Goal: Task Accomplishment & Management: Manage account settings

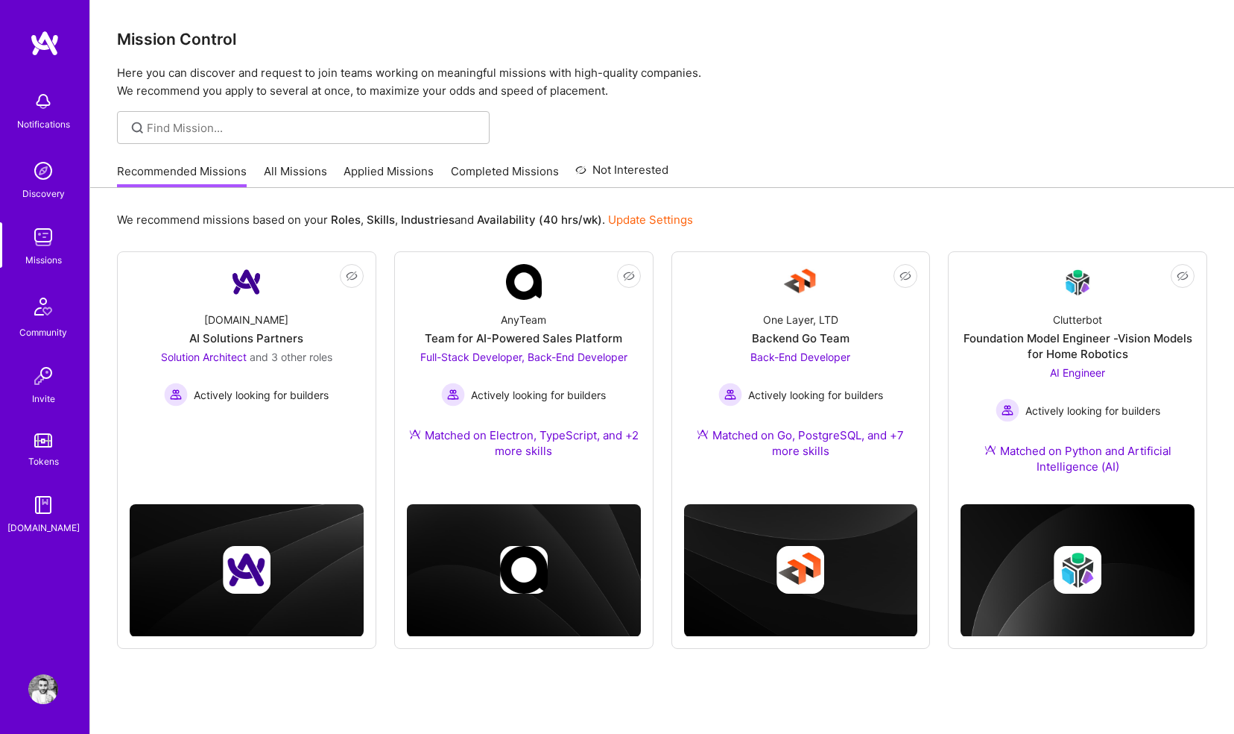
click at [46, 107] on img at bounding box center [43, 101] width 30 height 30
click at [48, 107] on div "Notifications Discovery Missions Community Invite Tokens A.Guide" at bounding box center [44, 309] width 89 height 452
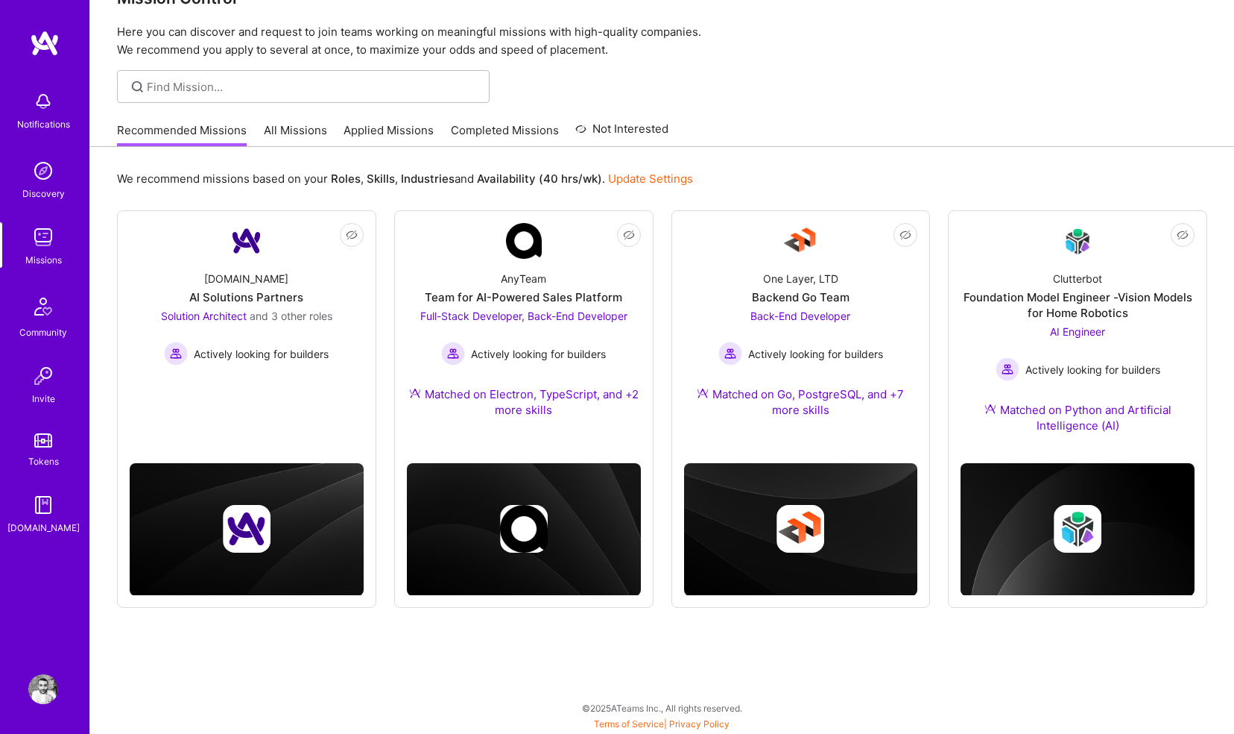
scroll to position [25, 0]
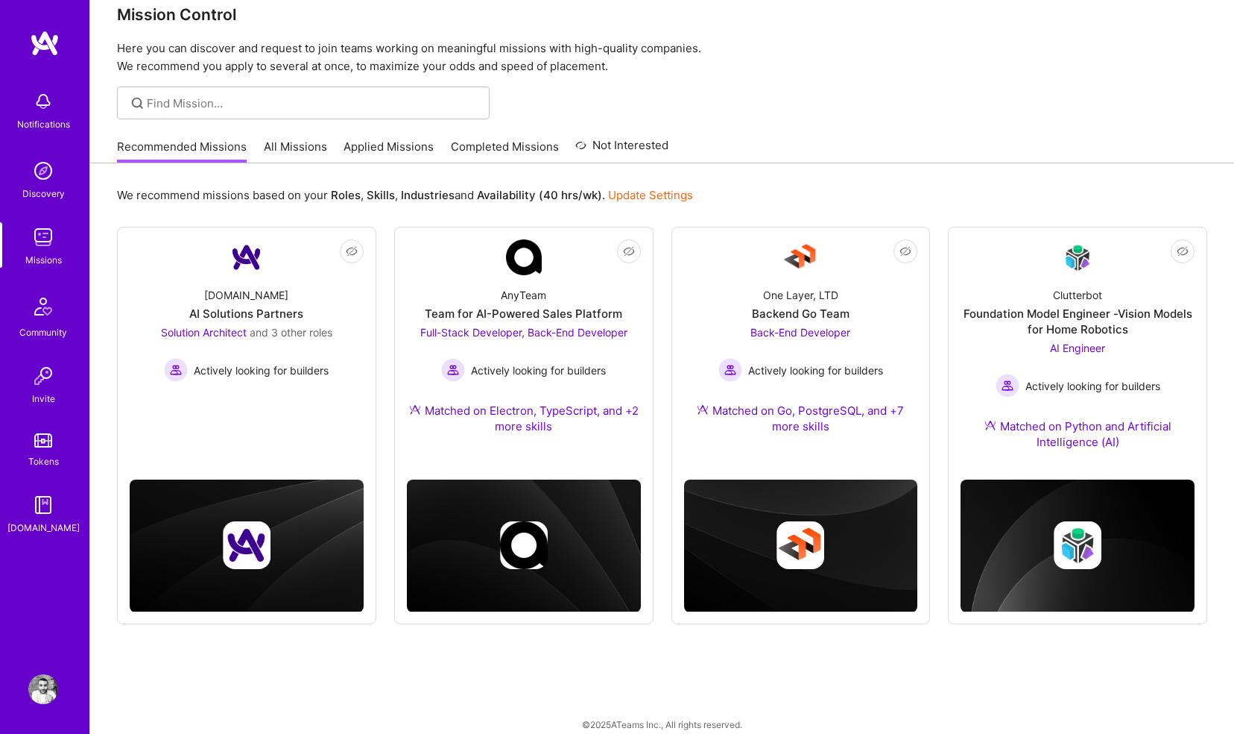
click at [44, 107] on img at bounding box center [43, 101] width 30 height 30
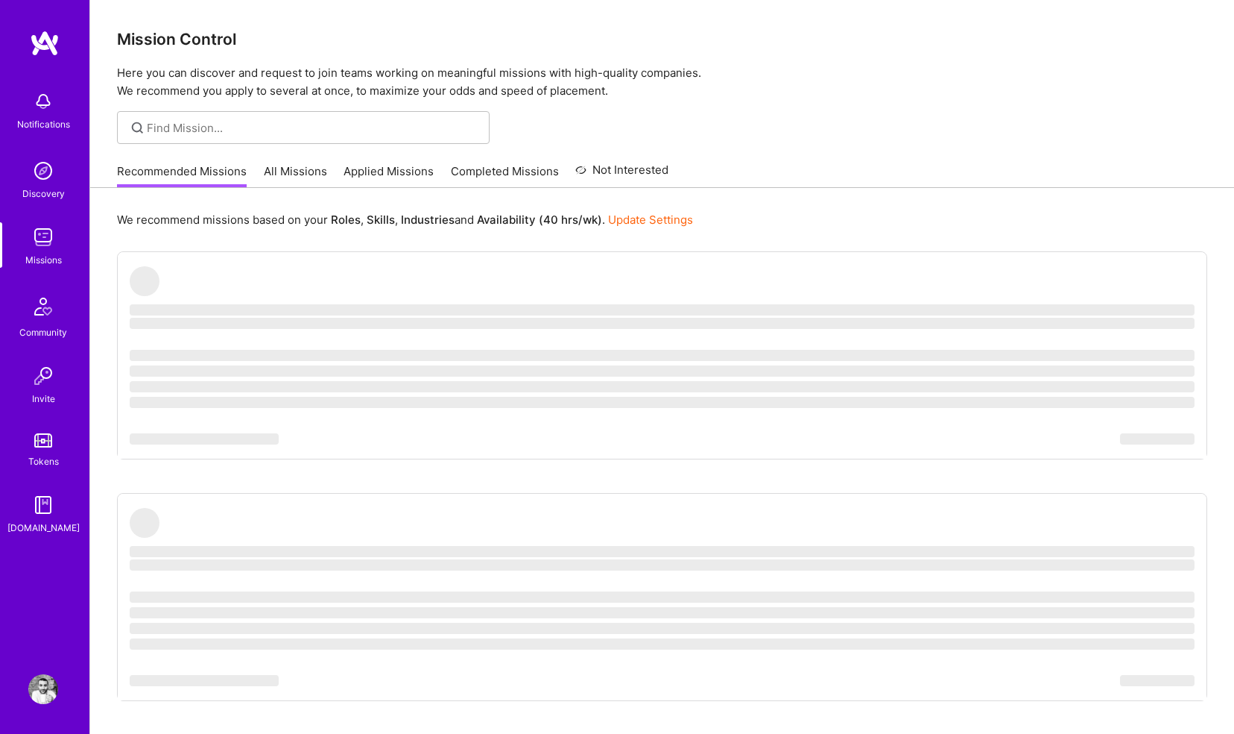
scroll to position [25, 0]
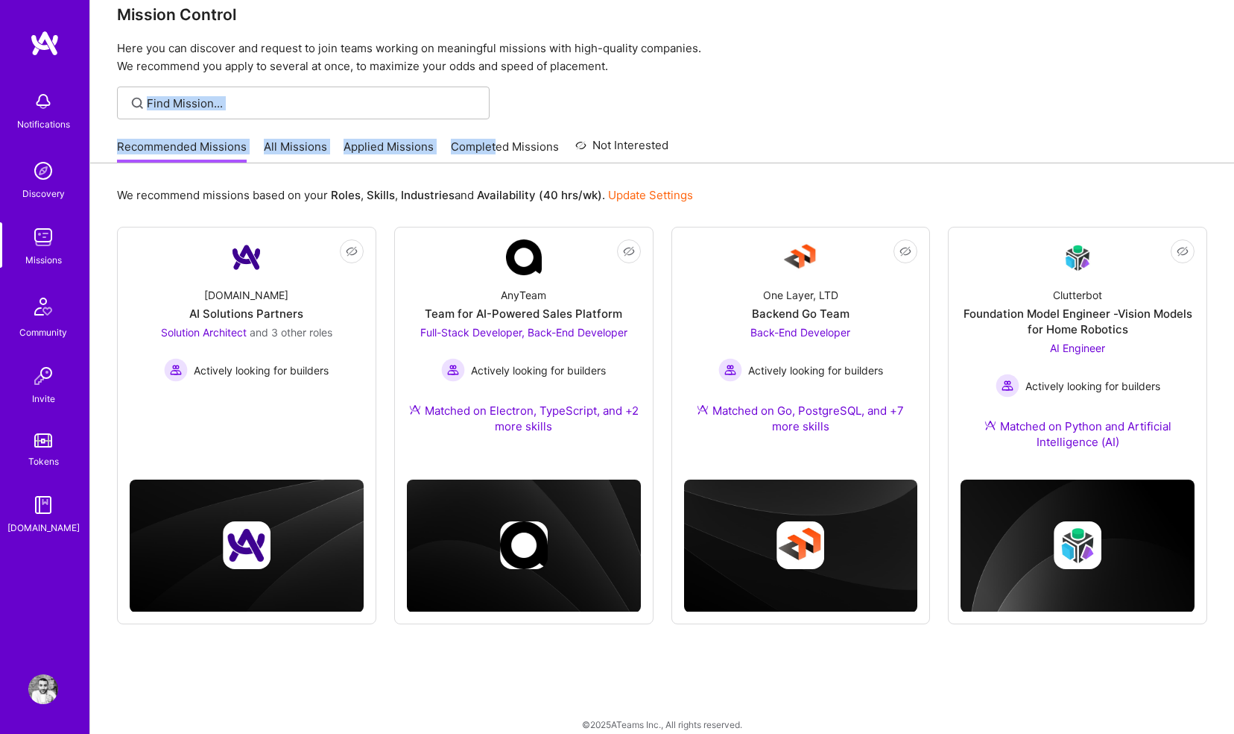
drag, startPoint x: 222, startPoint y: 78, endPoint x: 492, endPoint y: 147, distance: 278.4
click at [492, 147] on div "Mission Control Here you can discover and request to join teams working on mean…" at bounding box center [662, 362] width 1144 height 775
click at [506, 148] on link "Completed Missions" at bounding box center [505, 151] width 108 height 25
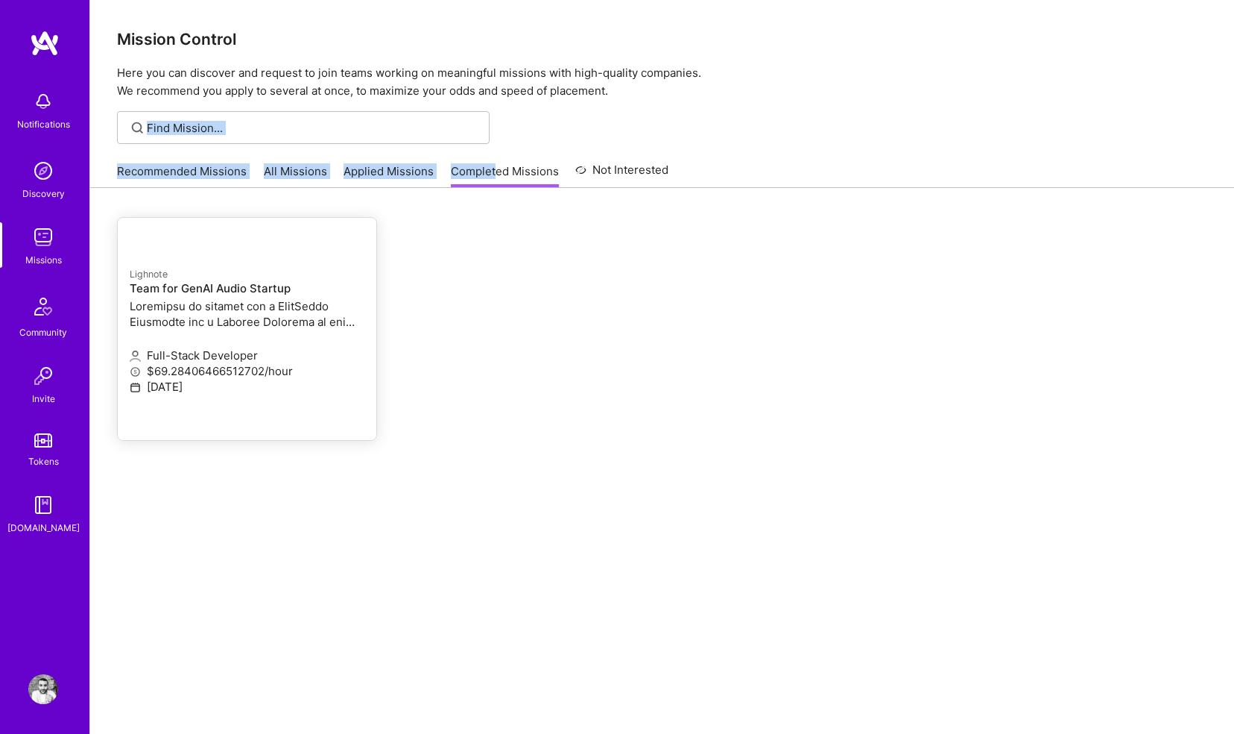
click at [218, 246] on div at bounding box center [208, 245] width 157 height 30
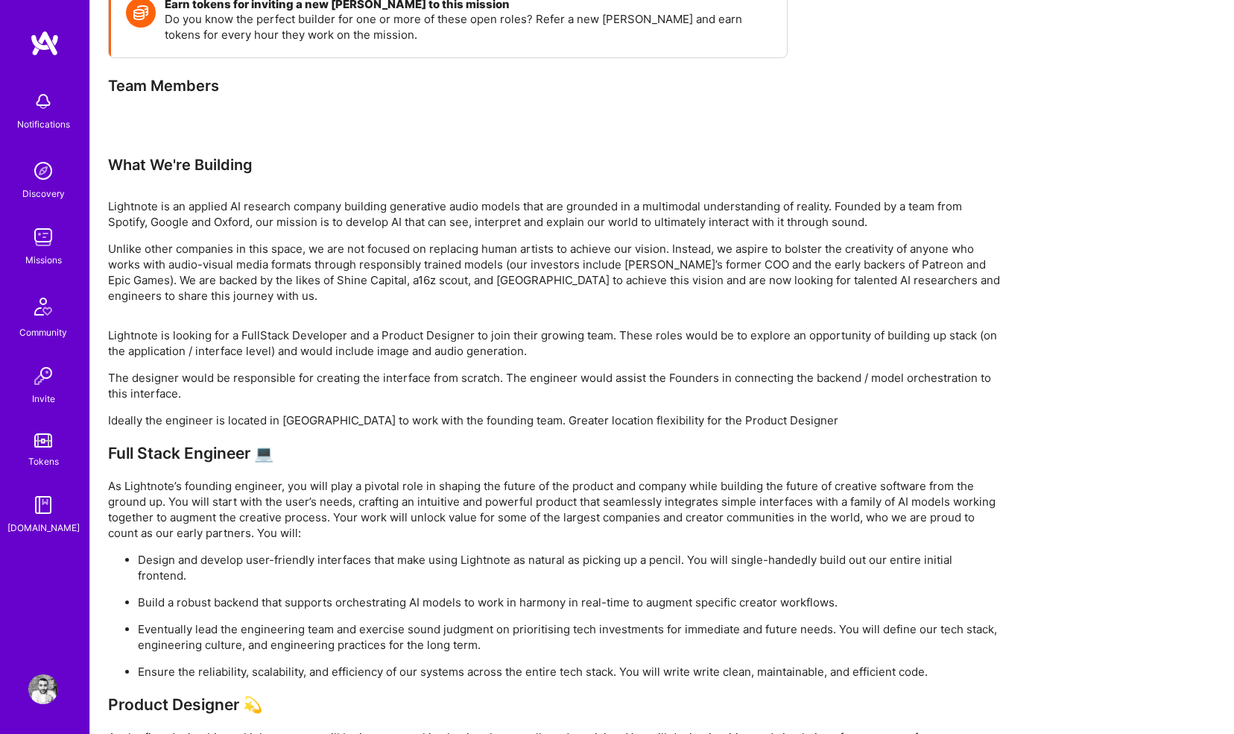
scroll to position [306, 0]
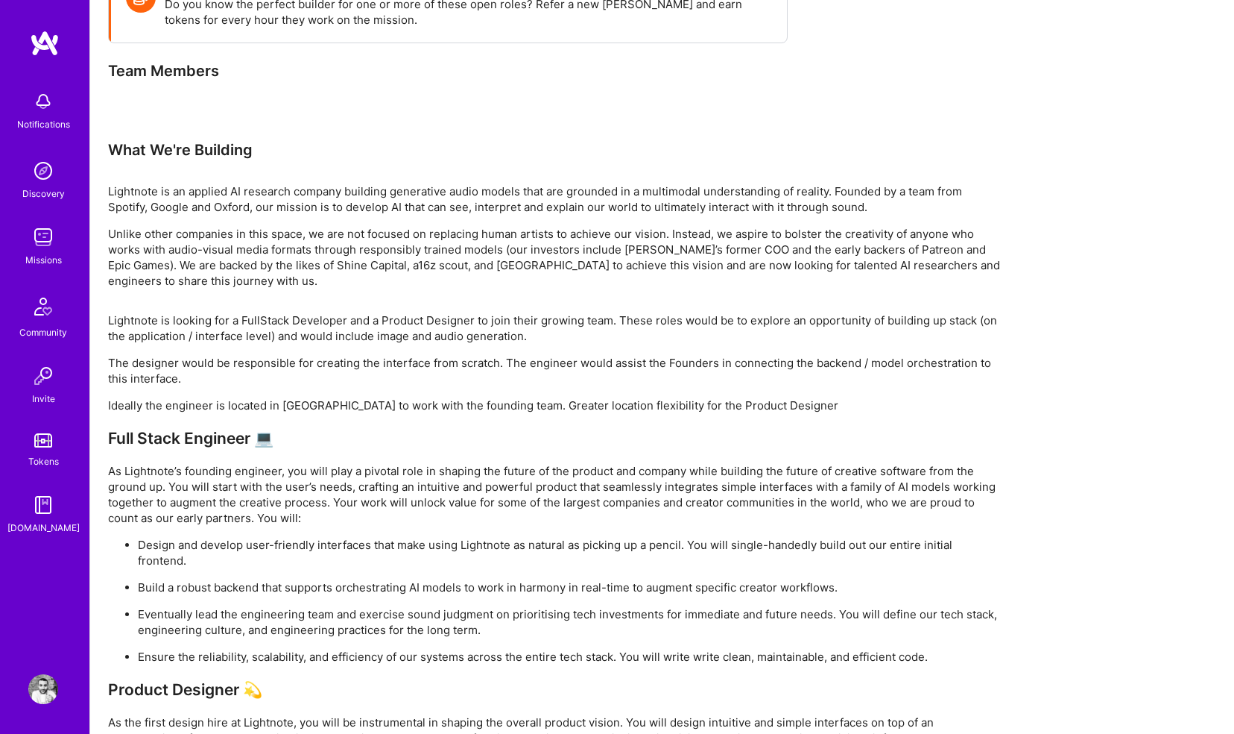
click at [28, 308] on img at bounding box center [43, 306] width 36 height 36
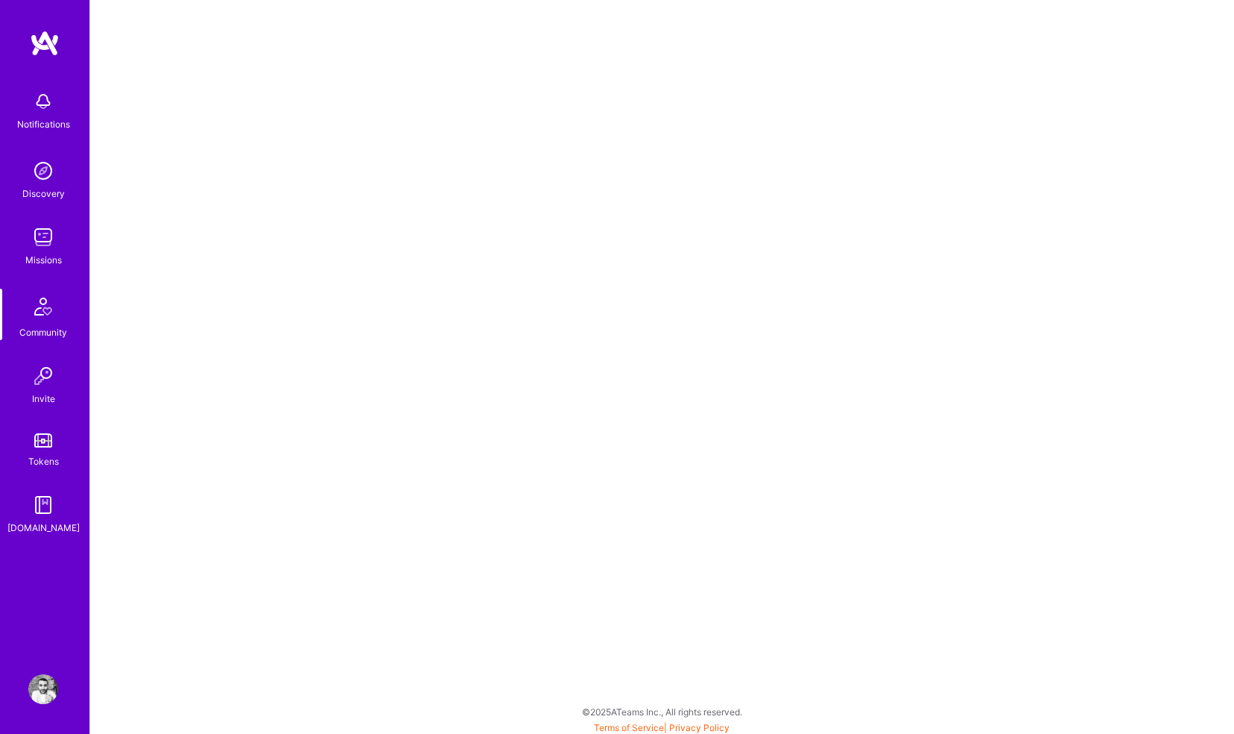
click at [49, 104] on img at bounding box center [43, 101] width 30 height 30
click at [38, 180] on img at bounding box center [43, 171] width 30 height 30
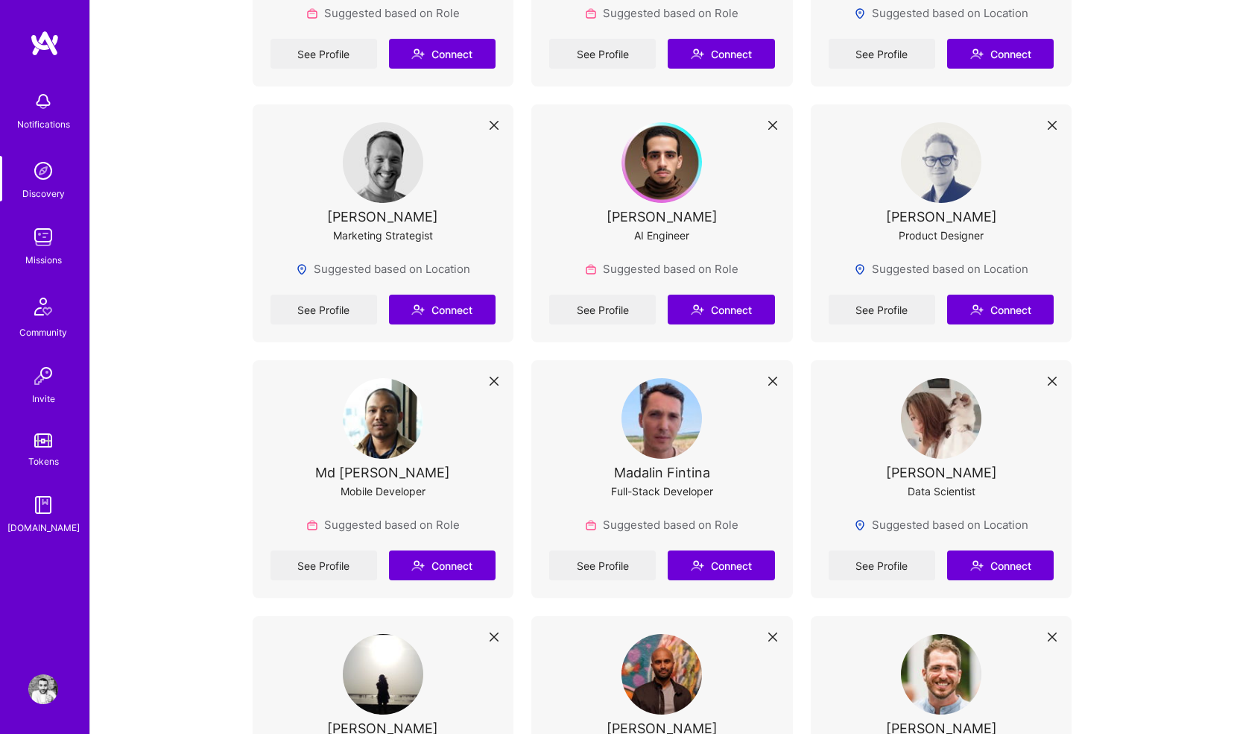
scroll to position [498, 0]
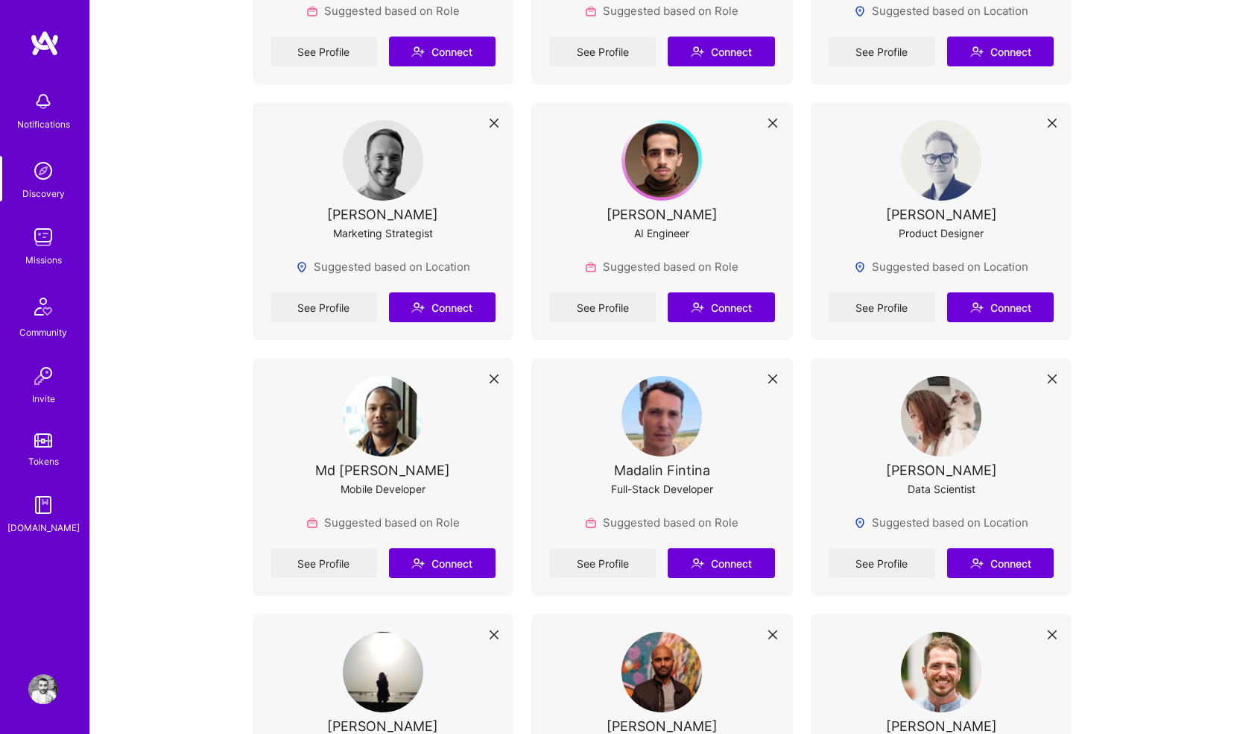
click at [646, 151] on img at bounding box center [662, 160] width 81 height 81
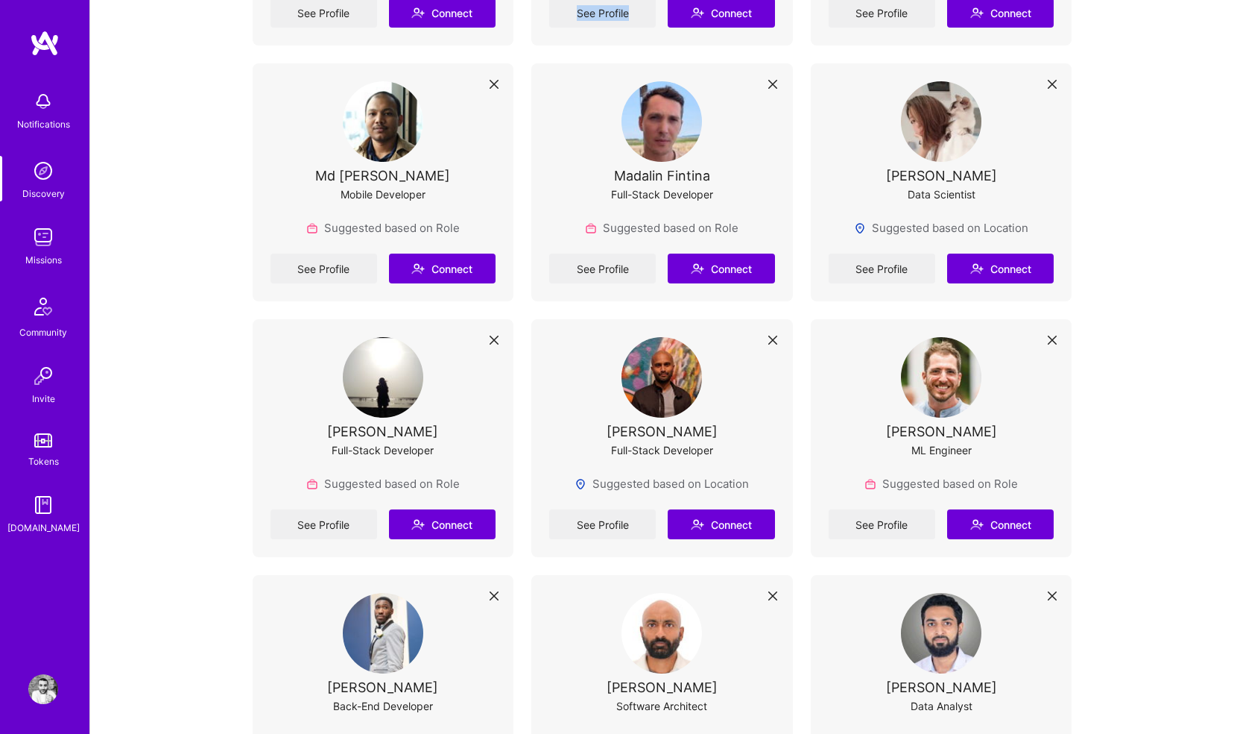
scroll to position [803, 0]
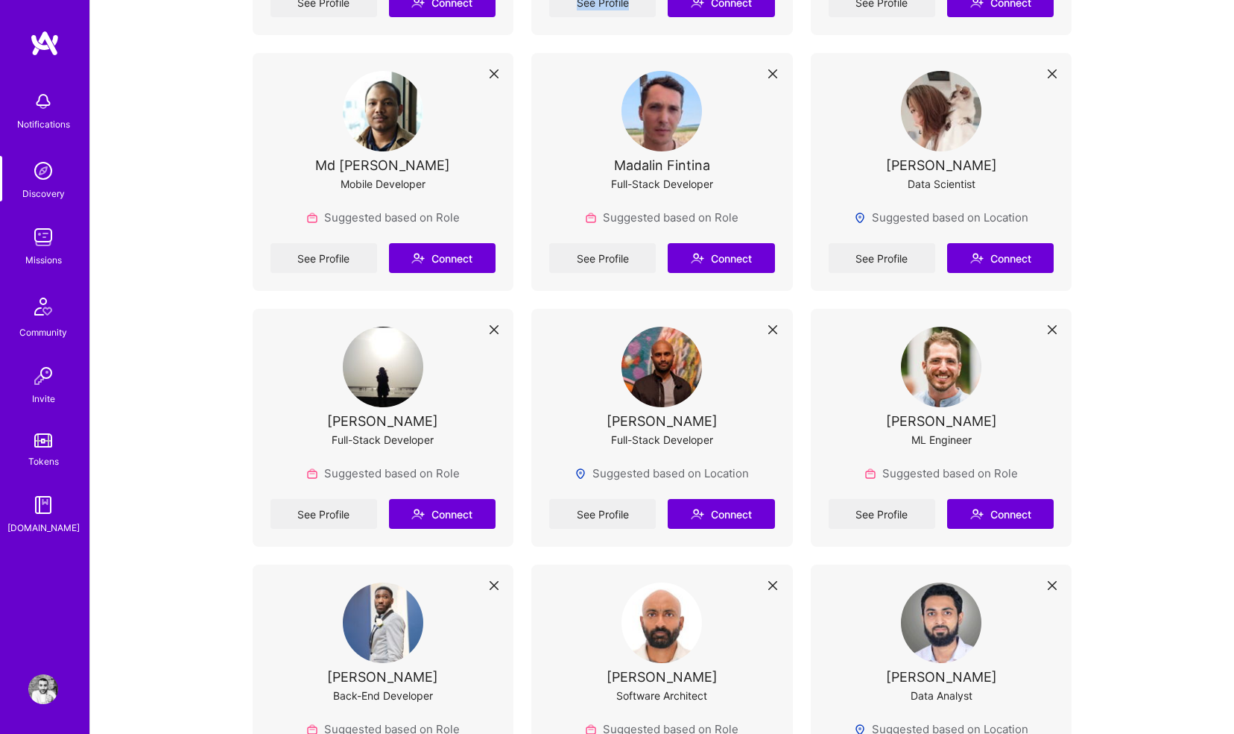
click at [47, 236] on img at bounding box center [43, 237] width 30 height 30
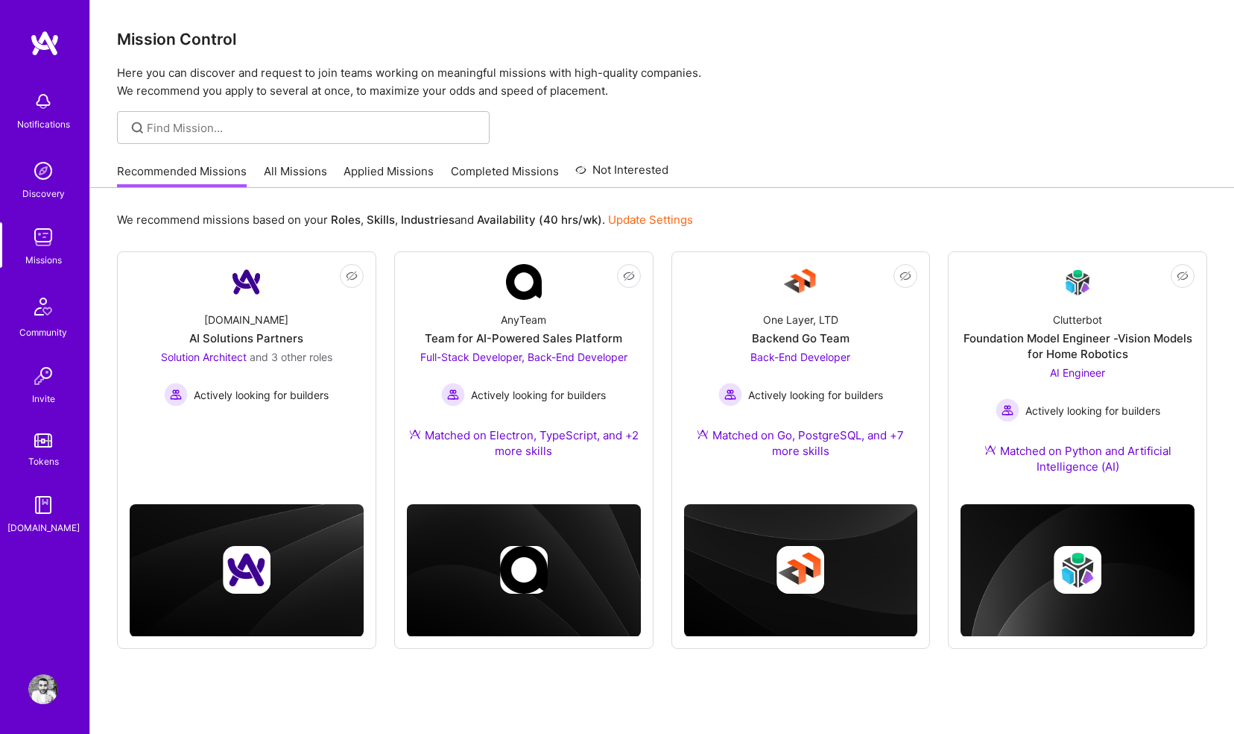
click at [40, 171] on img at bounding box center [43, 171] width 30 height 30
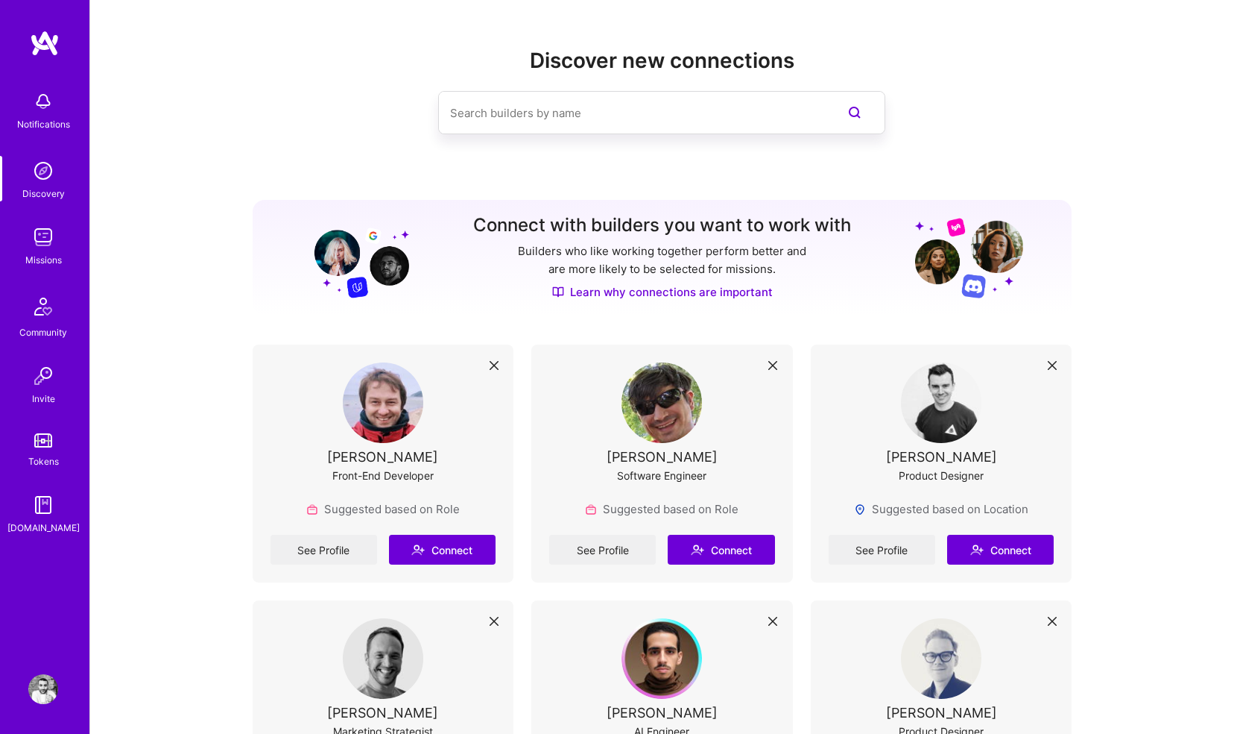
click at [43, 97] on img at bounding box center [43, 101] width 30 height 30
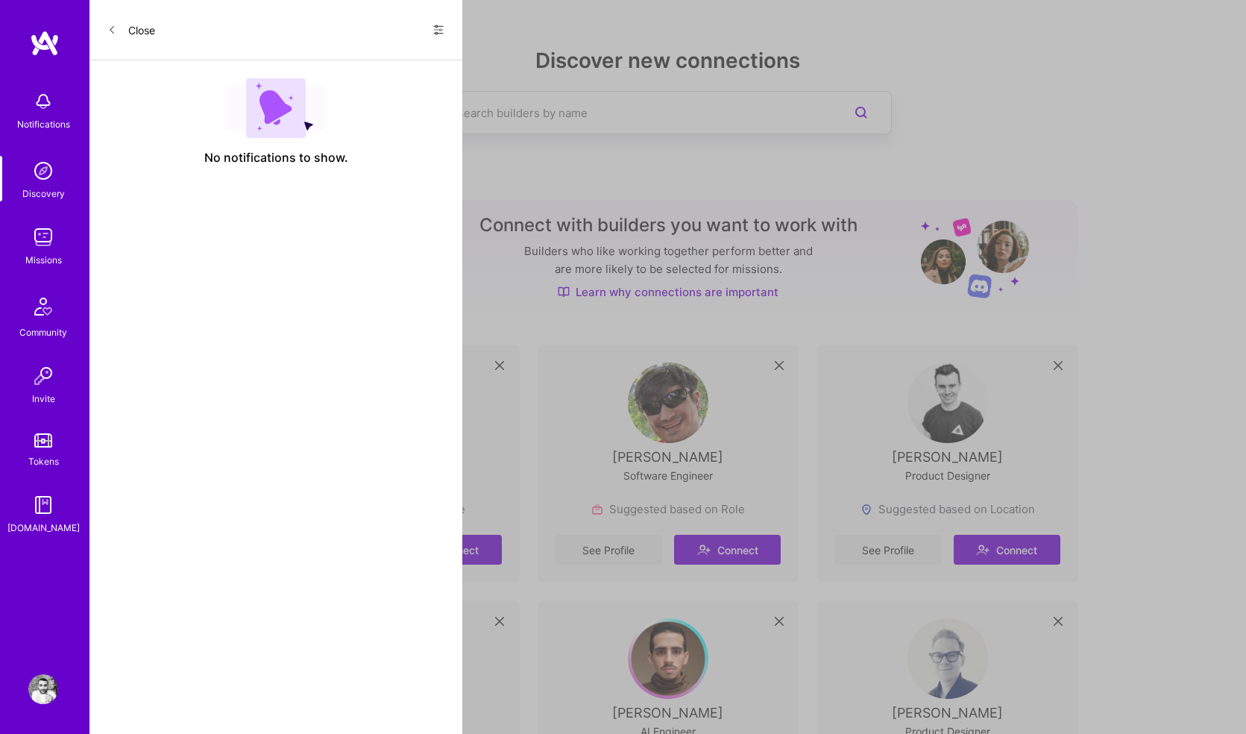
click at [116, 31] on button "Close" at bounding box center [131, 30] width 48 height 24
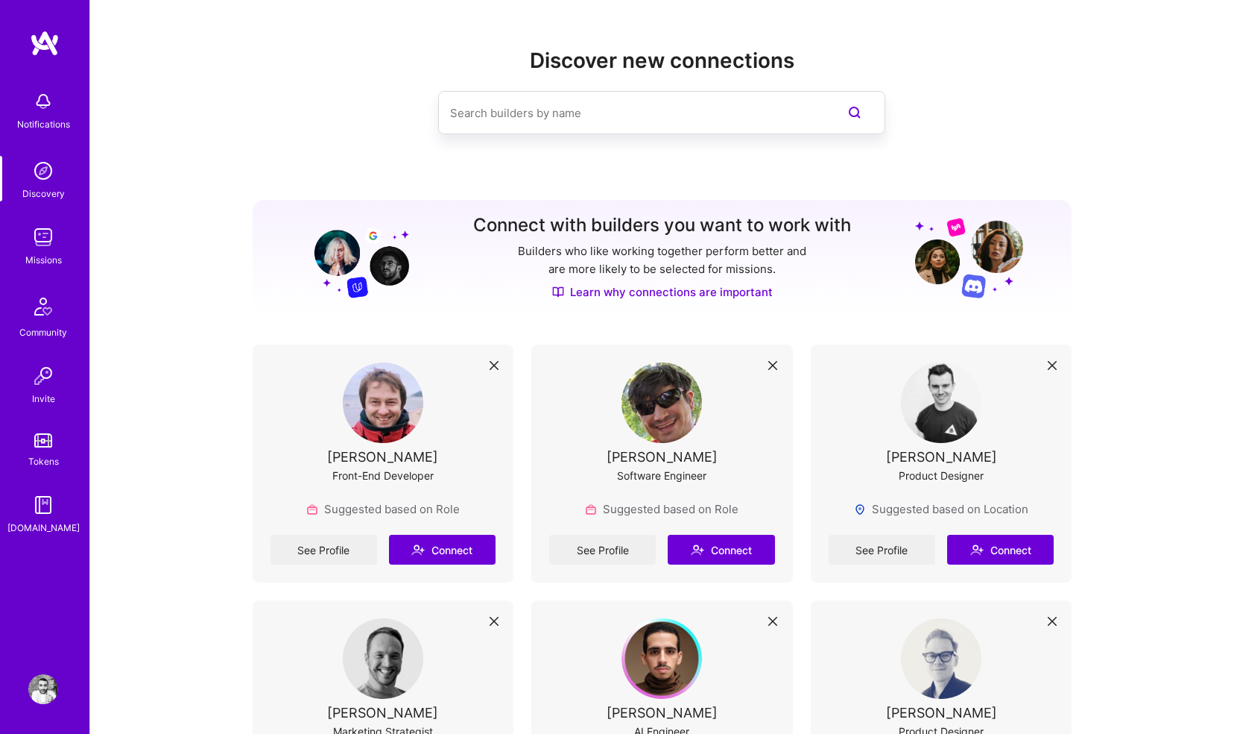
click at [28, 47] on link at bounding box center [44, 43] width 89 height 27
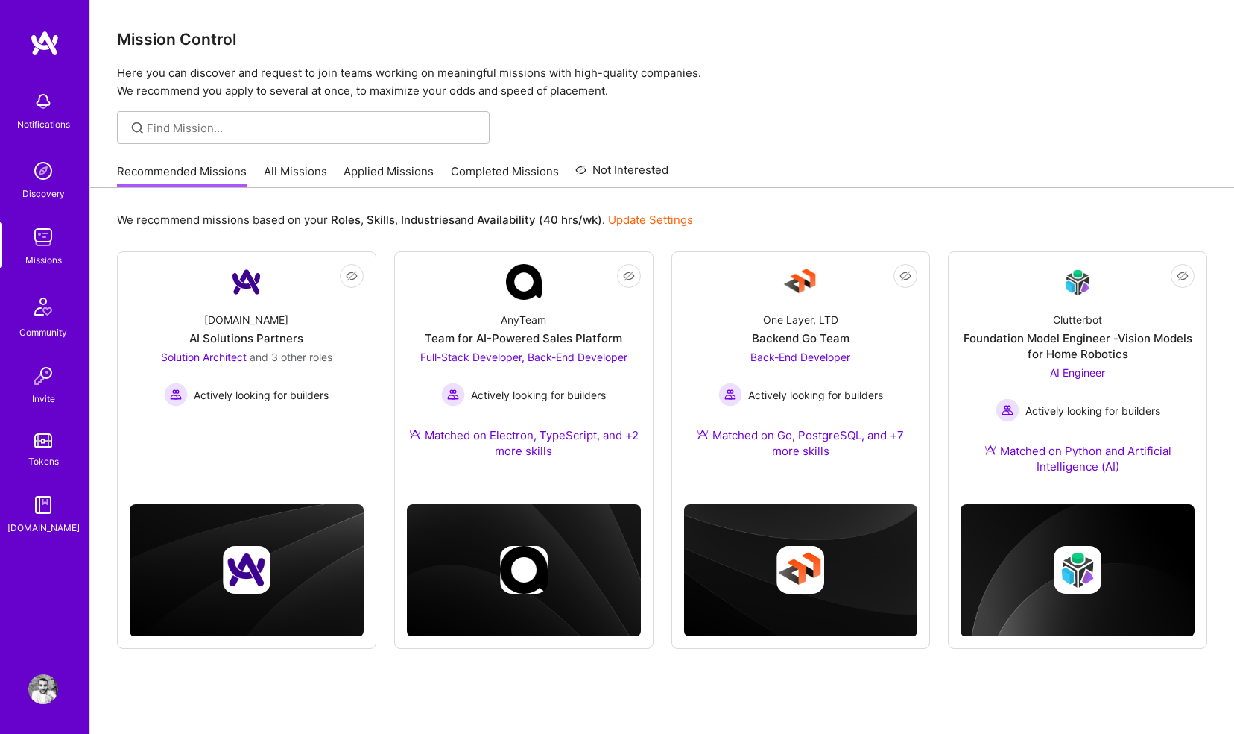
click at [46, 693] on img at bounding box center [43, 689] width 30 height 30
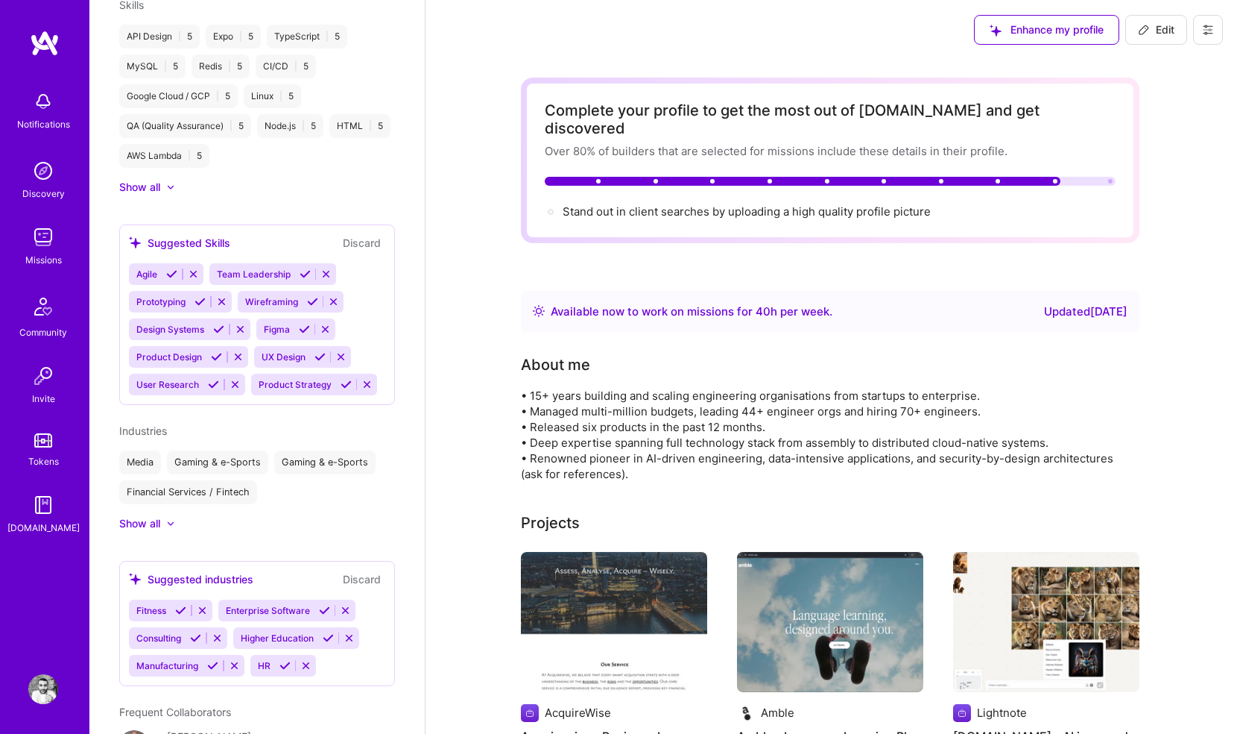
scroll to position [1022, 0]
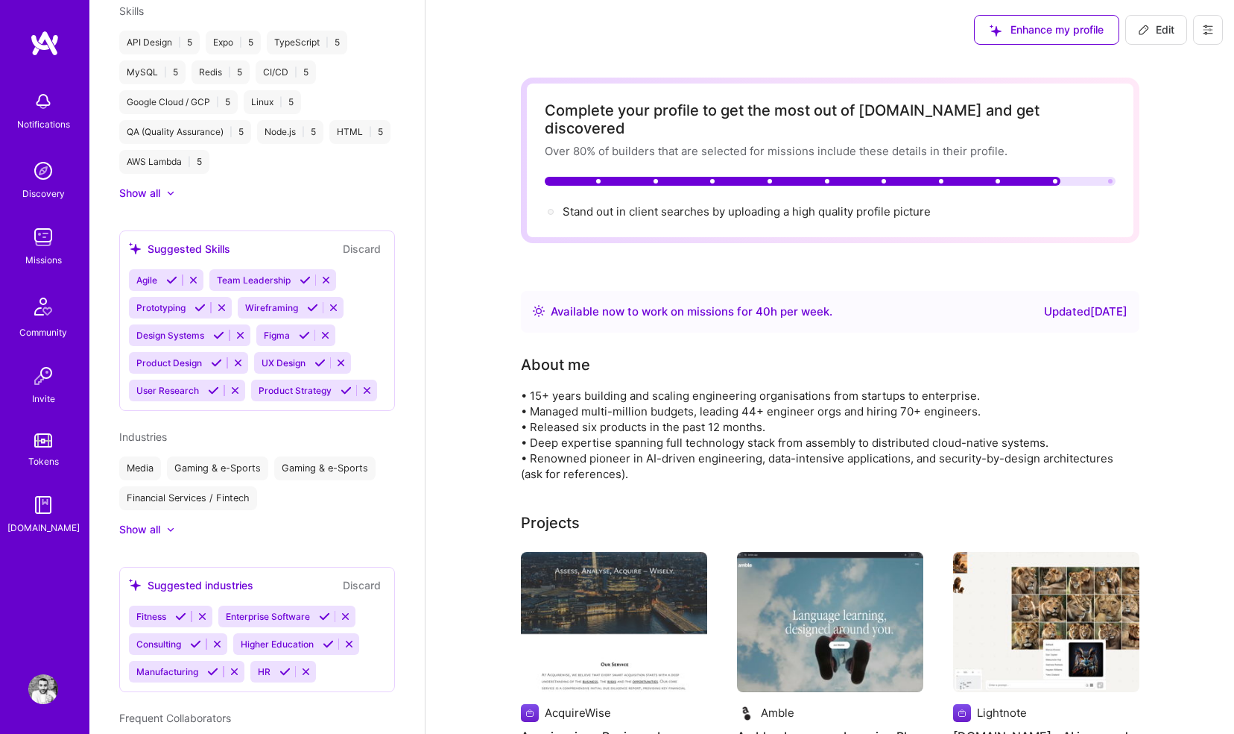
click at [166, 198] on div at bounding box center [170, 193] width 9 height 9
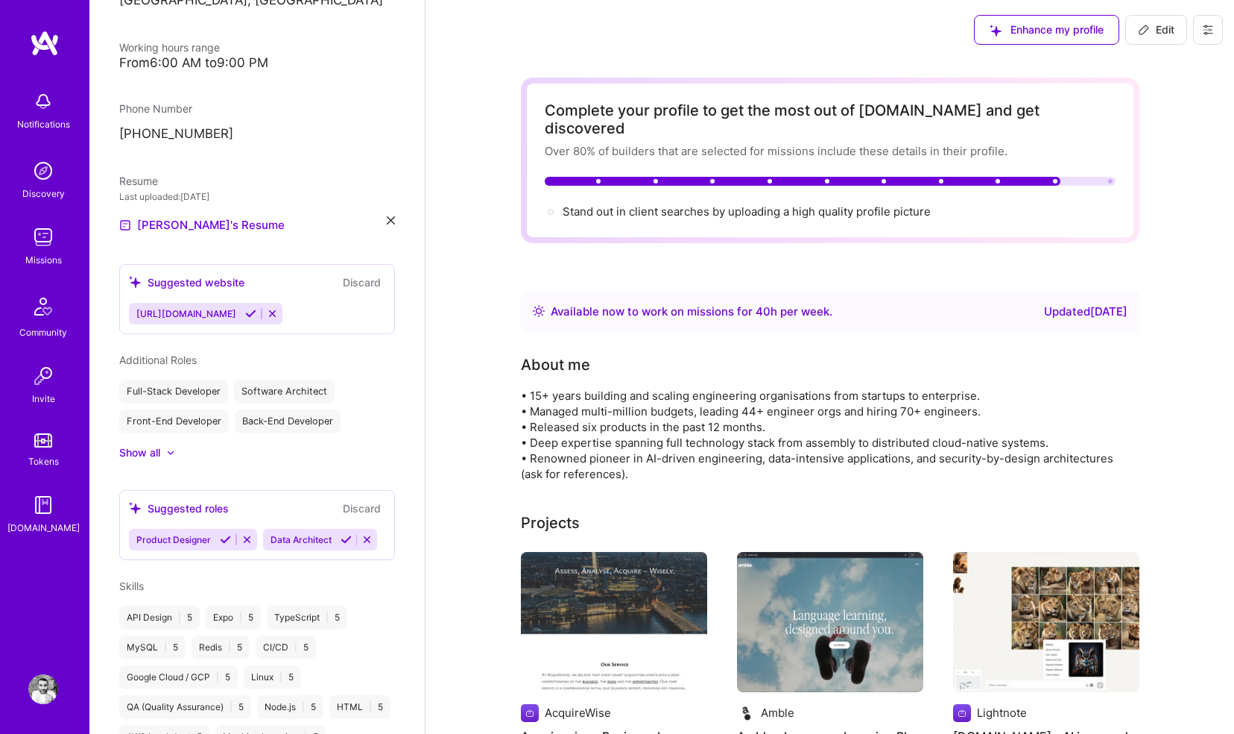
scroll to position [445, 0]
click at [256, 312] on icon at bounding box center [250, 315] width 11 height 11
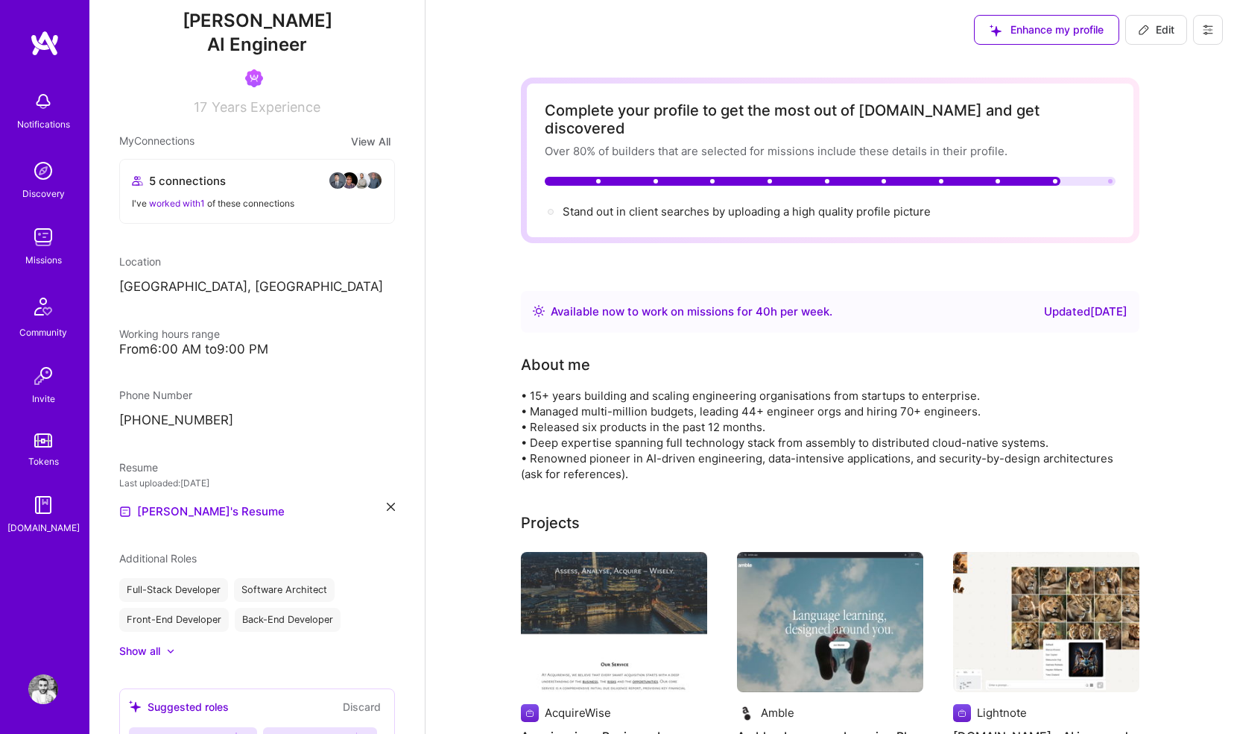
scroll to position [0, 0]
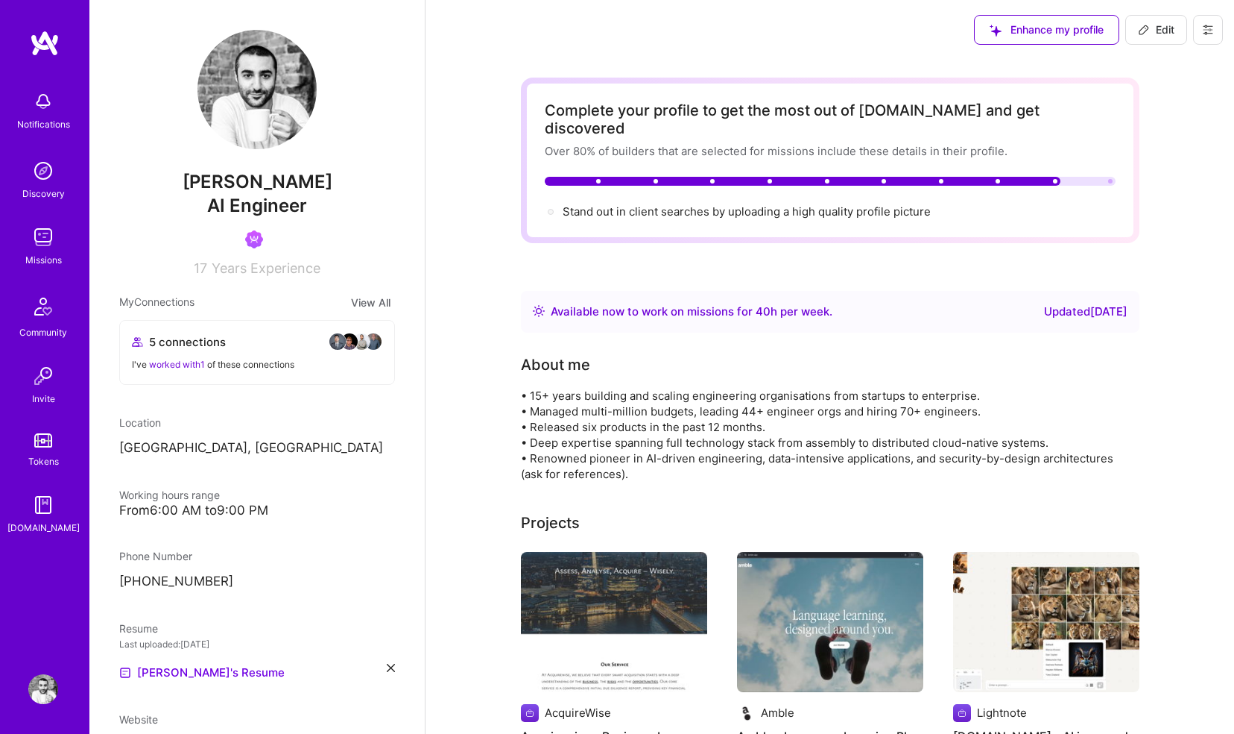
click at [373, 303] on button "View All" at bounding box center [371, 302] width 48 height 17
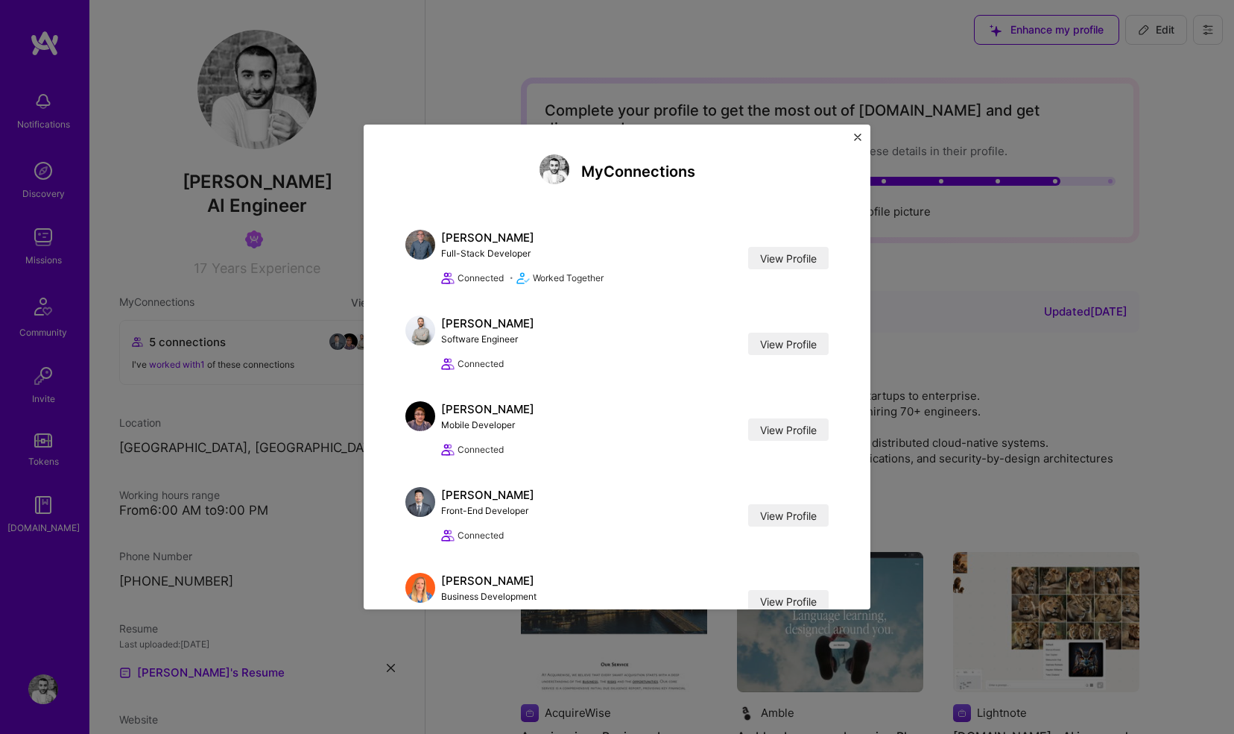
click at [219, 426] on div "My Connections [PERSON_NAME] Full-Stack Developer View Profile Connected • Work…" at bounding box center [617, 367] width 1234 height 734
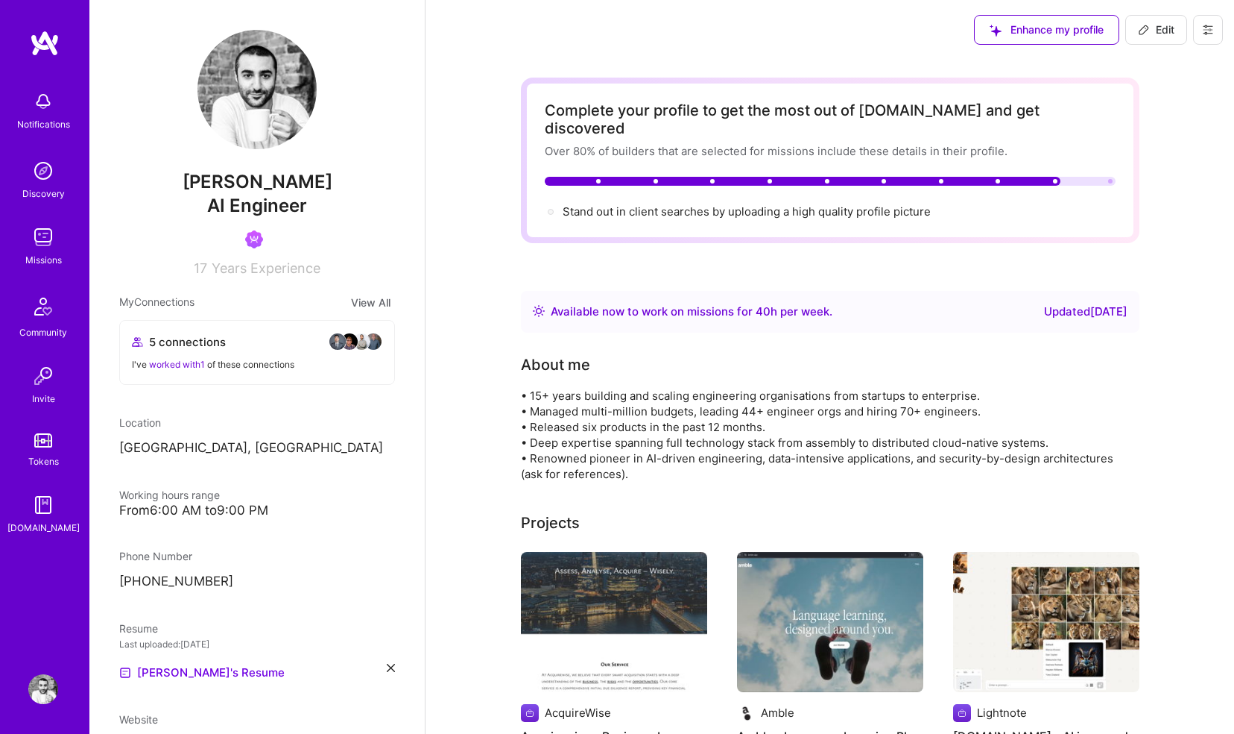
click at [1158, 28] on span "Edit" at bounding box center [1156, 29] width 37 height 15
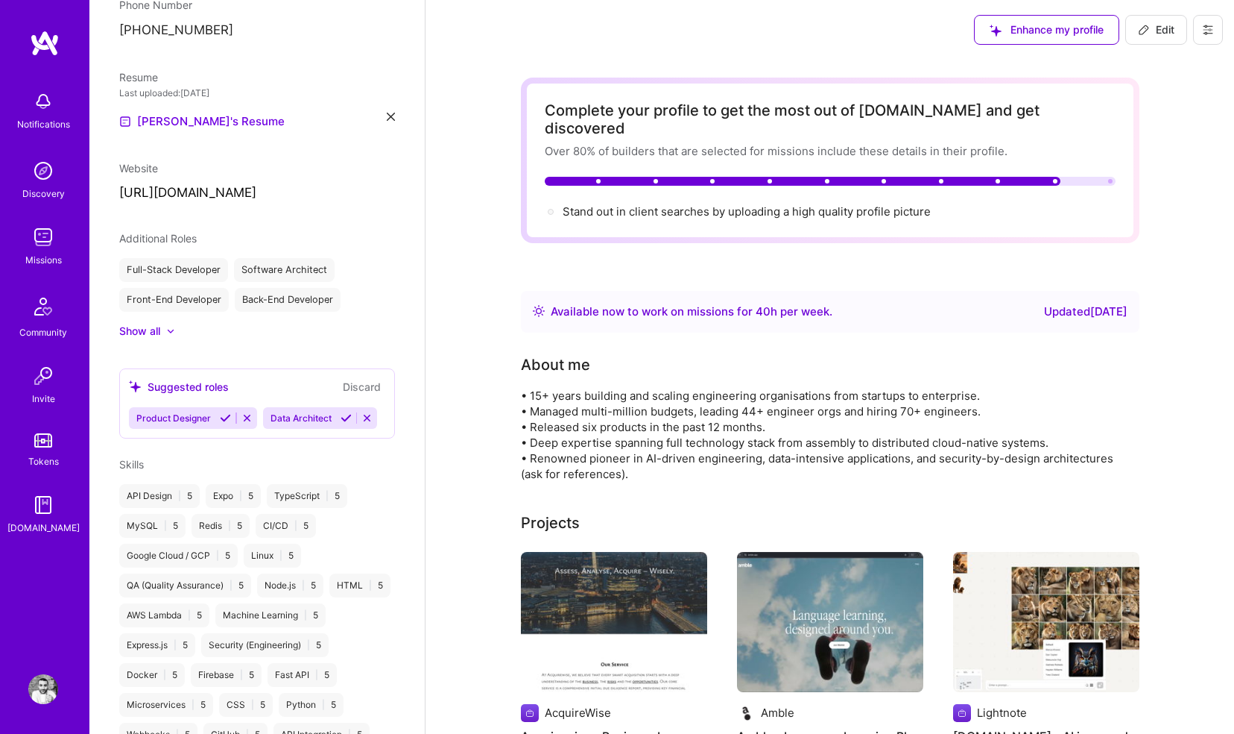
select select "GB"
select select "Right Now"
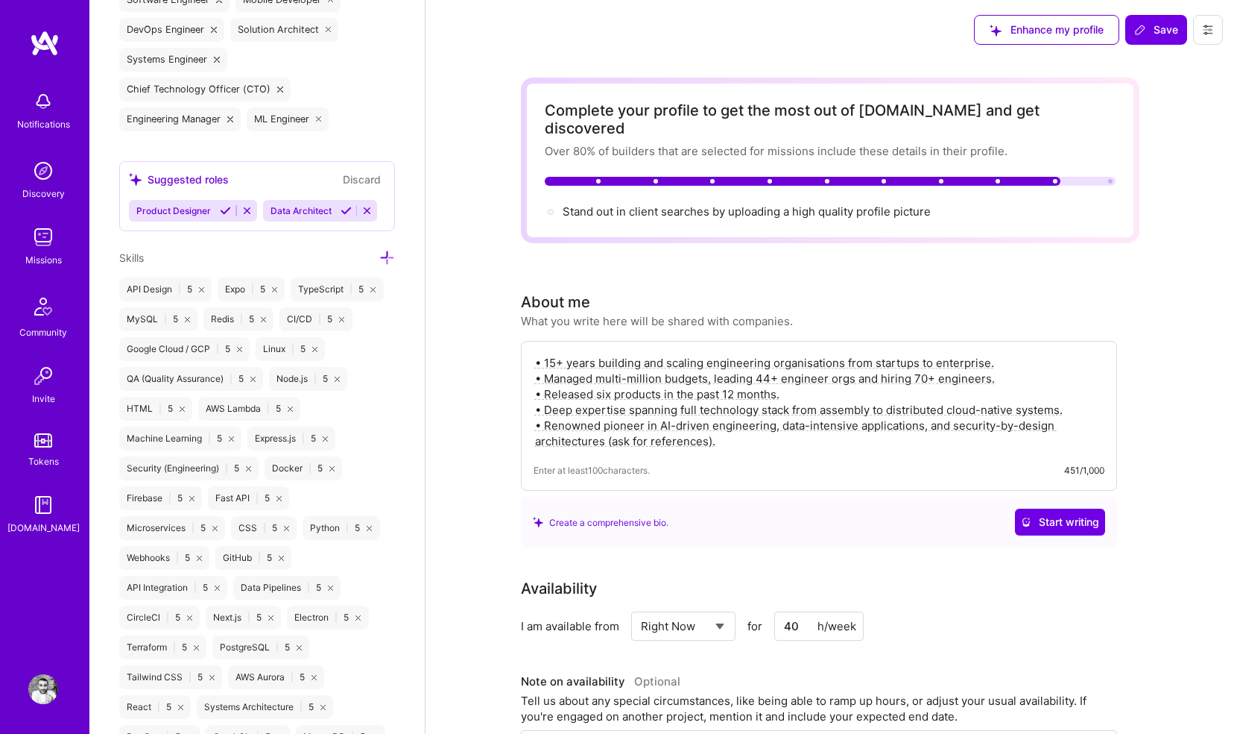
scroll to position [1259, 0]
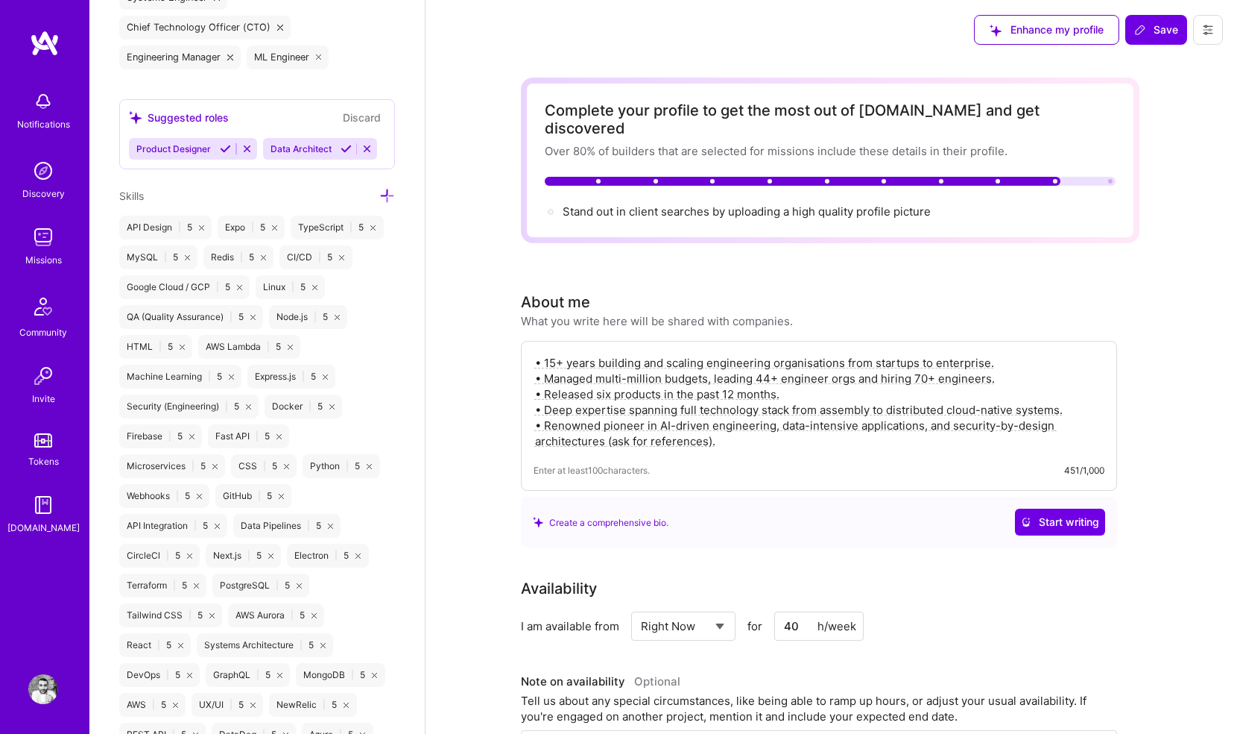
click at [379, 204] on icon at bounding box center [387, 196] width 16 height 16
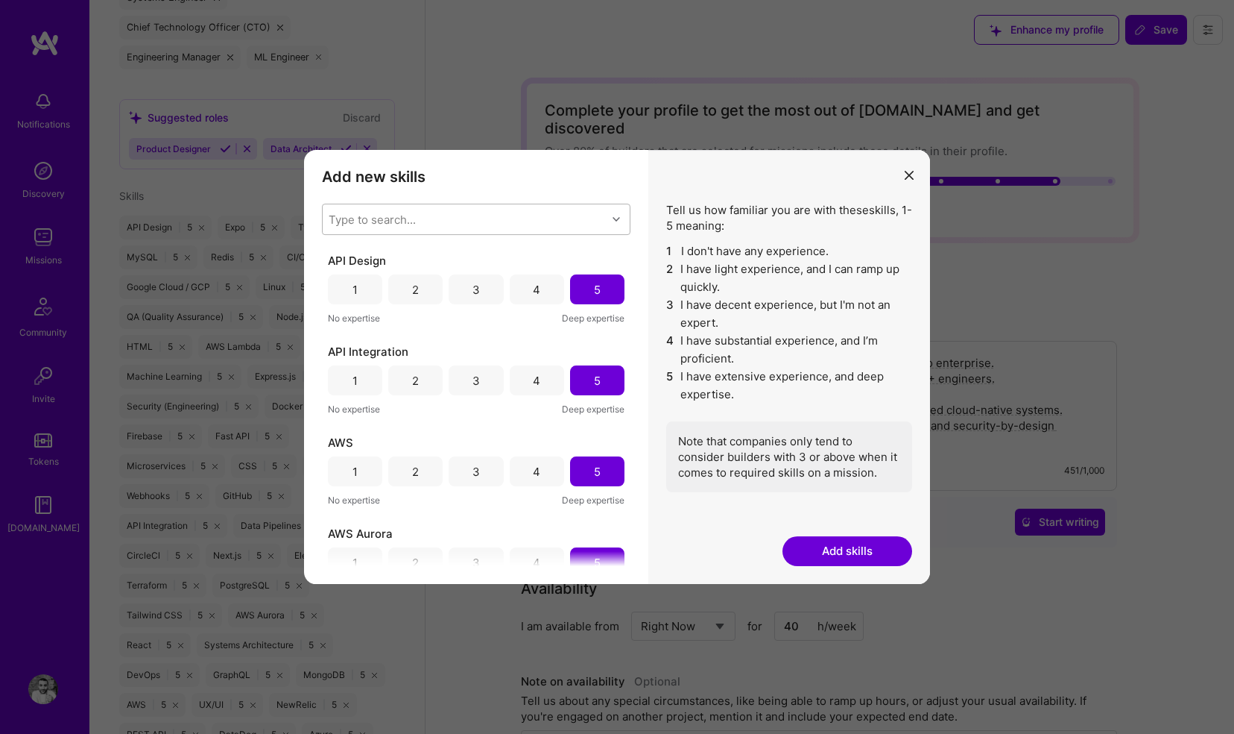
click at [438, 216] on div "Type to search..." at bounding box center [465, 219] width 284 height 30
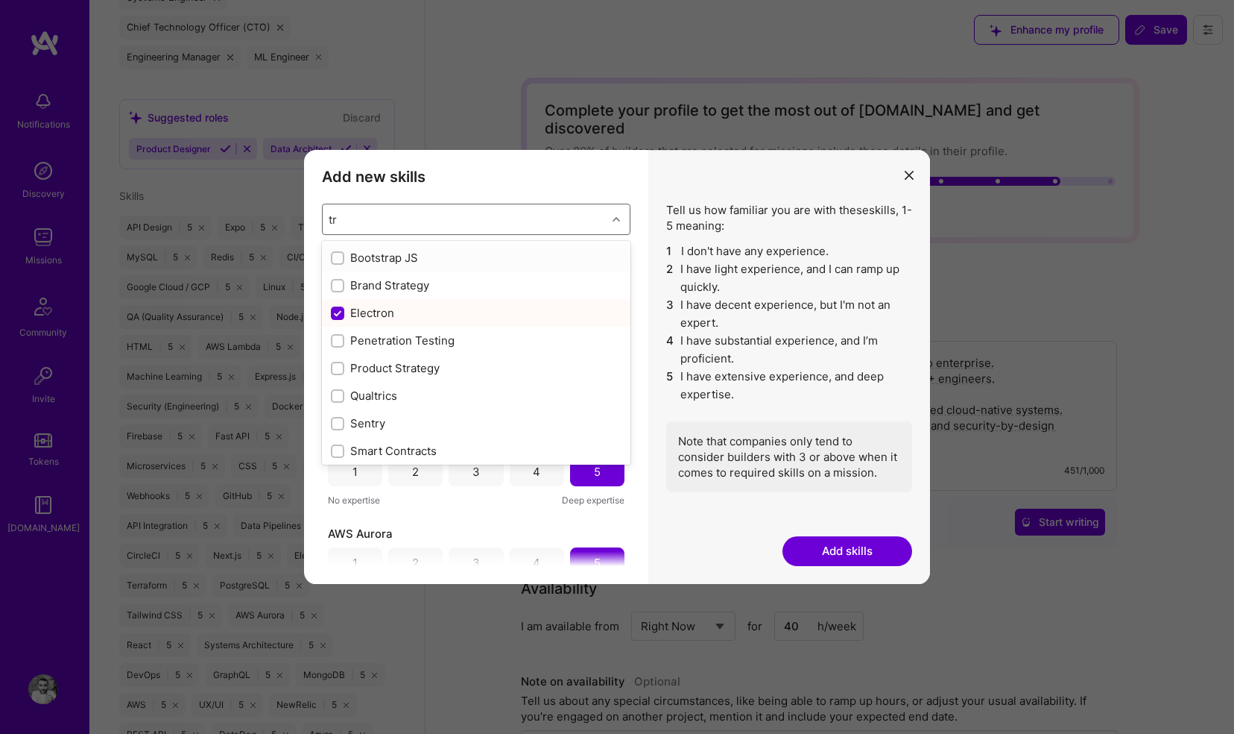
type input "tra"
checkbox input "false"
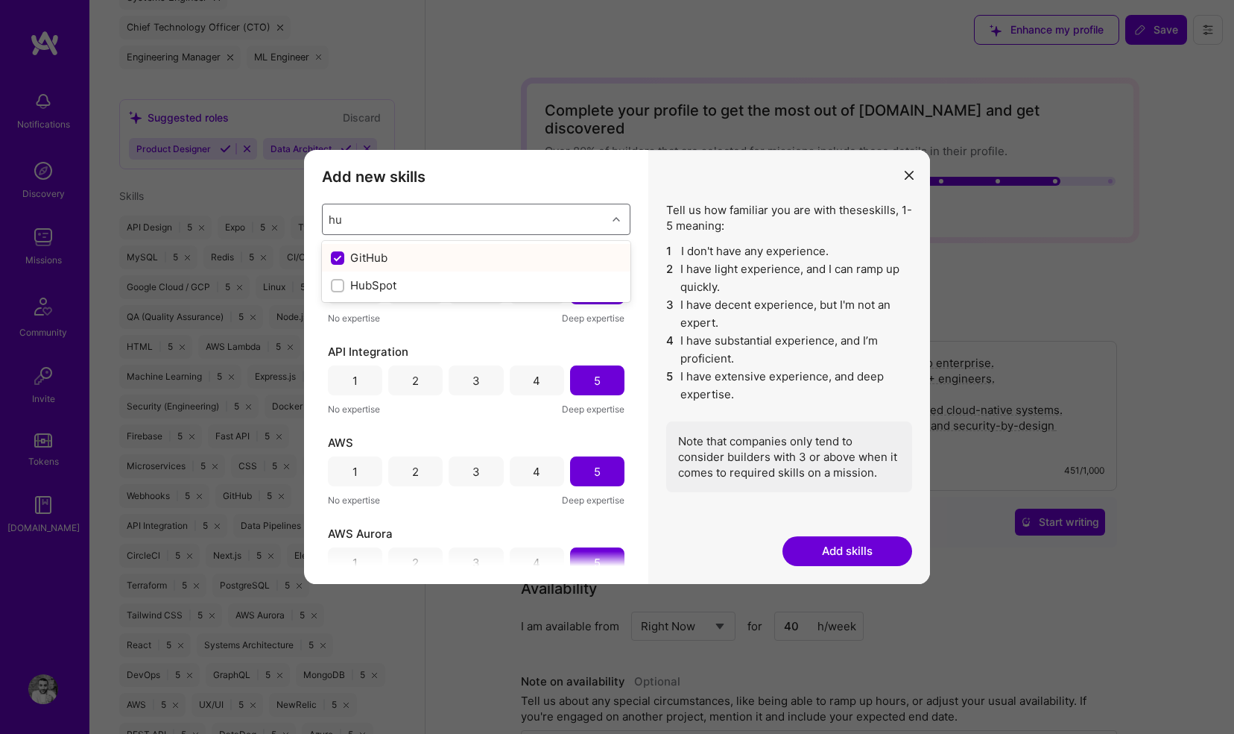
type input "h"
checkbox input "false"
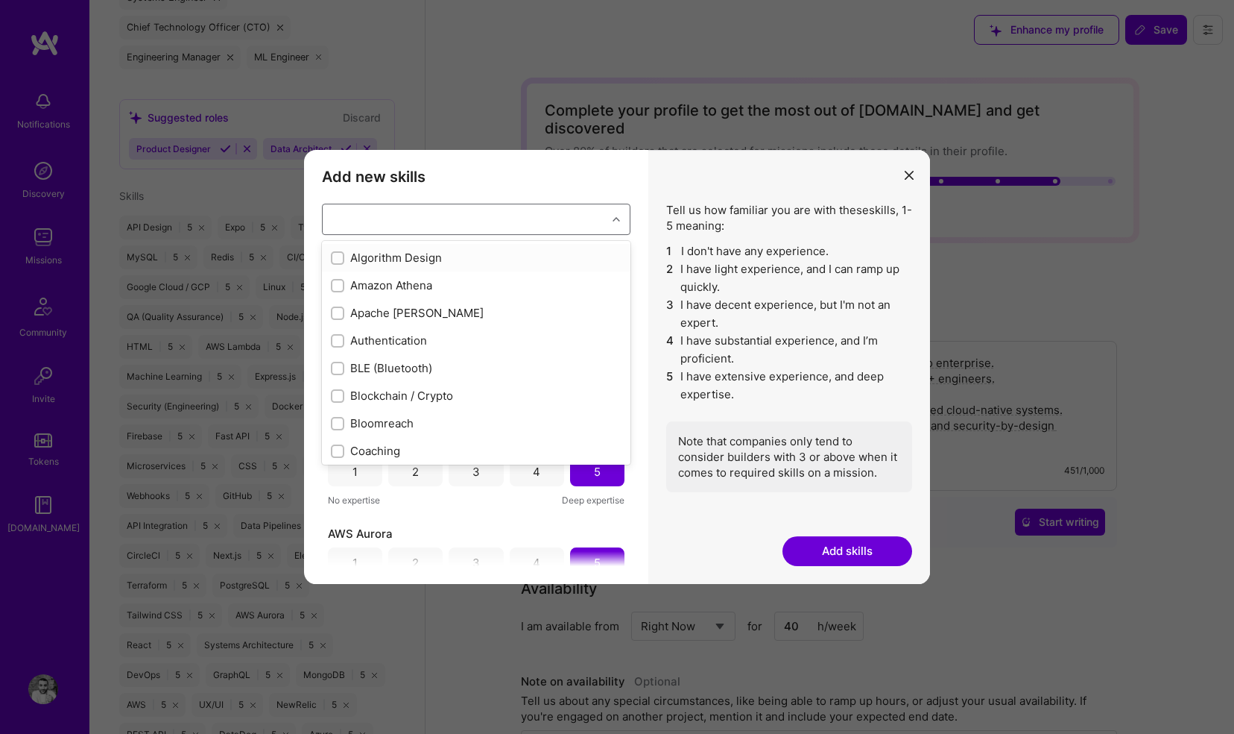
checkbox input "true"
checkbox input "false"
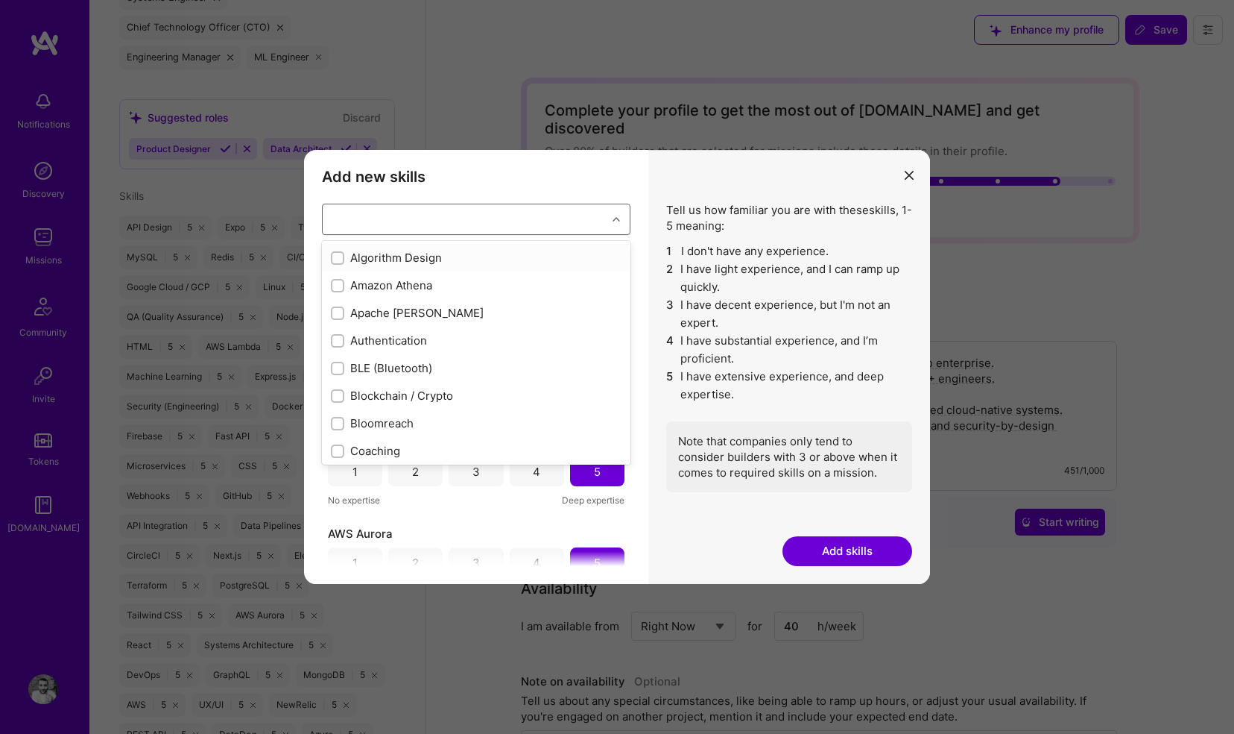
checkbox input "false"
checkbox input "true"
checkbox input "false"
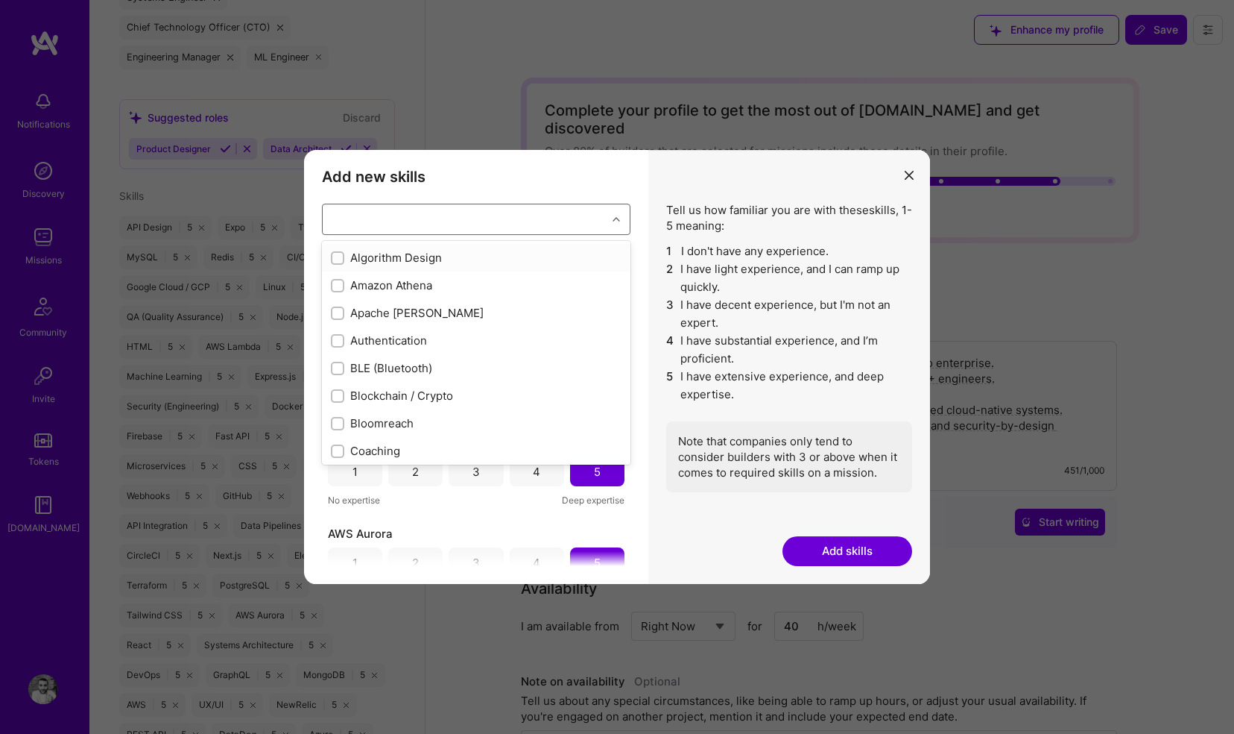
checkbox input "true"
checkbox input "false"
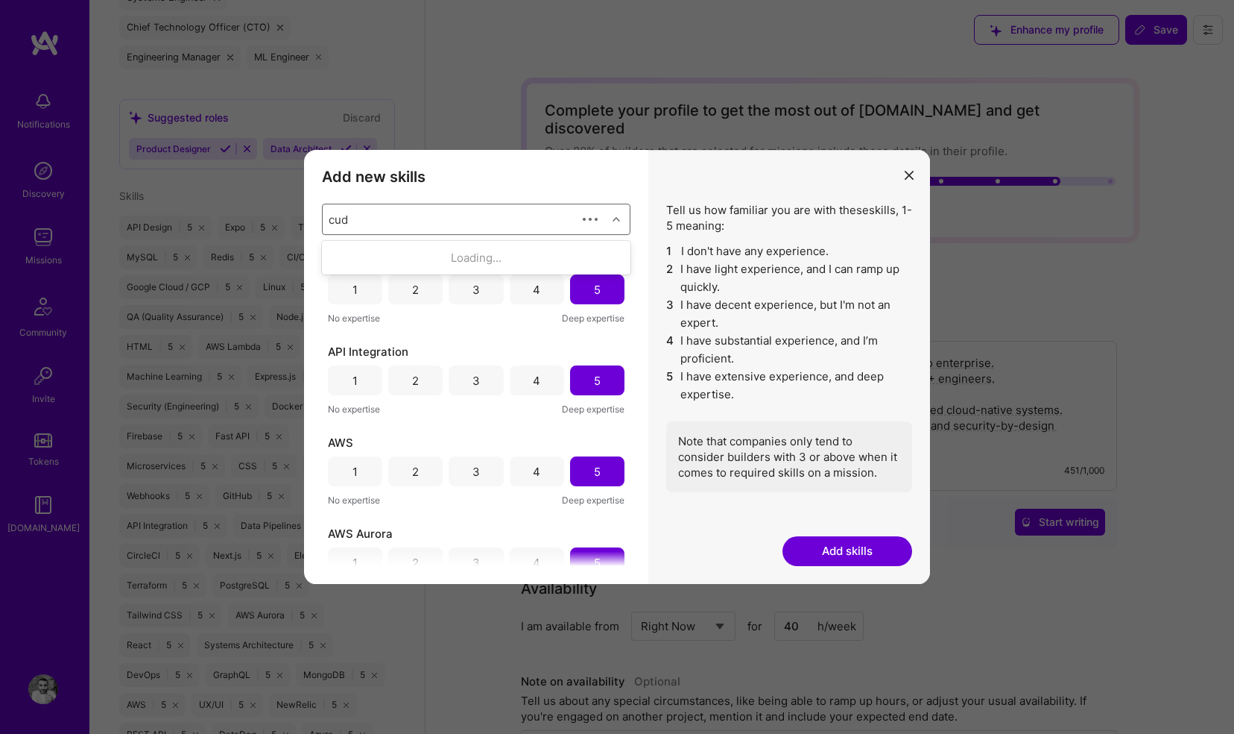
type input "cuda"
click at [352, 255] on div "CUDA" at bounding box center [476, 258] width 291 height 16
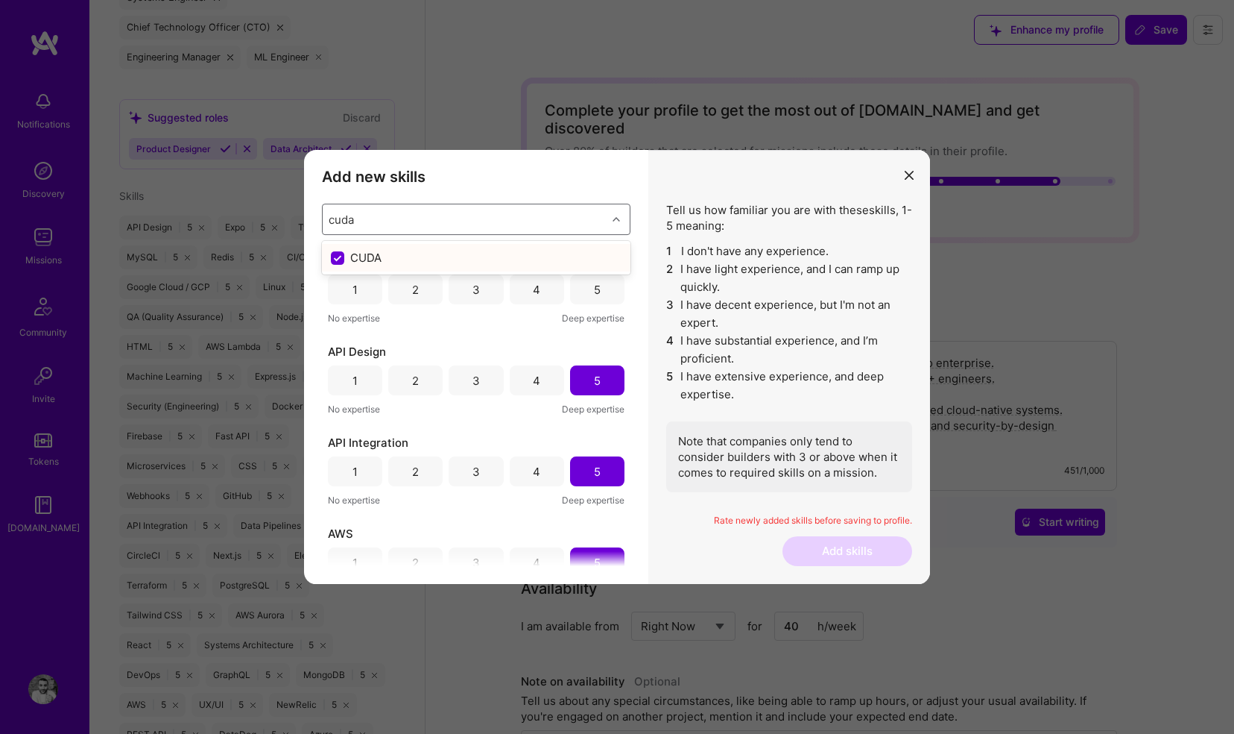
type input "cuda"
click at [476, 316] on div "No expertise Deep expertise" at bounding box center [476, 318] width 297 height 16
click at [576, 290] on div "5" at bounding box center [597, 289] width 54 height 30
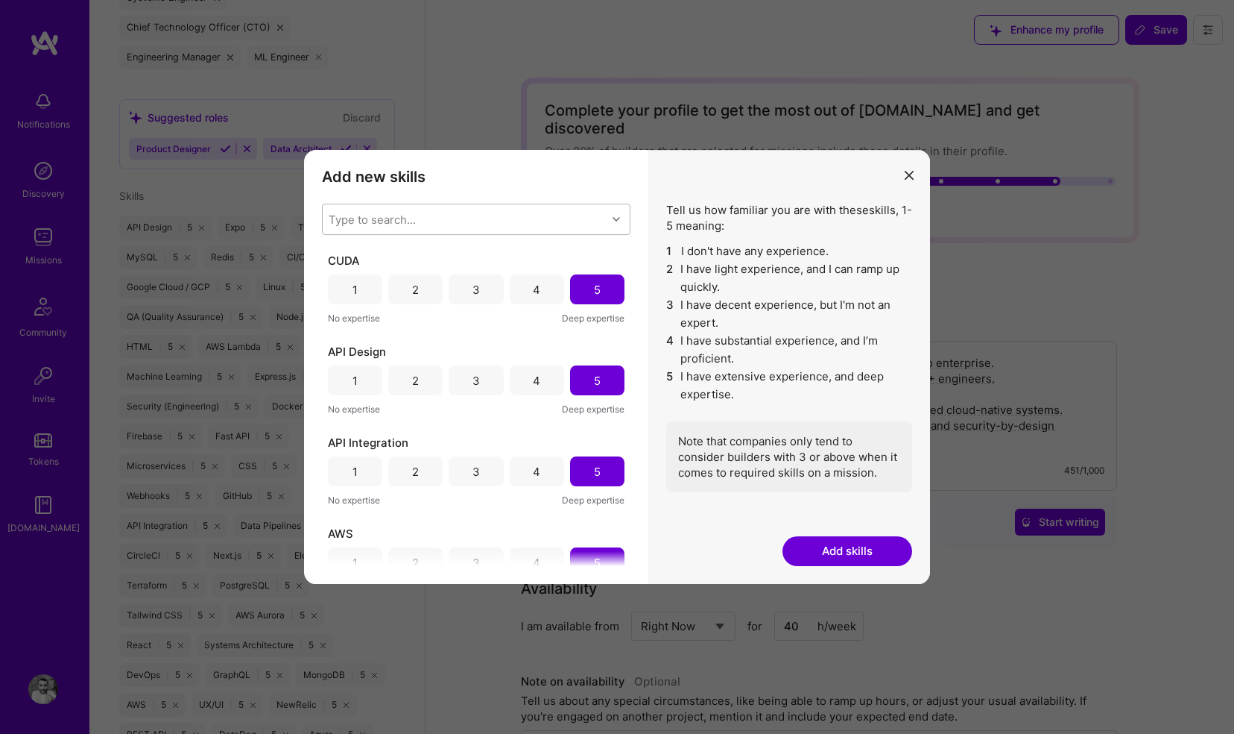
click at [500, 208] on div "Type to search..." at bounding box center [465, 219] width 284 height 30
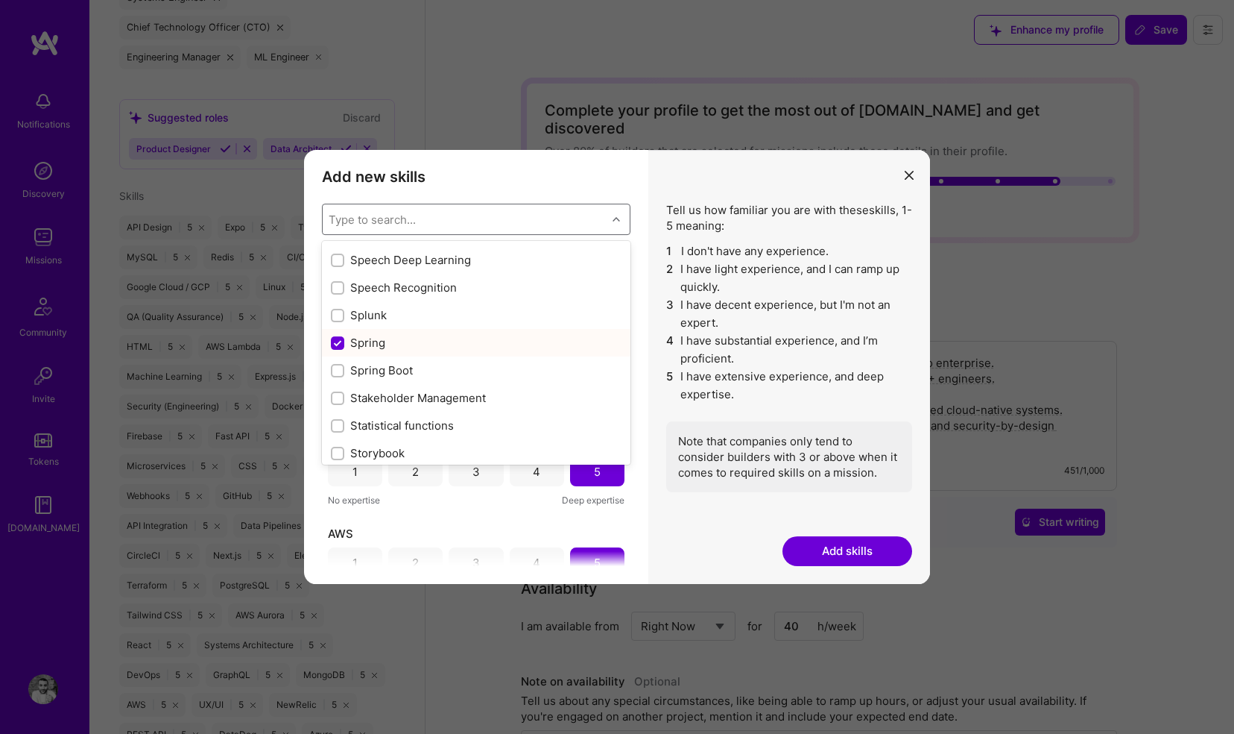
scroll to position [8726, 0]
click at [485, 217] on div "Type to search..." at bounding box center [465, 219] width 284 height 30
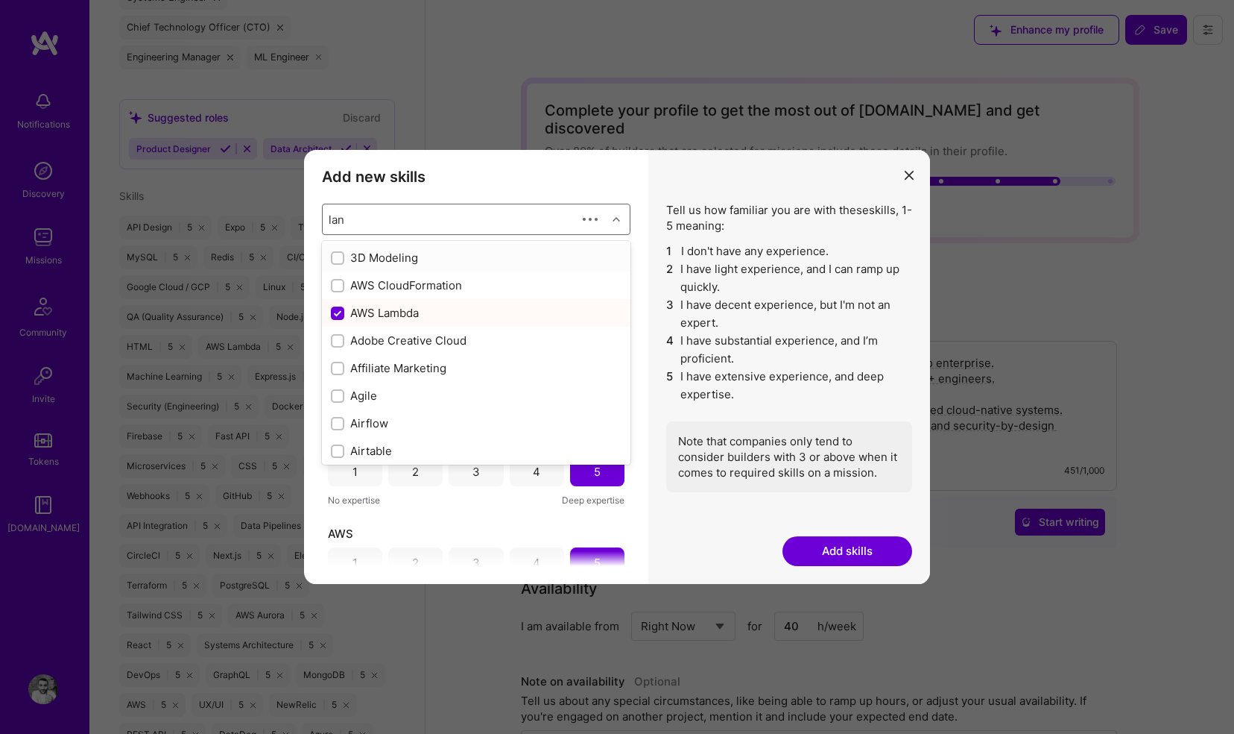
type input "lang"
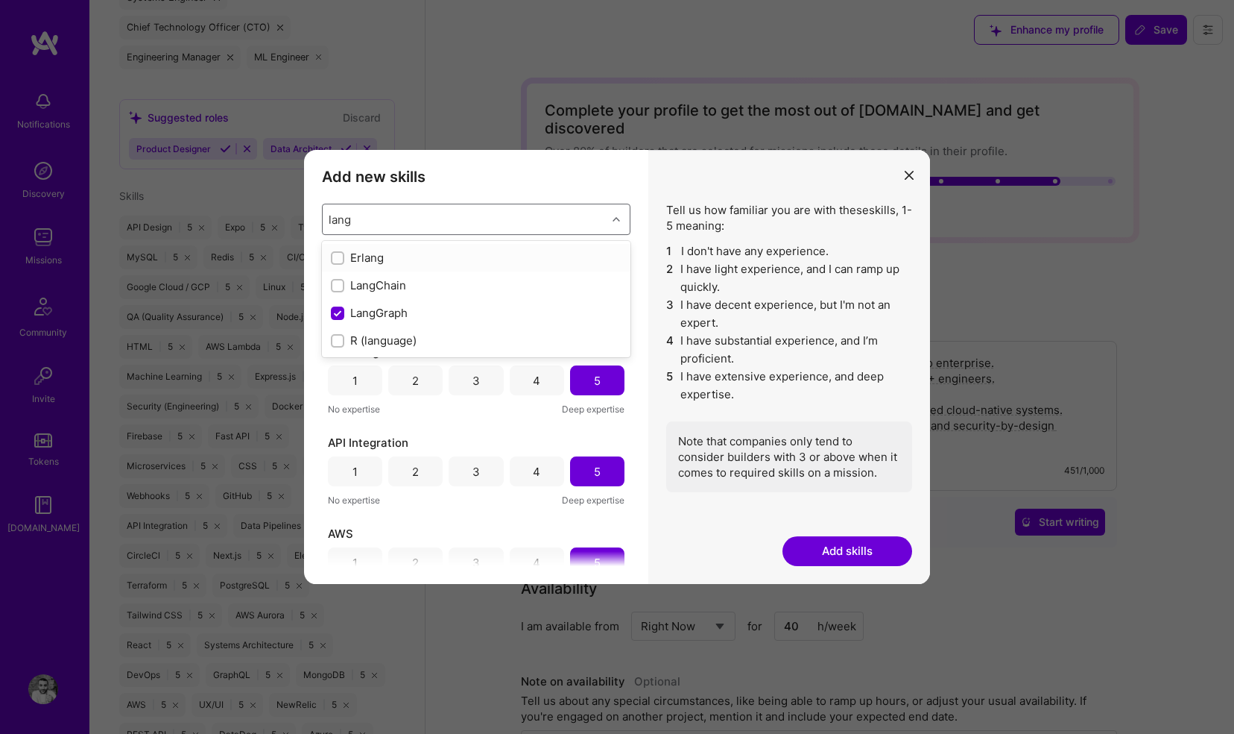
checkbox input "false"
type input "langc"
click at [400, 247] on div "LangChain" at bounding box center [476, 258] width 309 height 28
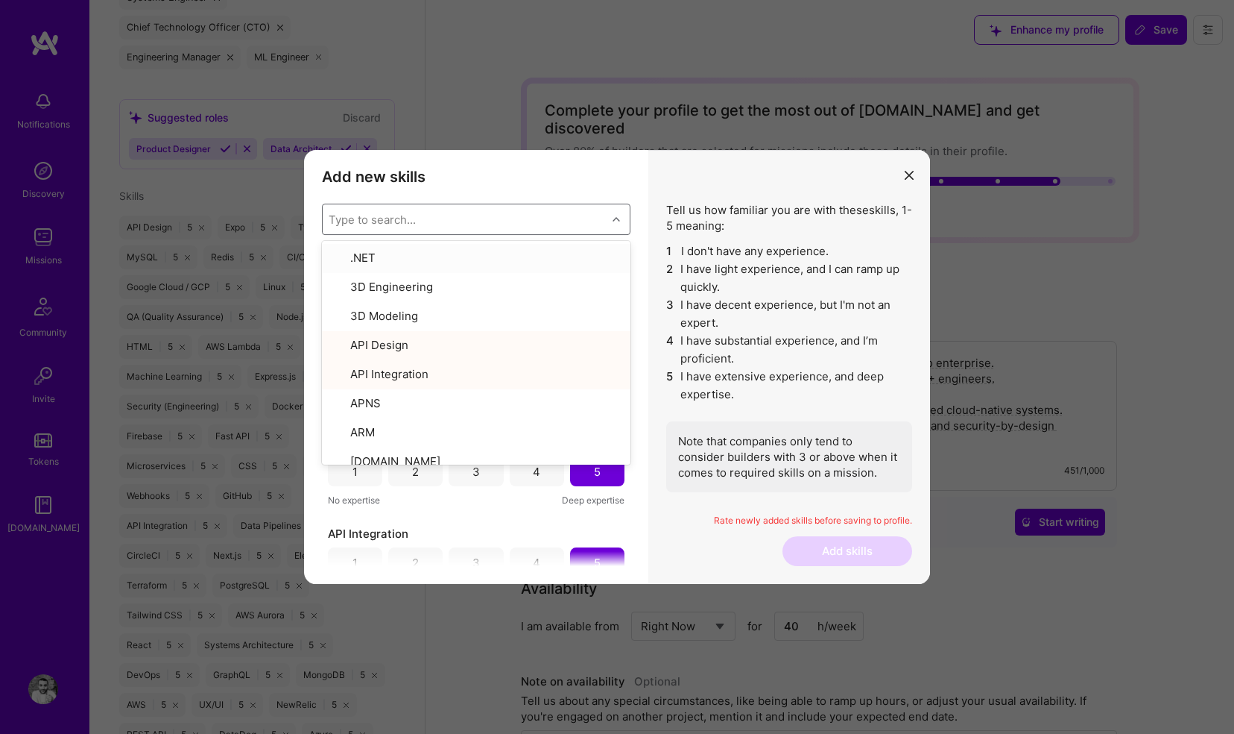
click at [398, 223] on div "Type to search..." at bounding box center [372, 220] width 87 height 16
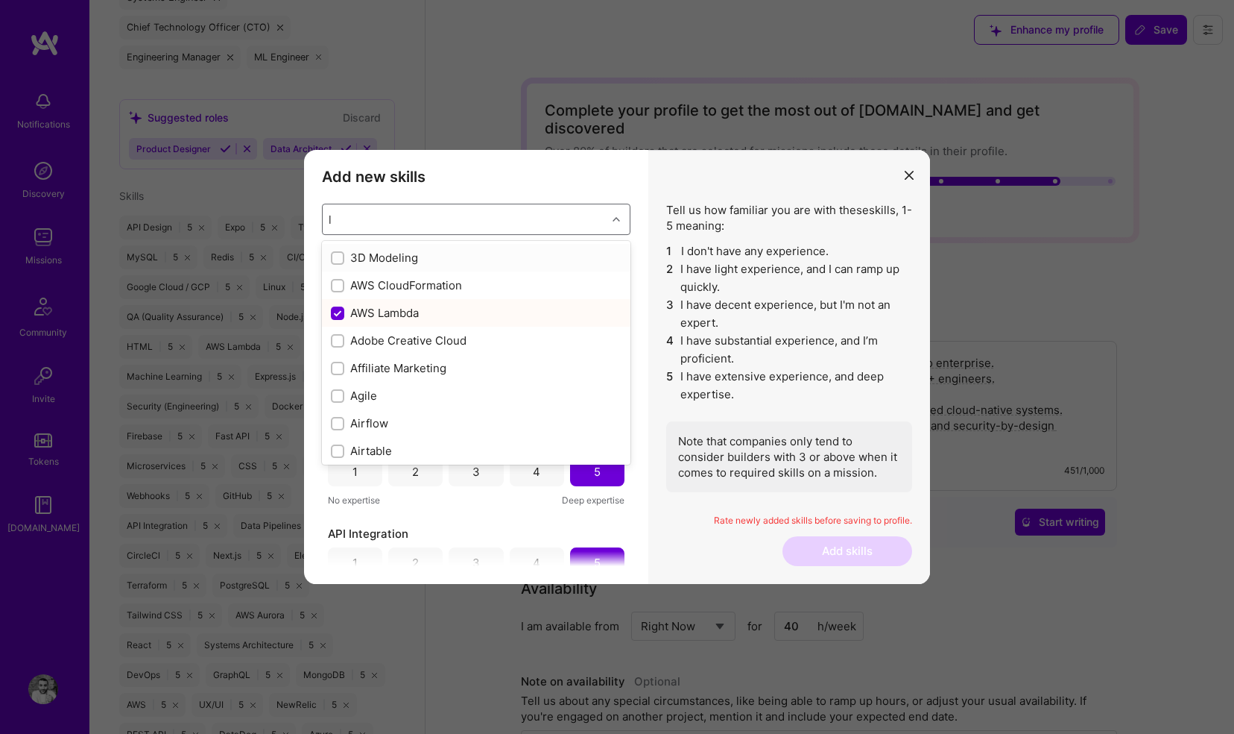
type input "la"
checkbox input "true"
checkbox input "false"
checkbox input "true"
type input "lang"
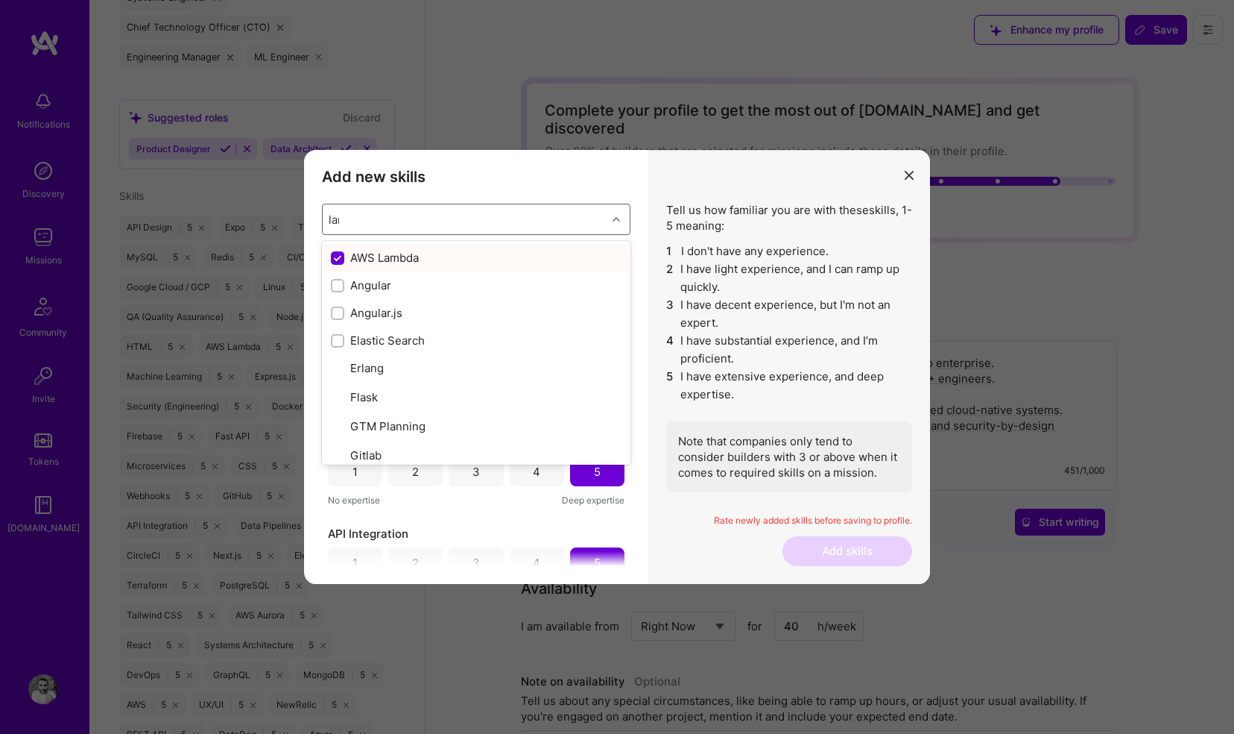
checkbox input "false"
checkbox input "true"
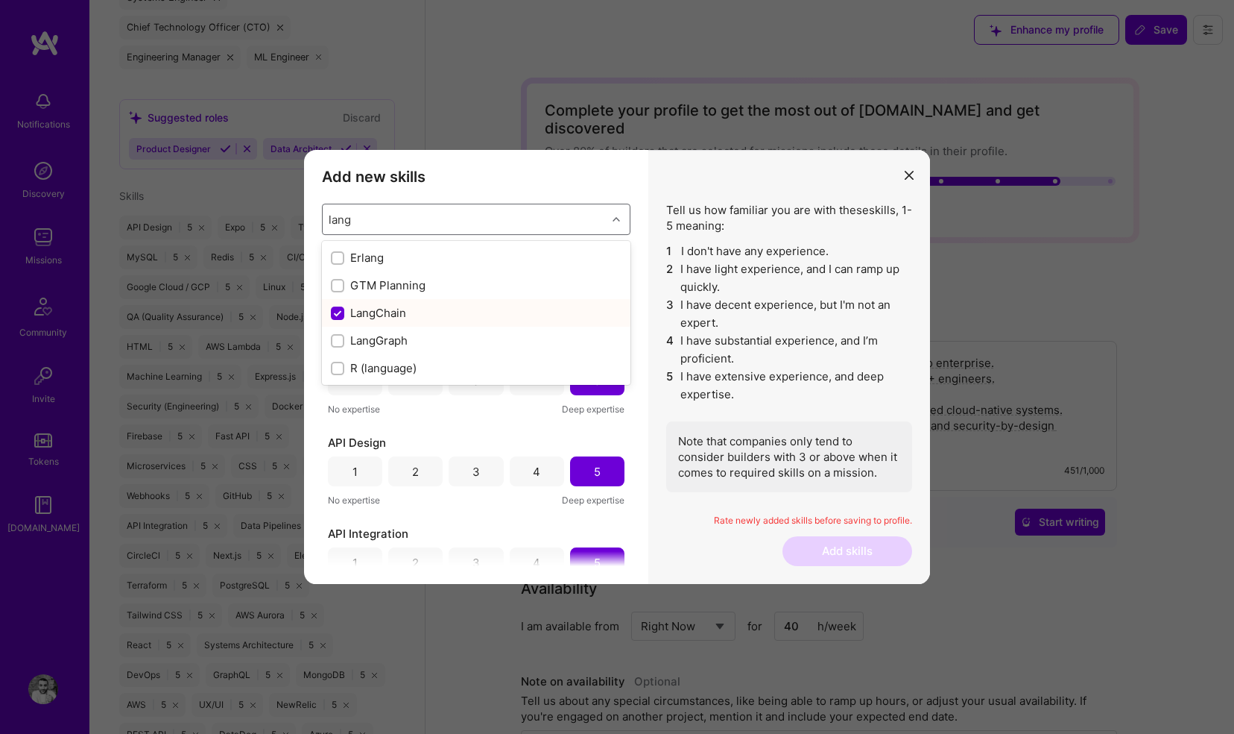
click at [353, 316] on div "LangChain" at bounding box center [476, 313] width 291 height 16
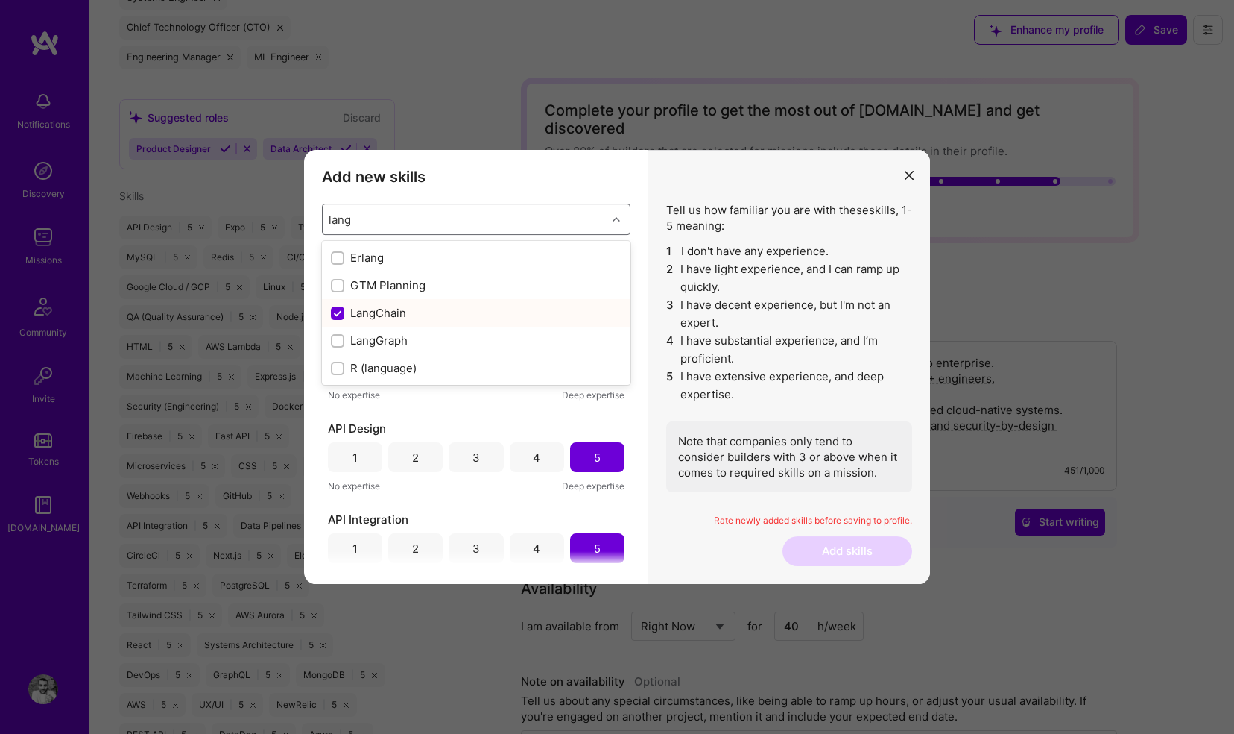
checkbox input "false"
checkbox input "true"
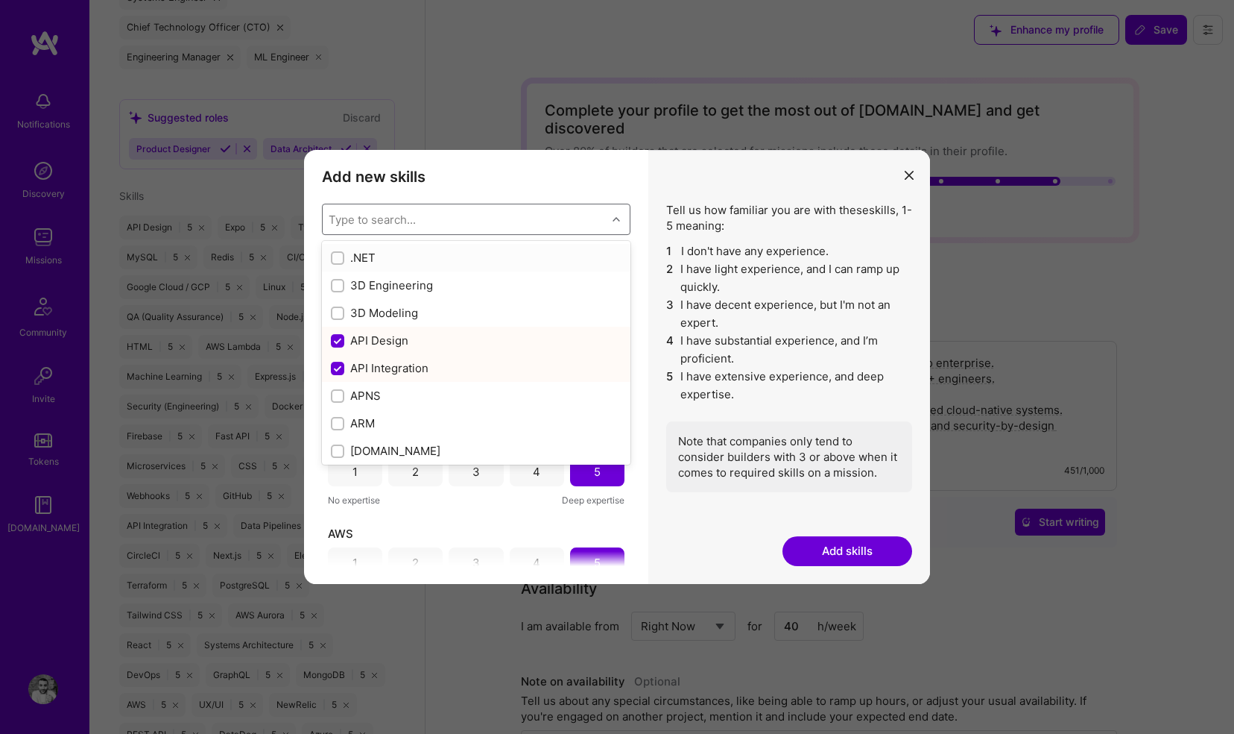
type input "l"
checkbox input "true"
checkbox input "false"
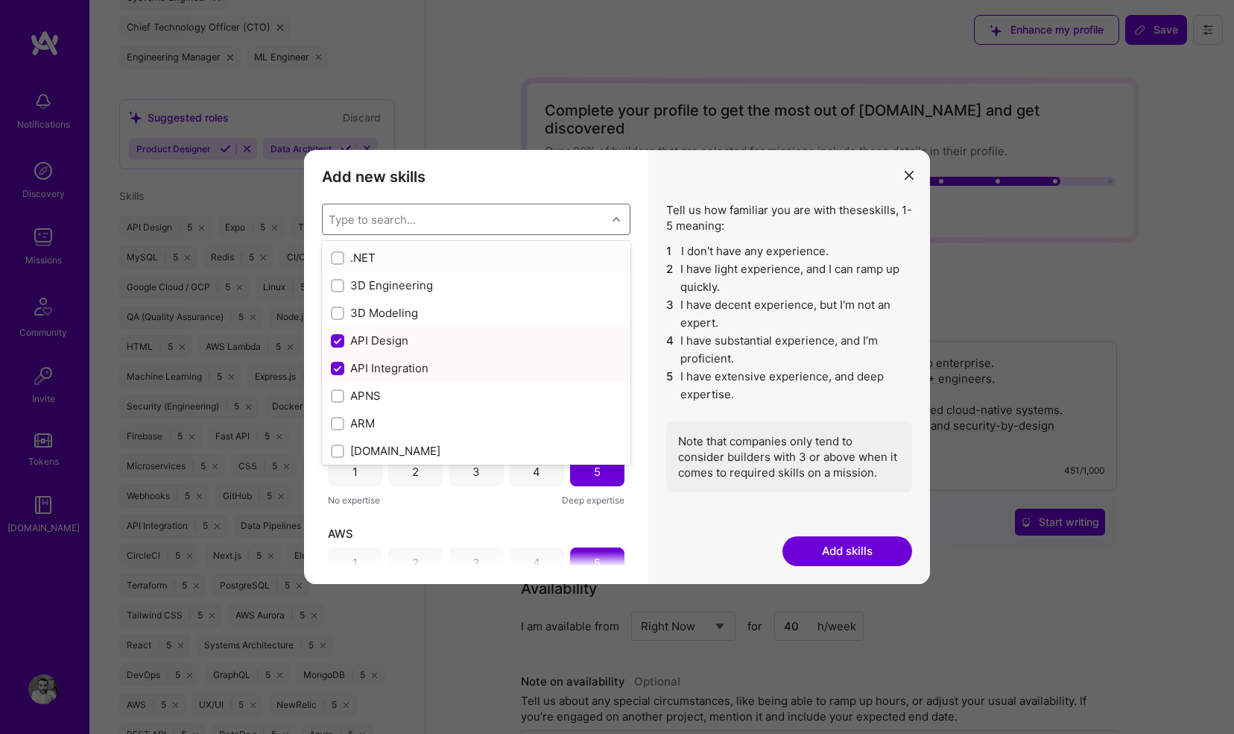
checkbox input "false"
checkbox input "true"
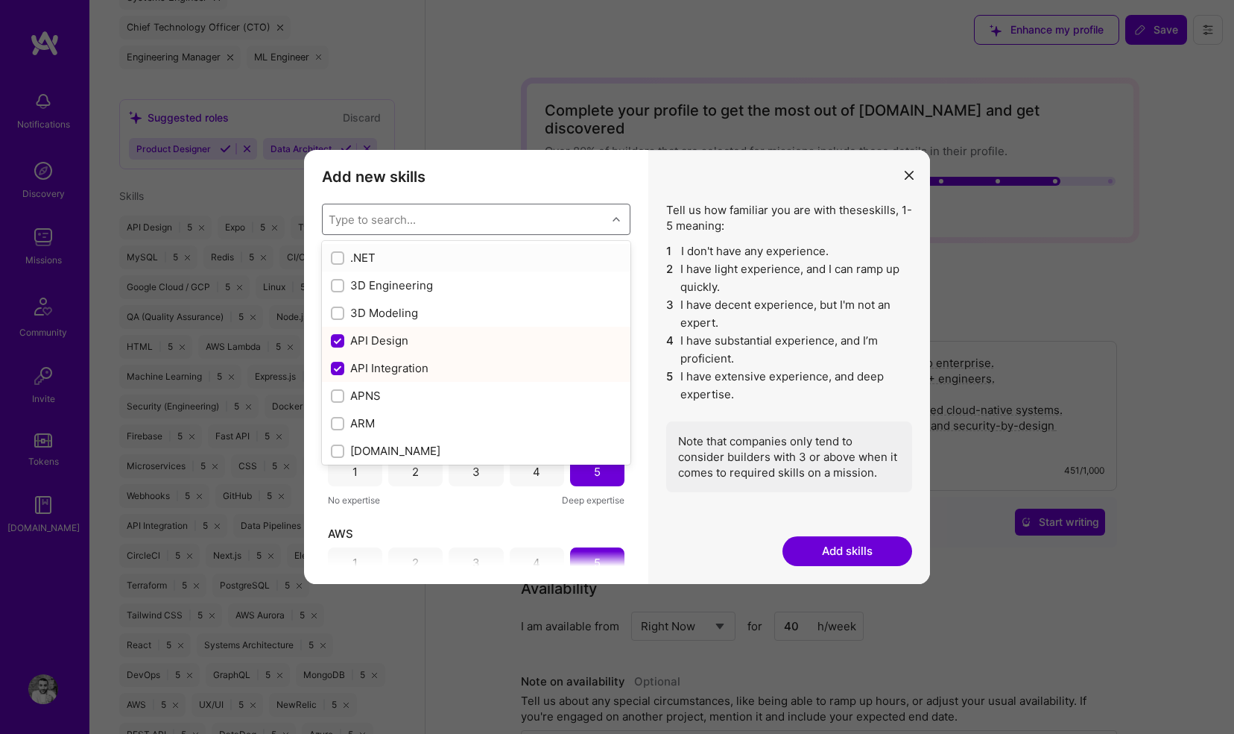
checkbox input "true"
checkbox input "false"
checkbox input "true"
checkbox input "false"
checkbox input "true"
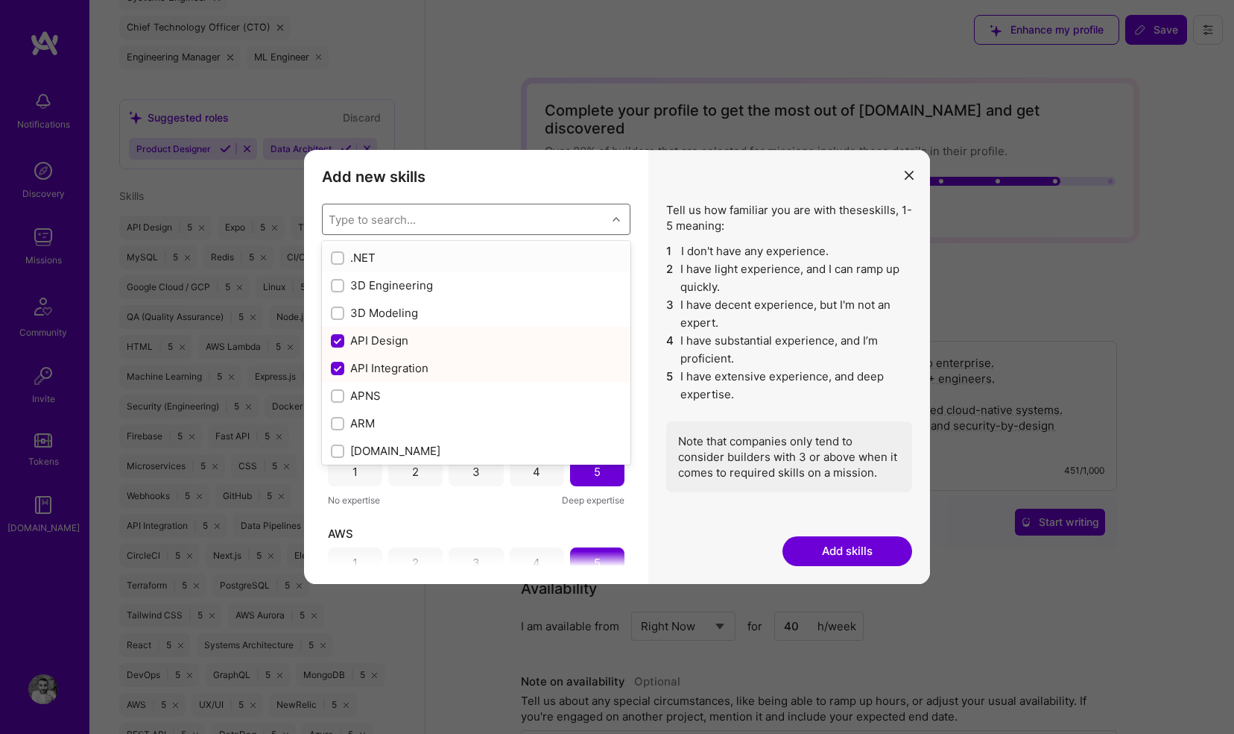
checkbox input "true"
checkbox input "false"
checkbox input "true"
checkbox input "false"
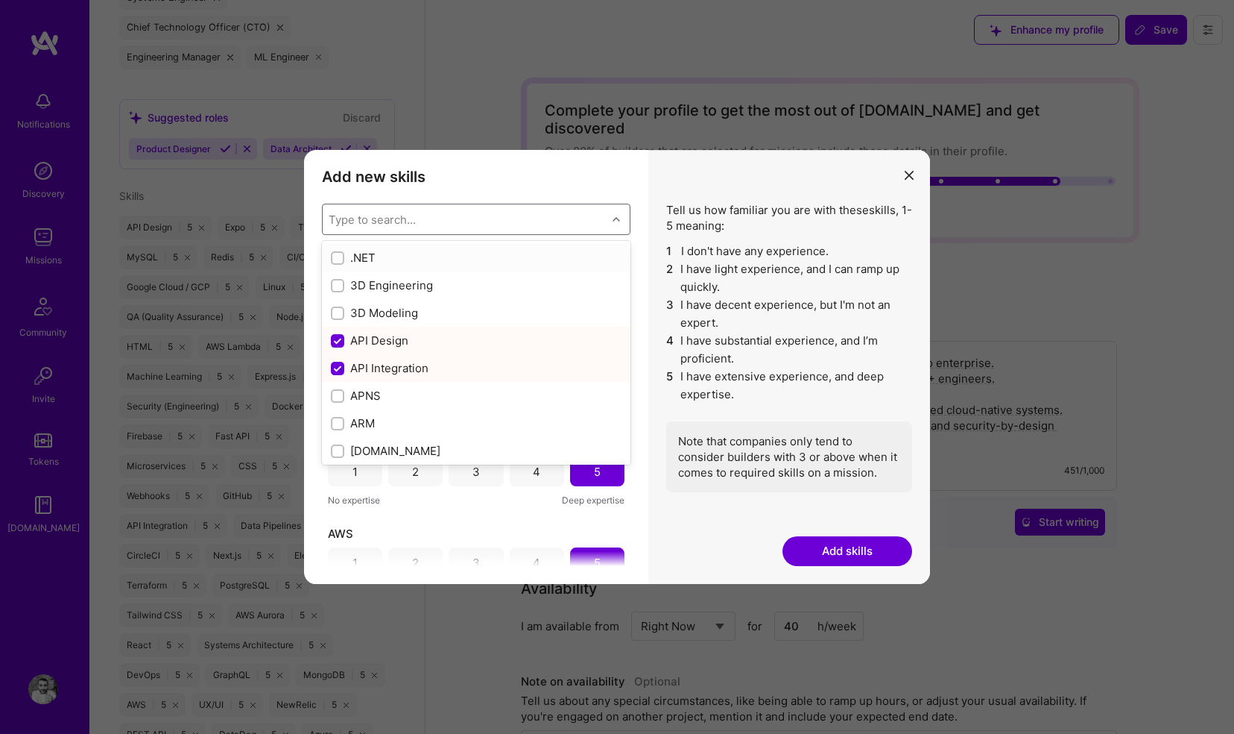
checkbox input "false"
checkbox input "true"
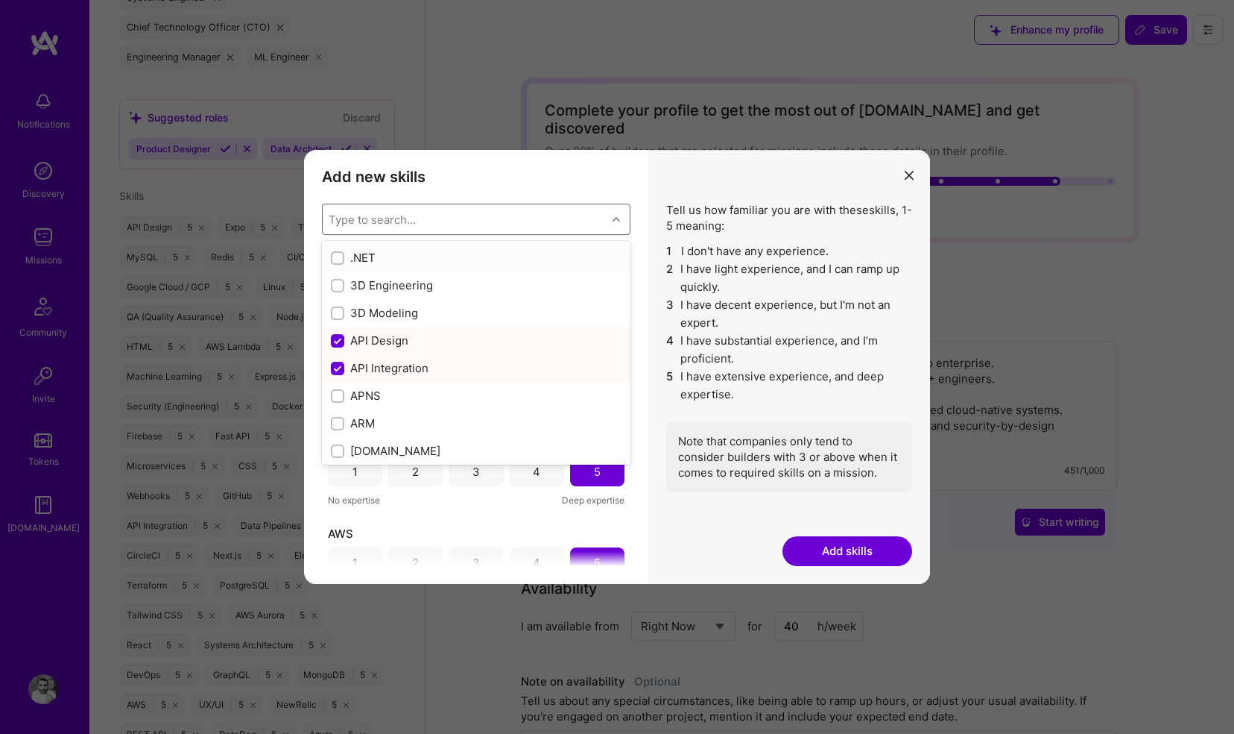
checkbox input "true"
checkbox input "false"
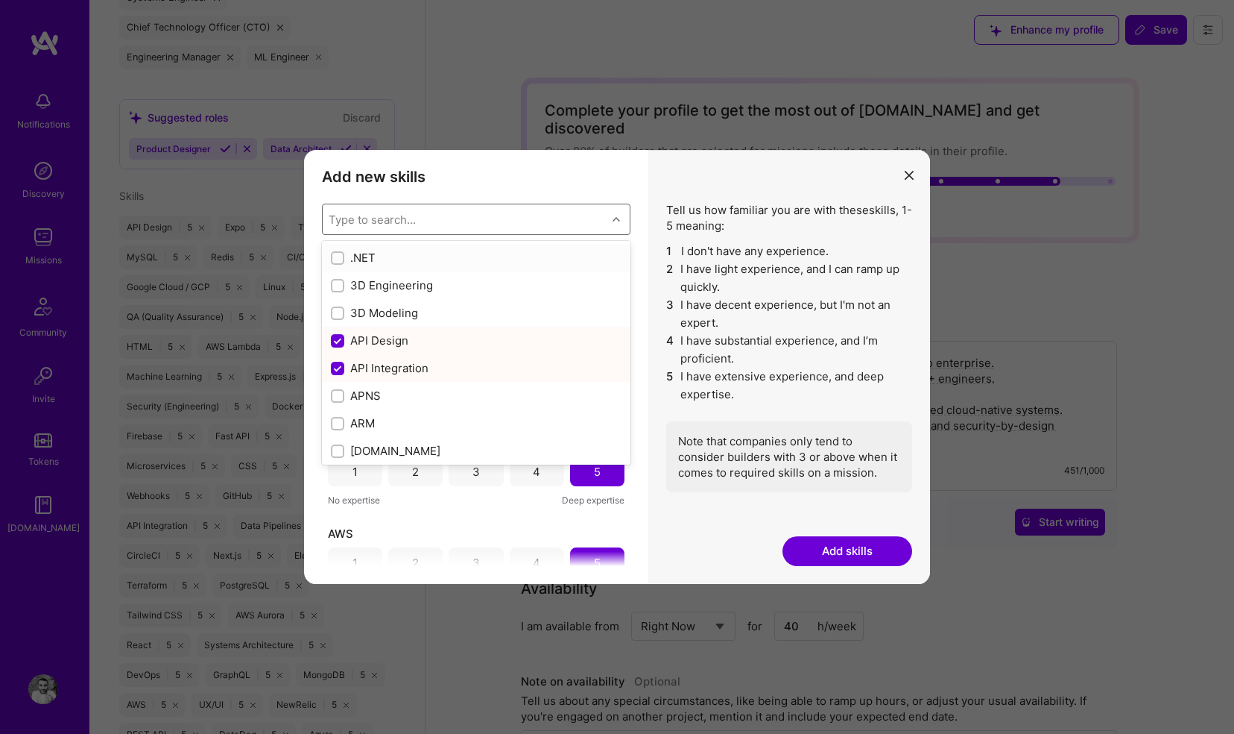
checkbox input "true"
checkbox input "false"
checkbox input "true"
checkbox input "false"
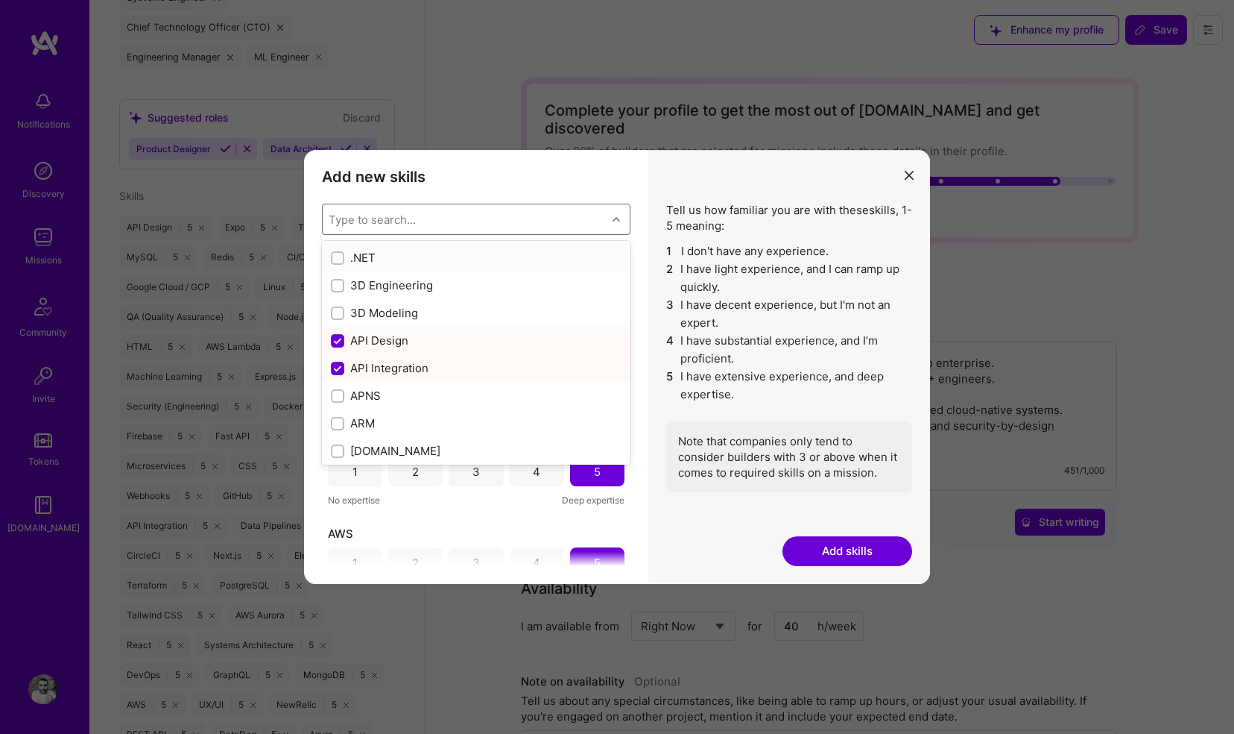
checkbox input "false"
checkbox input "true"
checkbox input "false"
checkbox input "true"
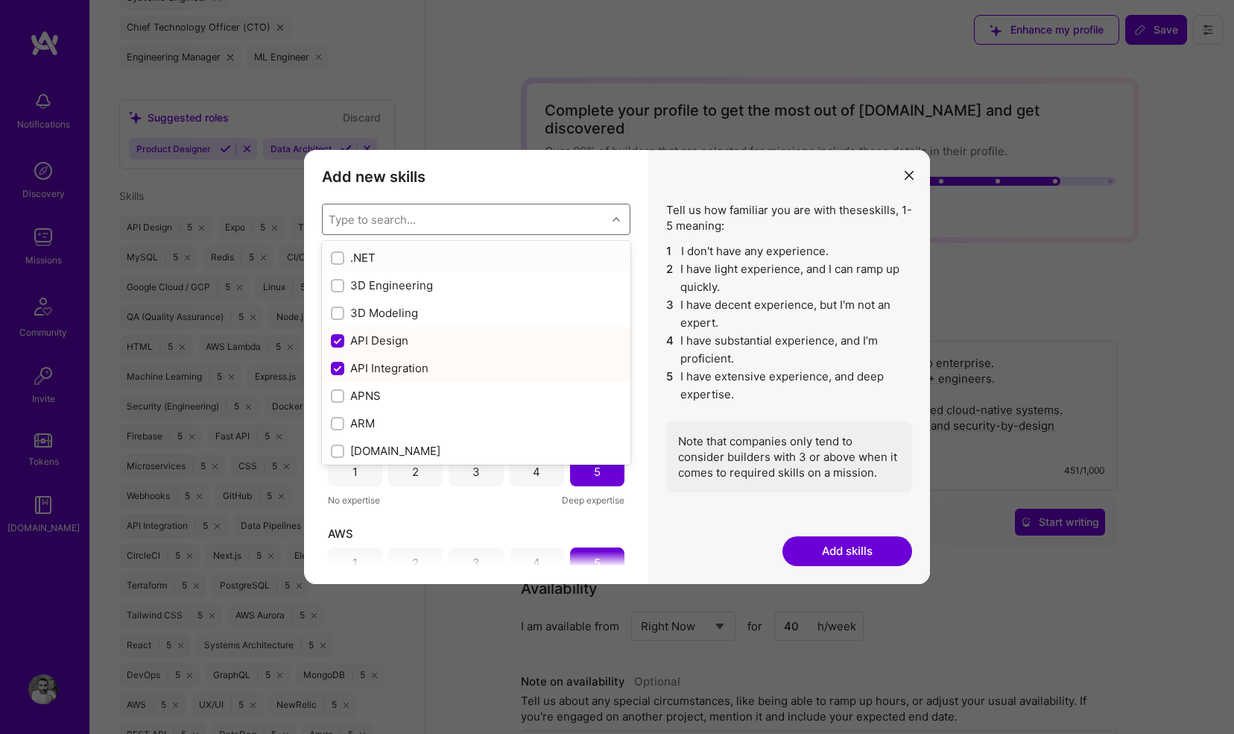
checkbox input "false"
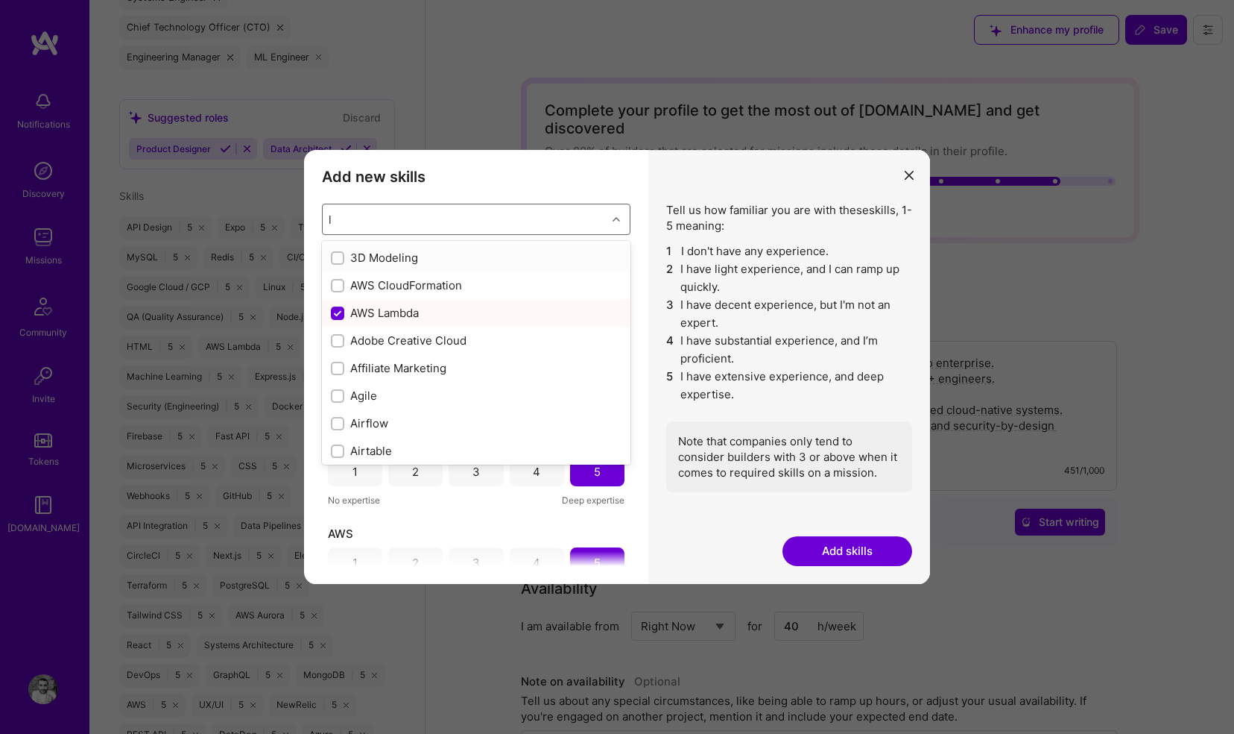
type input "la"
checkbox input "true"
checkbox input "false"
type input "lan"
checkbox input "false"
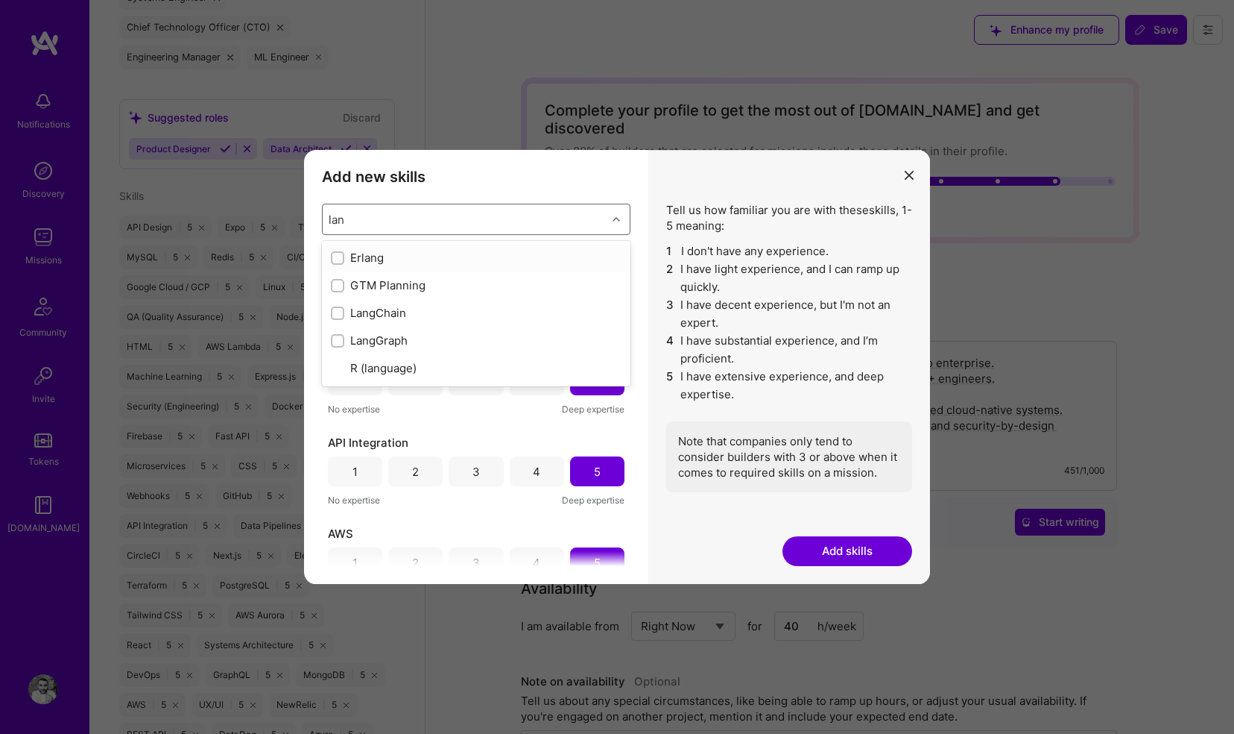
type input "lang"
click at [359, 288] on div "LangChain" at bounding box center [476, 285] width 291 height 16
checkbox input "true"
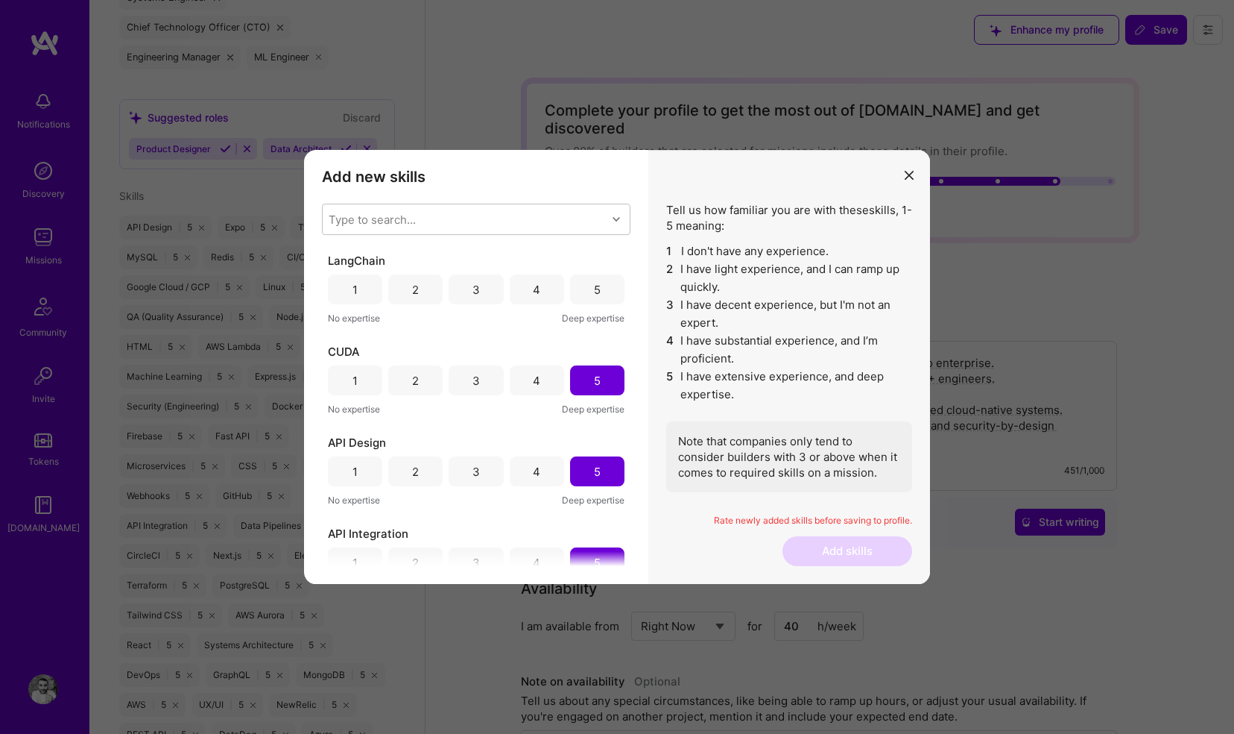
click at [350, 512] on div "LangChain 1 2 3 4 5 No expertise Deep expertise CUDA 1 2 3 4 5 No expertise Dee…" at bounding box center [476, 409] width 309 height 313
click at [578, 293] on div "5" at bounding box center [597, 289] width 54 height 30
click at [513, 215] on div "Type to search..." at bounding box center [465, 219] width 284 height 30
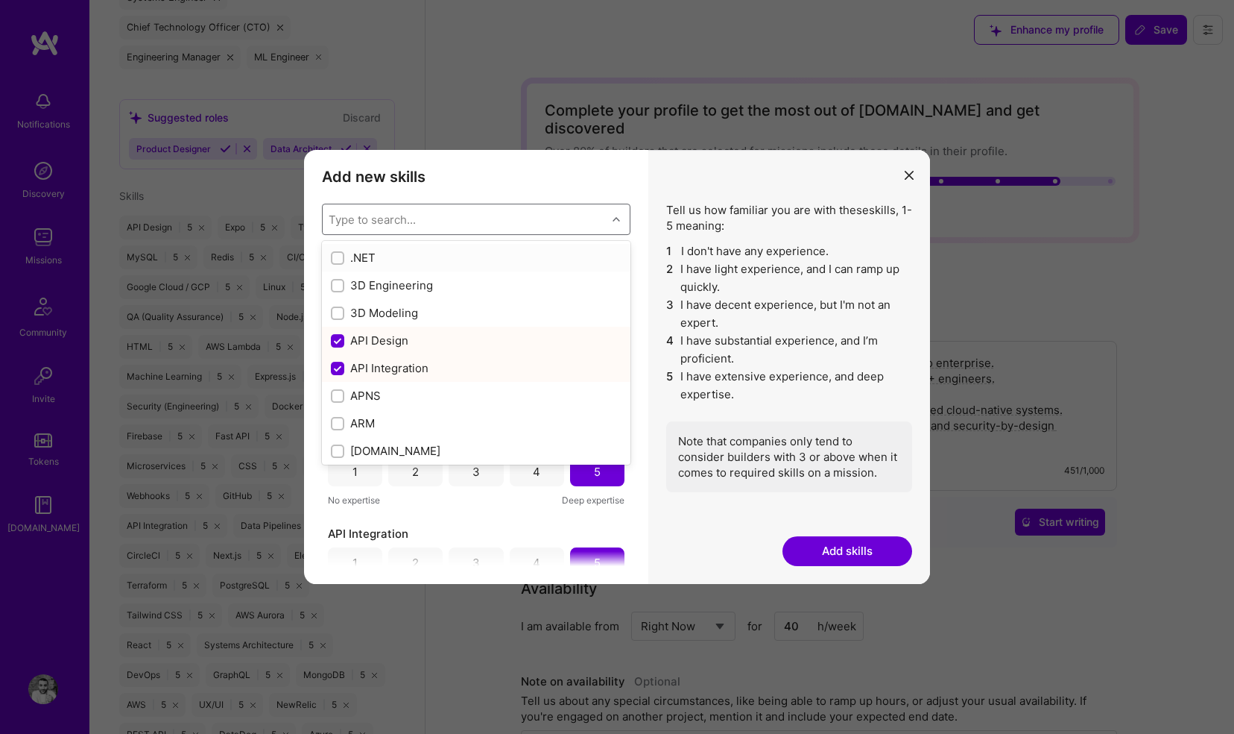
type input "l"
checkbox input "true"
checkbox input "false"
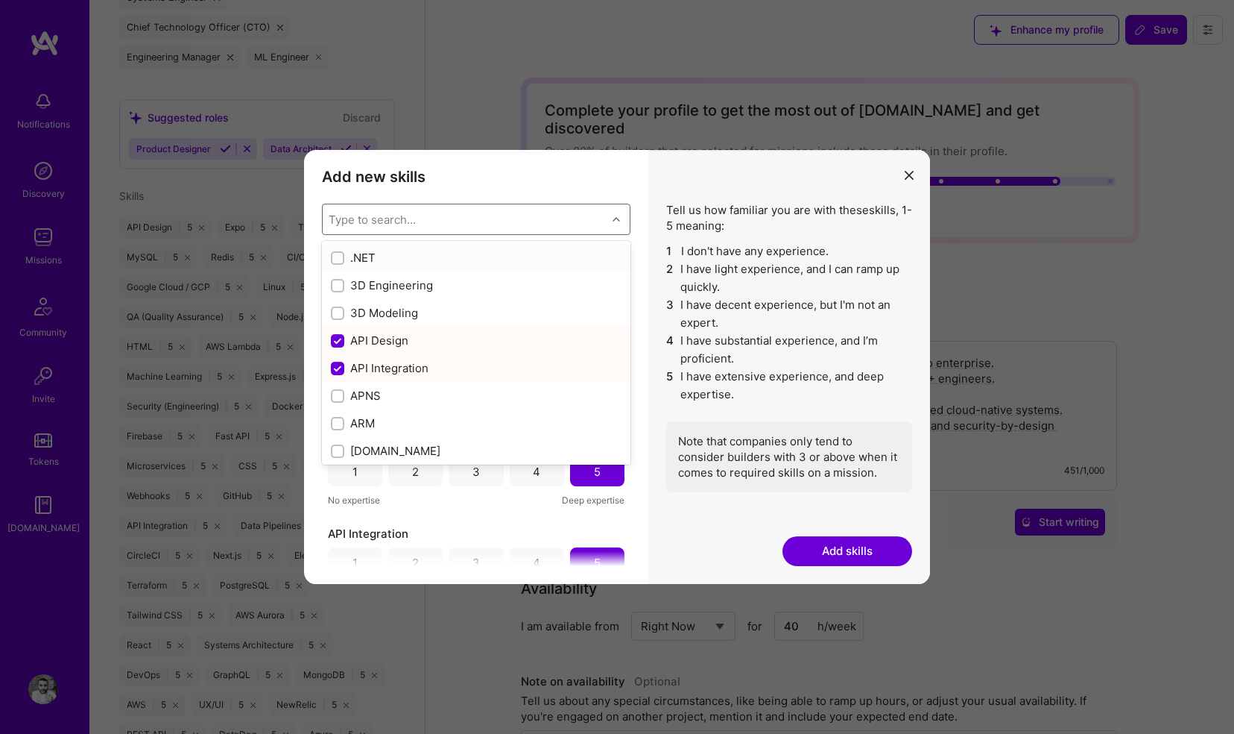
checkbox input "false"
checkbox input "true"
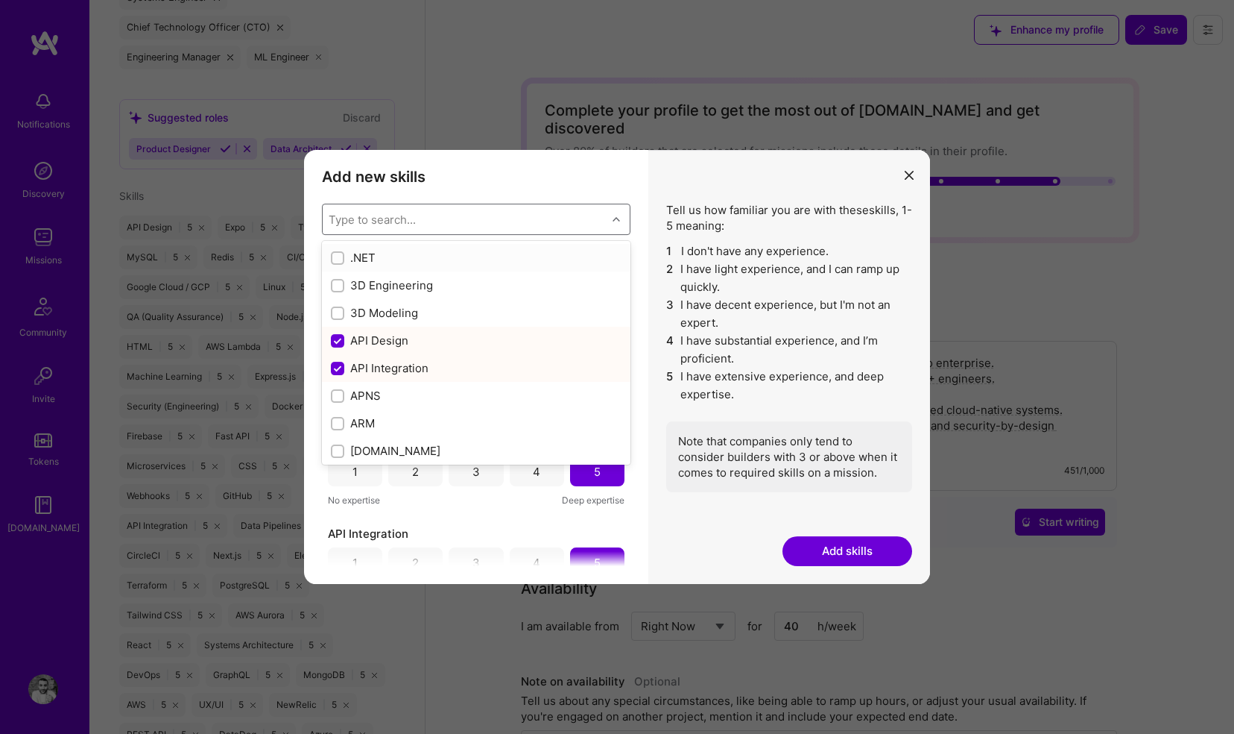
checkbox input "true"
checkbox input "false"
checkbox input "true"
checkbox input "false"
checkbox input "true"
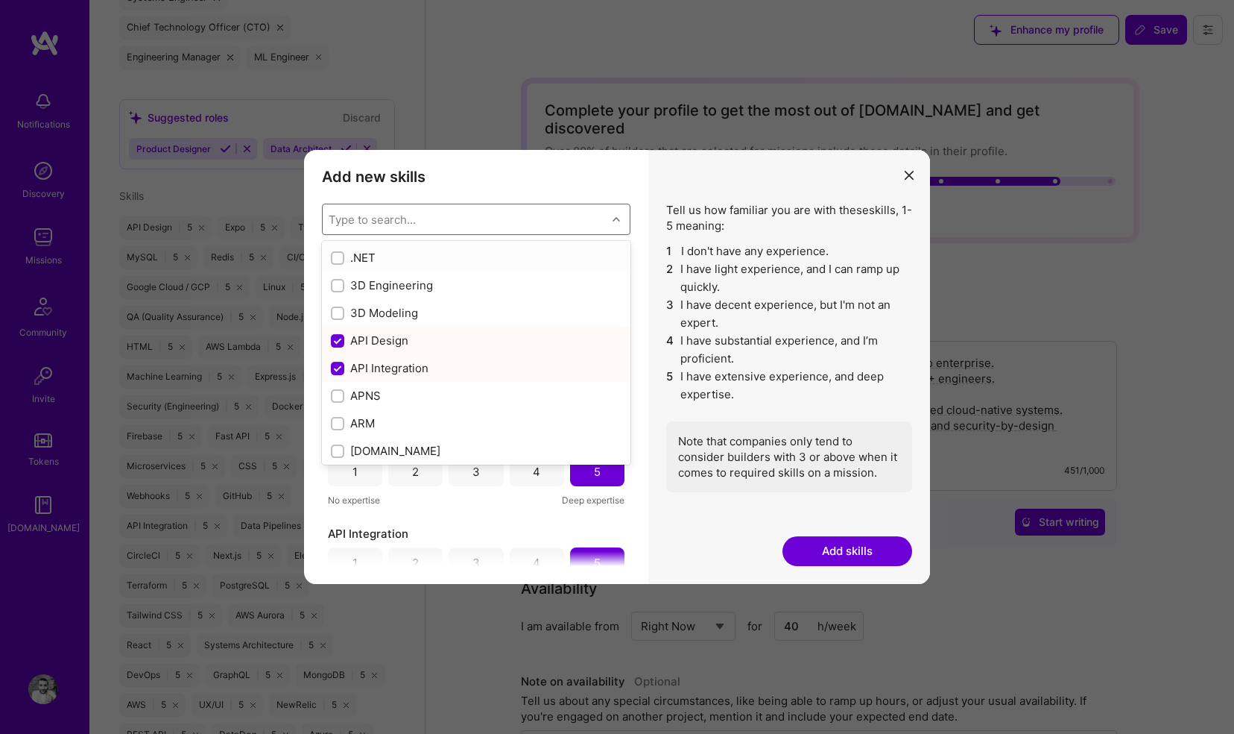
checkbox input "true"
checkbox input "false"
checkbox input "true"
checkbox input "false"
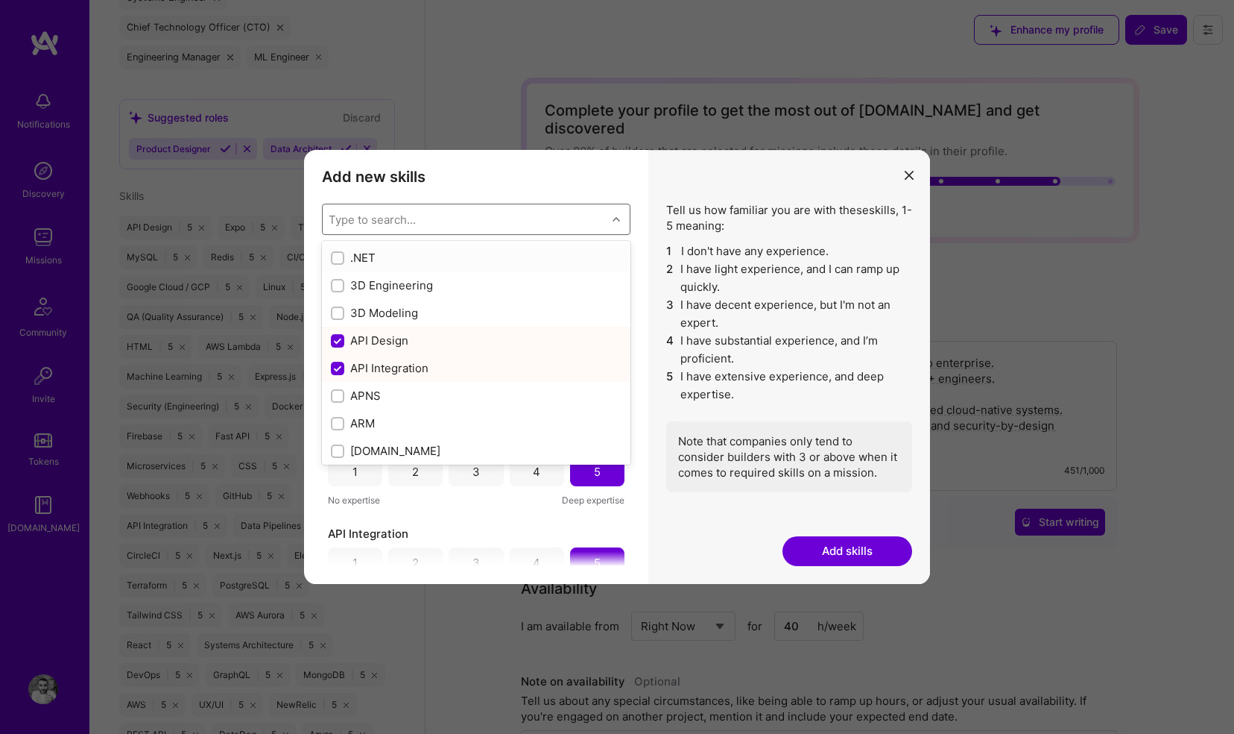
checkbox input "false"
checkbox input "true"
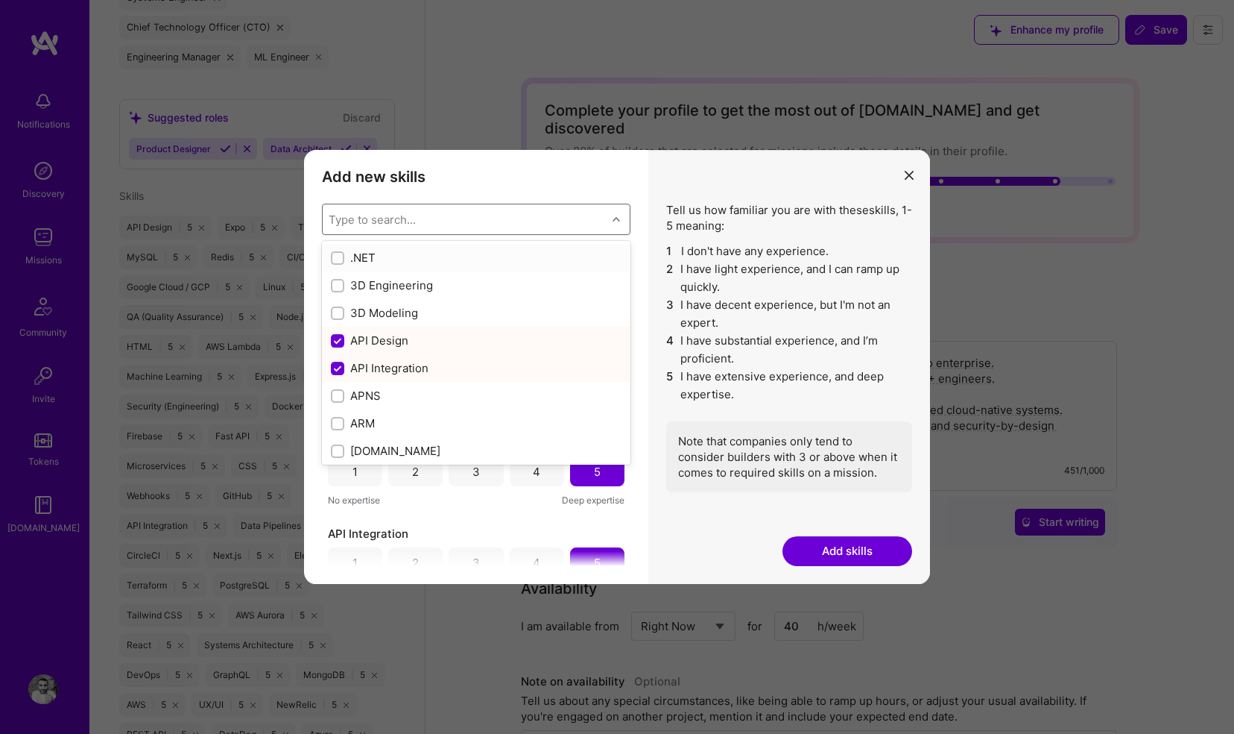
checkbox input "false"
checkbox input "true"
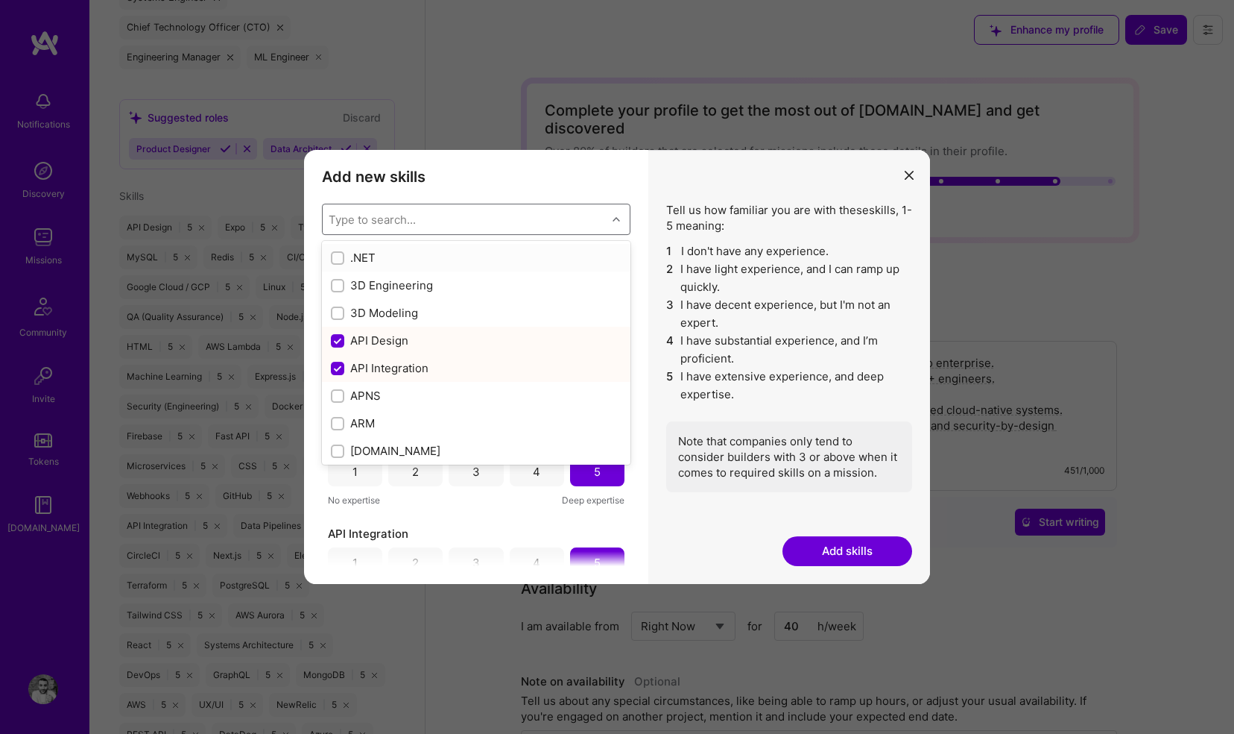
checkbox input "false"
checkbox input "true"
checkbox input "false"
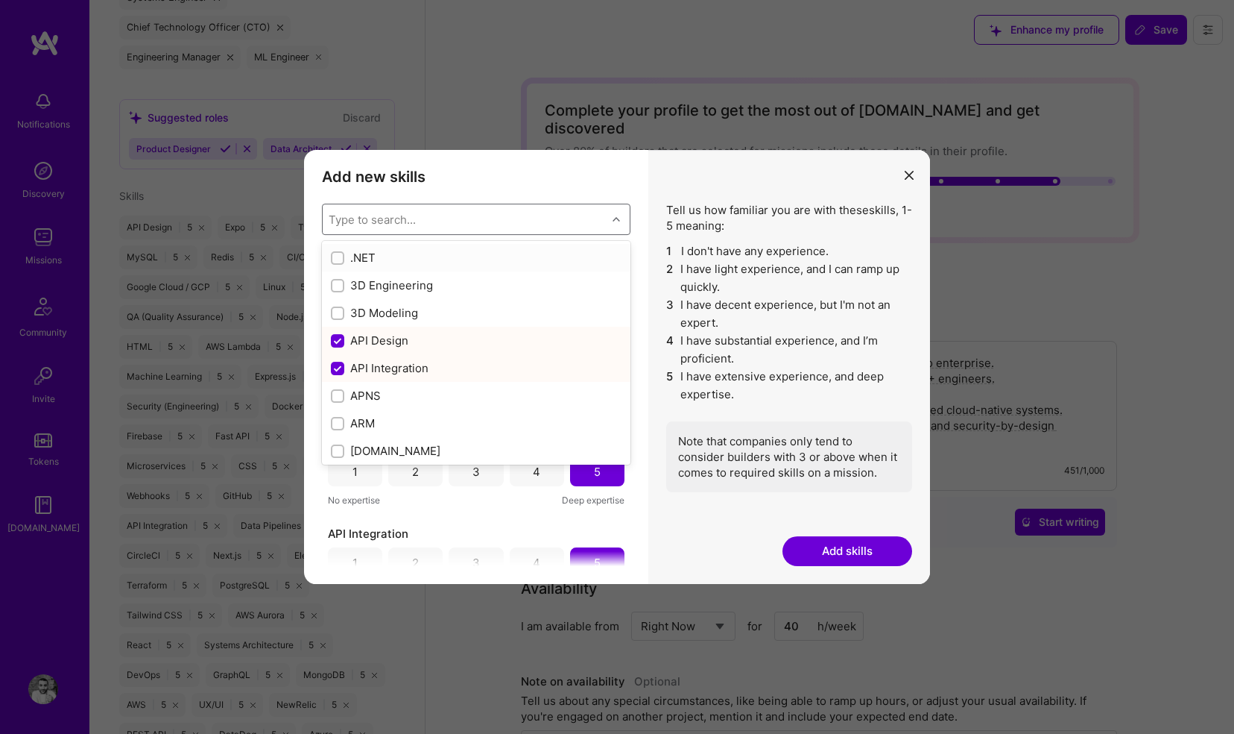
checkbox input "true"
checkbox input "false"
checkbox input "true"
checkbox input "false"
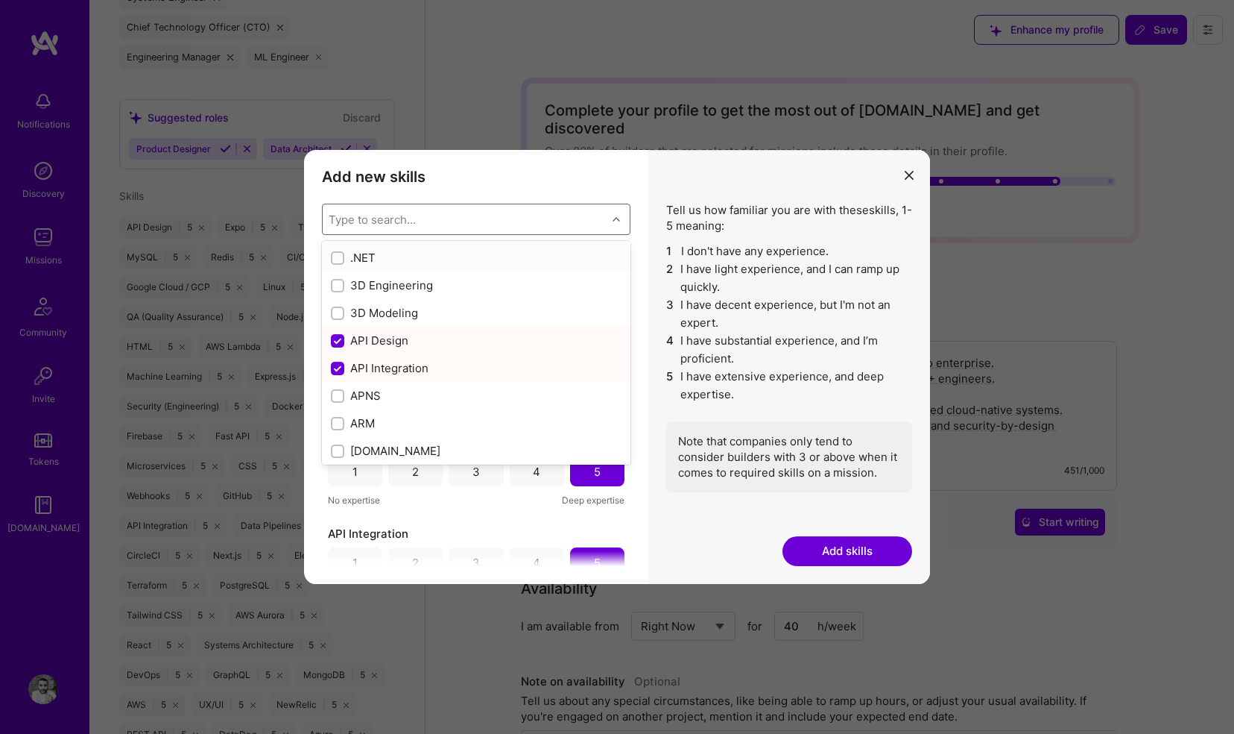
checkbox input "false"
type input "la"
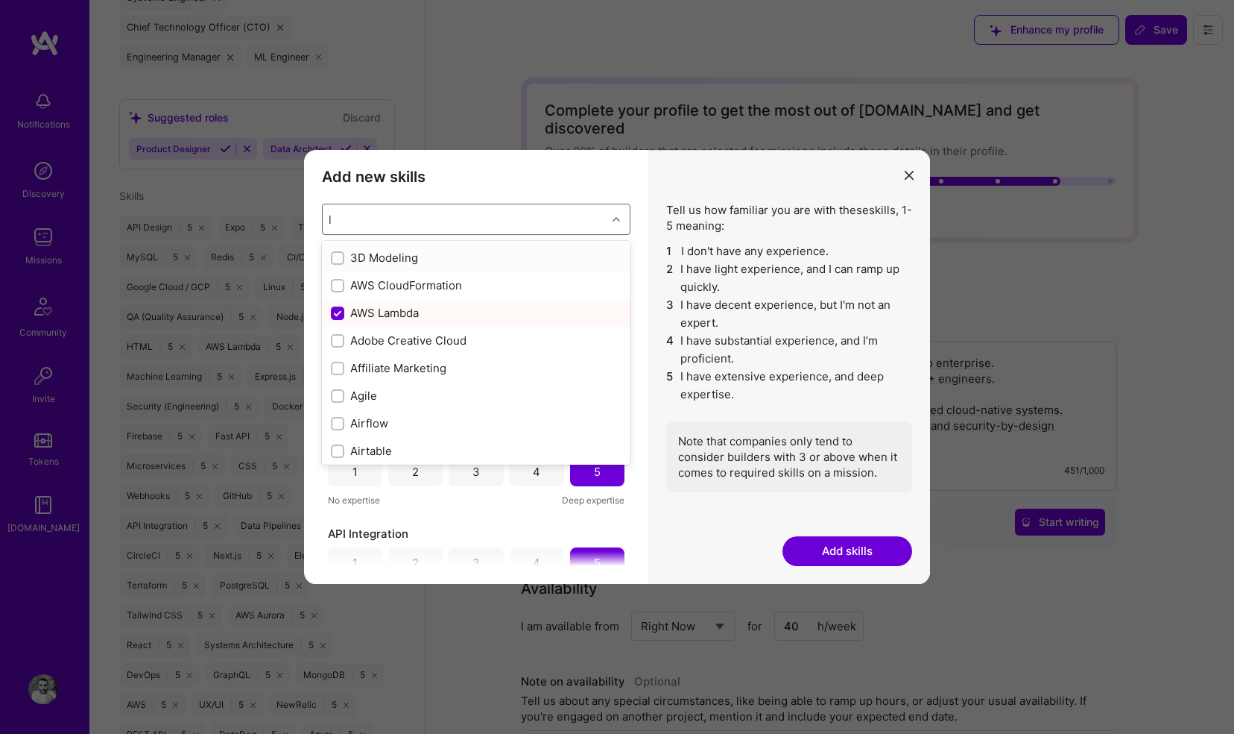
checkbox input "true"
checkbox input "false"
checkbox input "true"
type input "lan"
checkbox input "false"
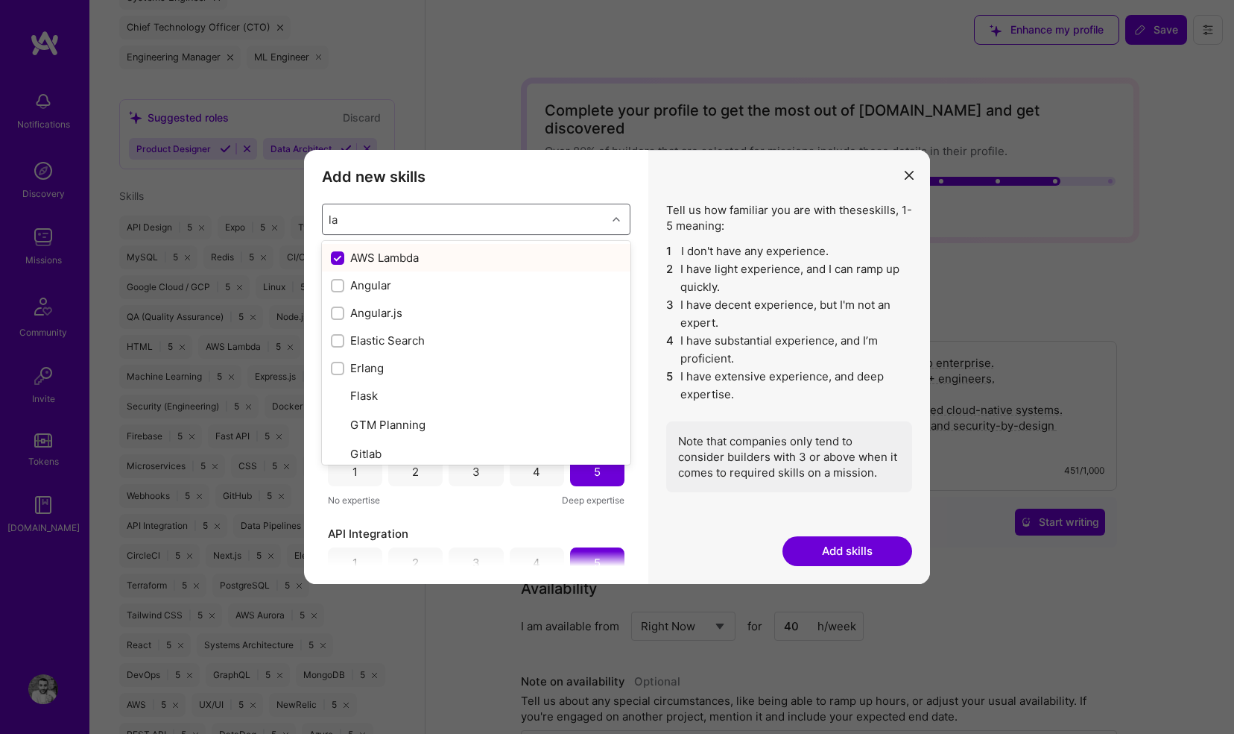
checkbox input "true"
type input "lang"
checkbox input "true"
checkbox input "false"
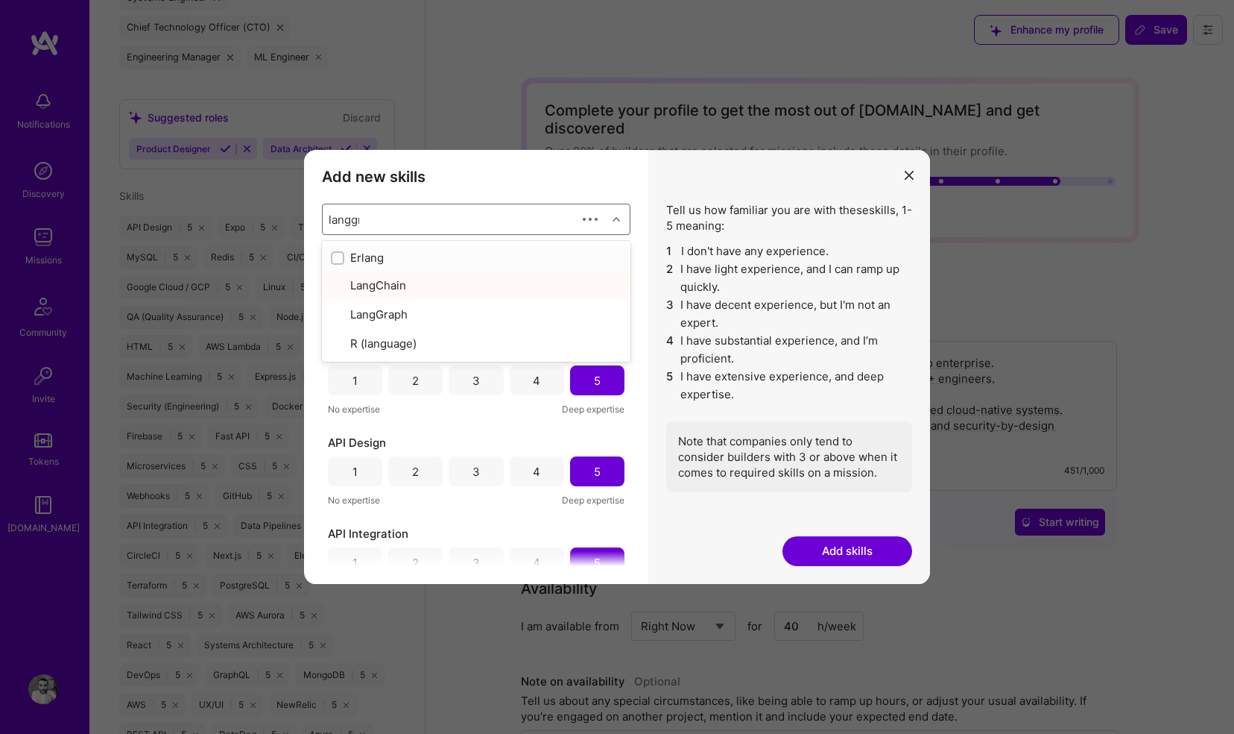
type input "langgra"
click at [491, 259] on div "LangGraph" at bounding box center [476, 258] width 291 height 16
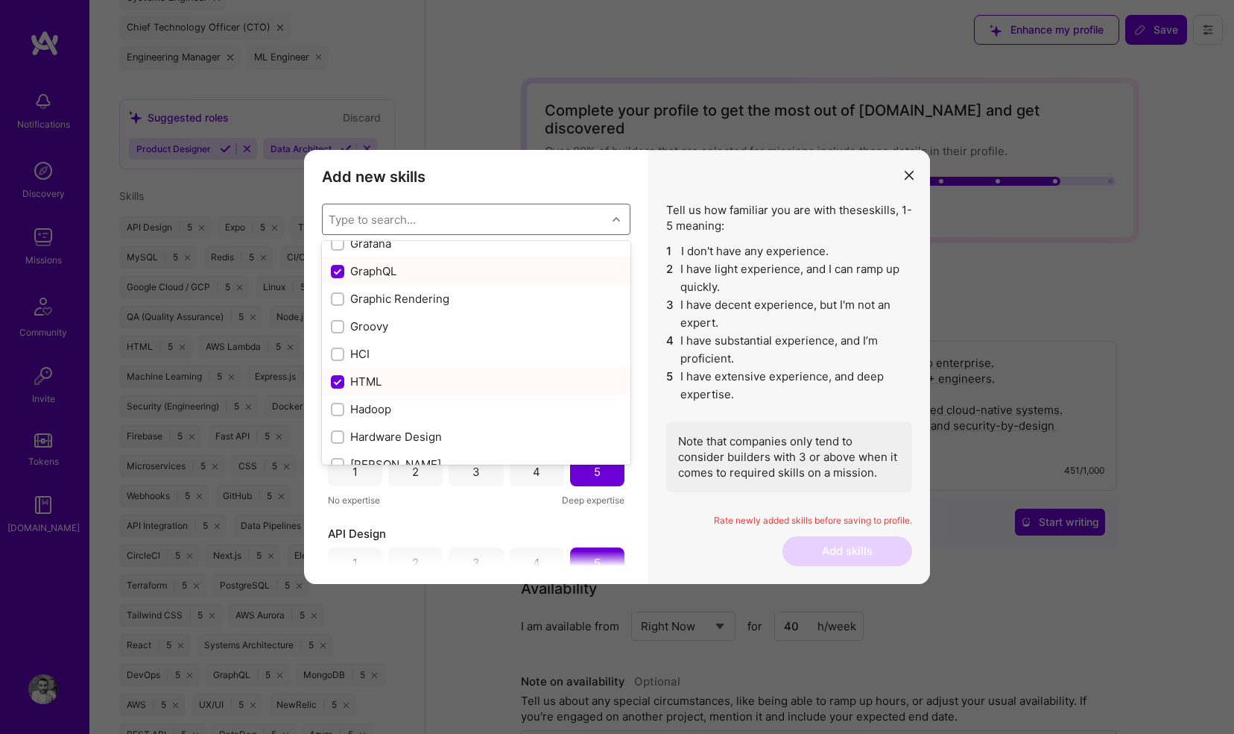
scroll to position [4189, 0]
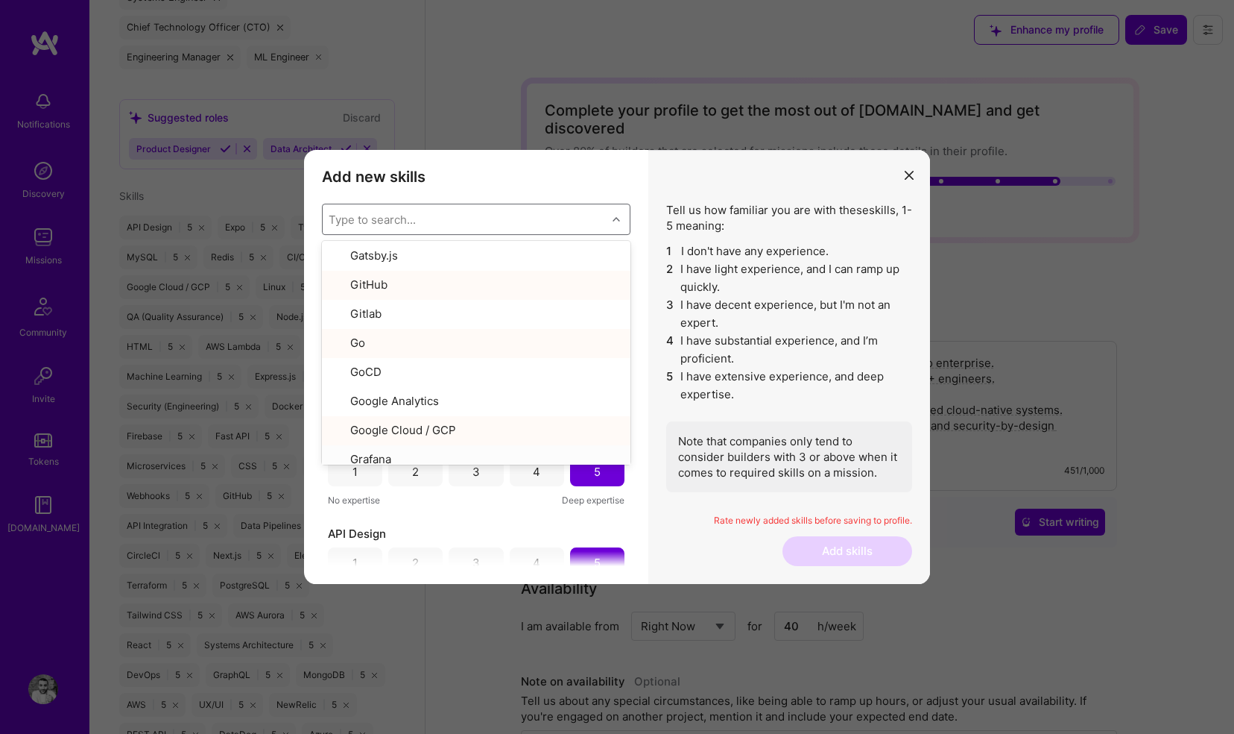
click at [464, 220] on div "Type to search..." at bounding box center [465, 219] width 284 height 30
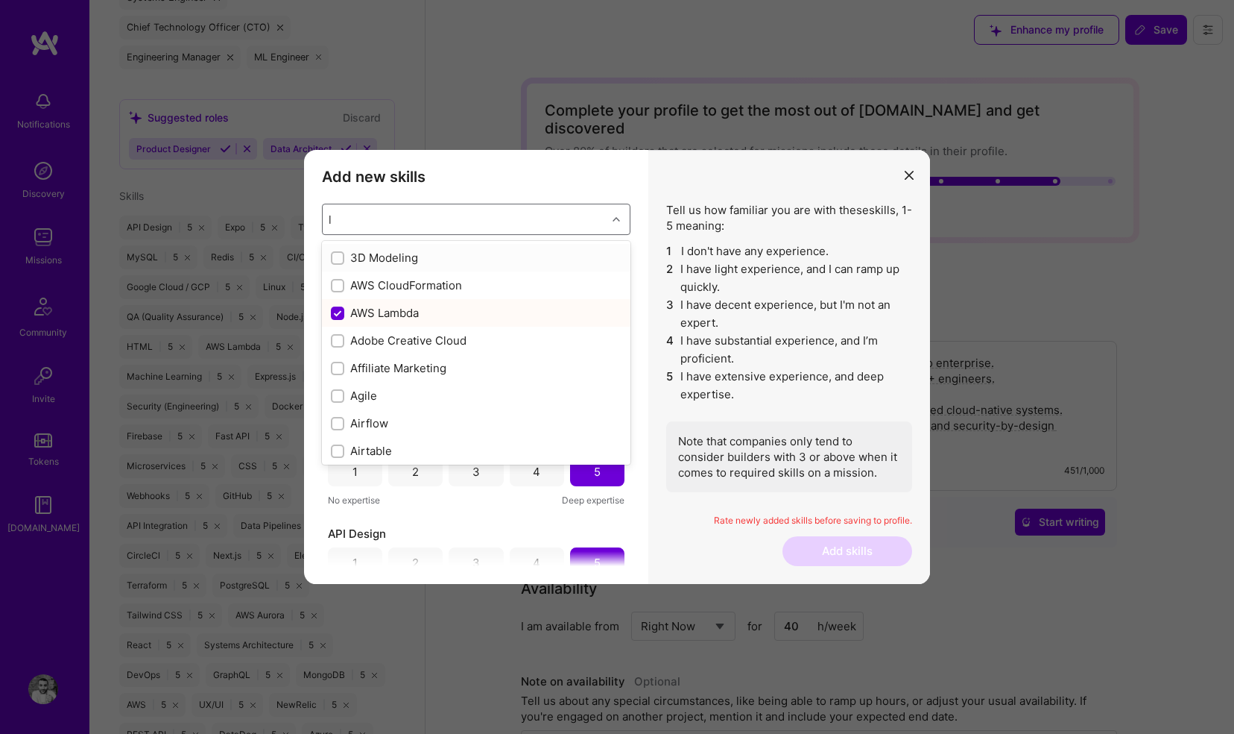
type input "la"
checkbox input "true"
checkbox input "false"
checkbox input "true"
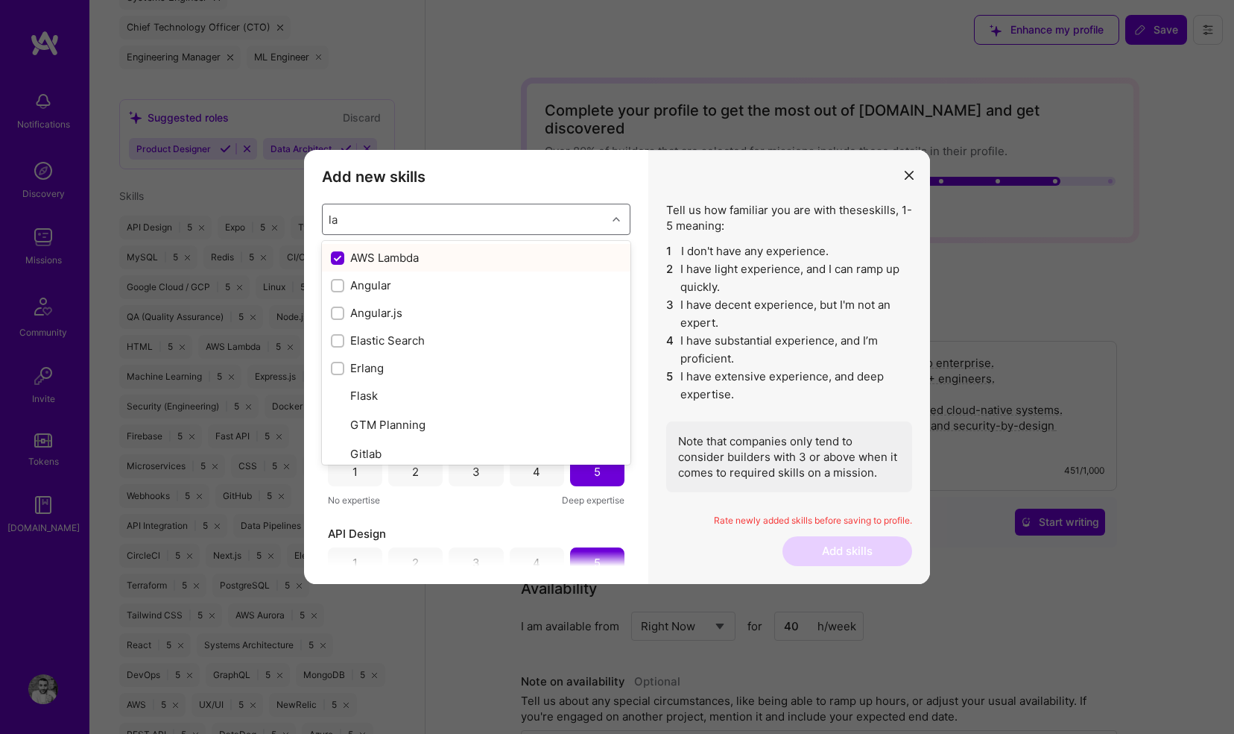
type input "lan"
checkbox input "false"
checkbox input "true"
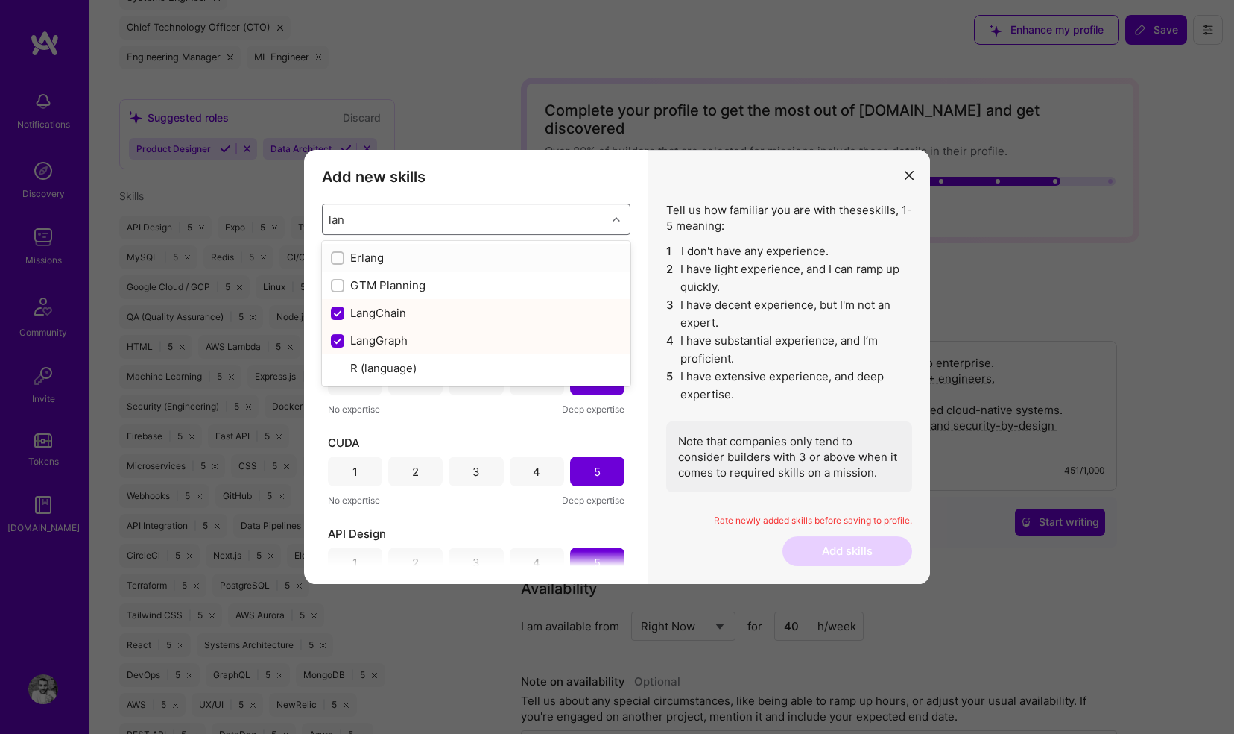
type input "lang"
checkbox input "true"
checkbox input "false"
type input "lang"
click at [639, 184] on div "Add new skills Tell us how familiar you are with given skills, using between 1 …" at bounding box center [476, 367] width 344 height 434
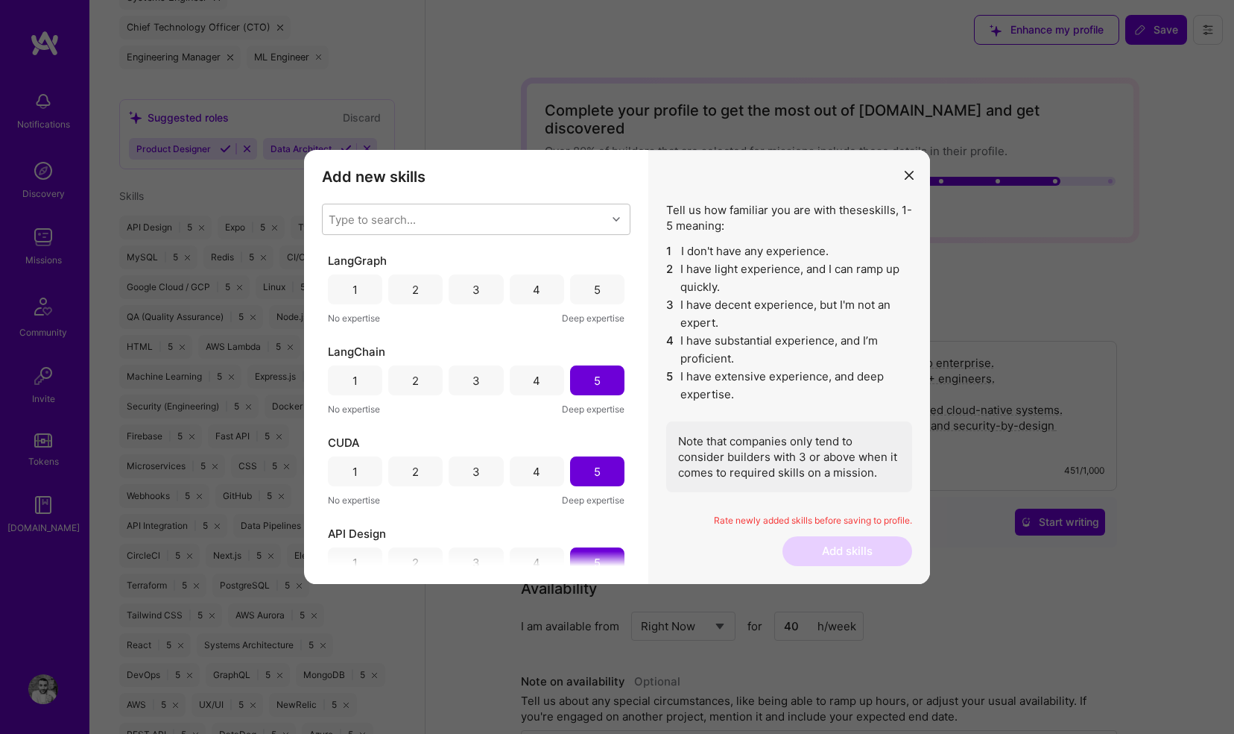
click at [581, 291] on div "5" at bounding box center [597, 289] width 54 height 30
click at [523, 215] on div "Type to search..." at bounding box center [465, 219] width 284 height 30
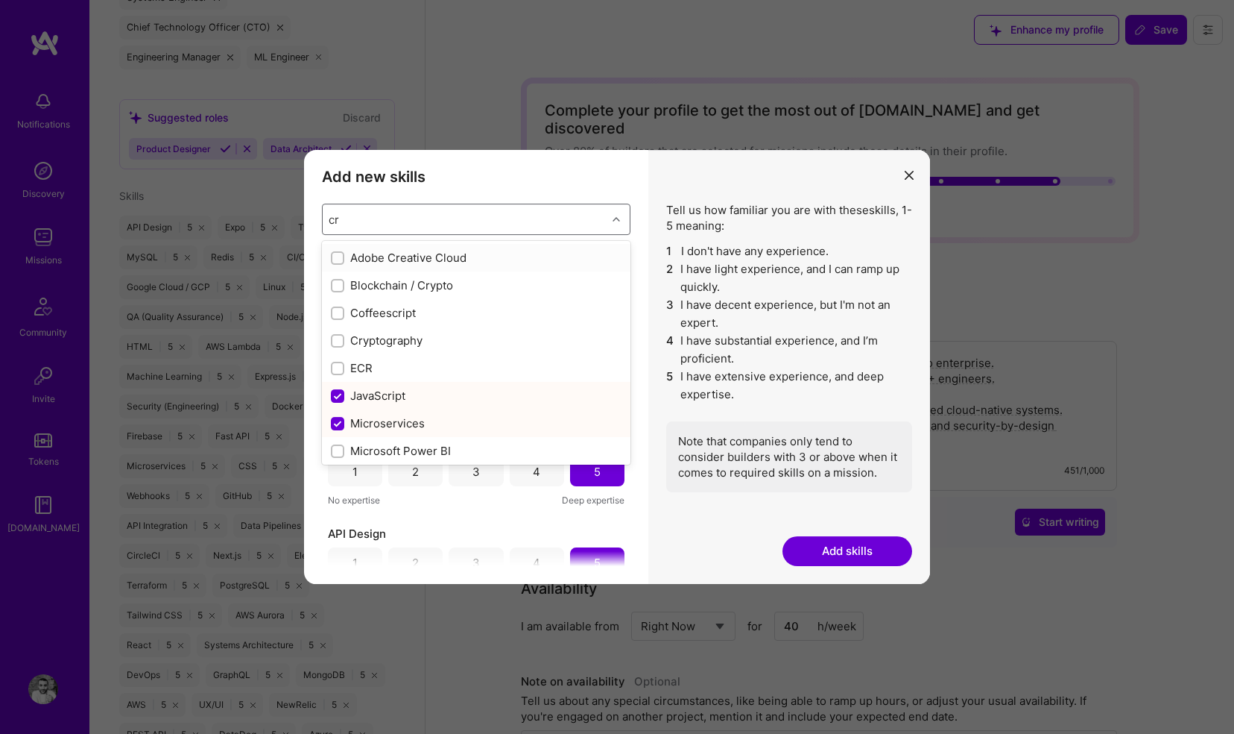
type input "c"
checkbox input "true"
checkbox input "false"
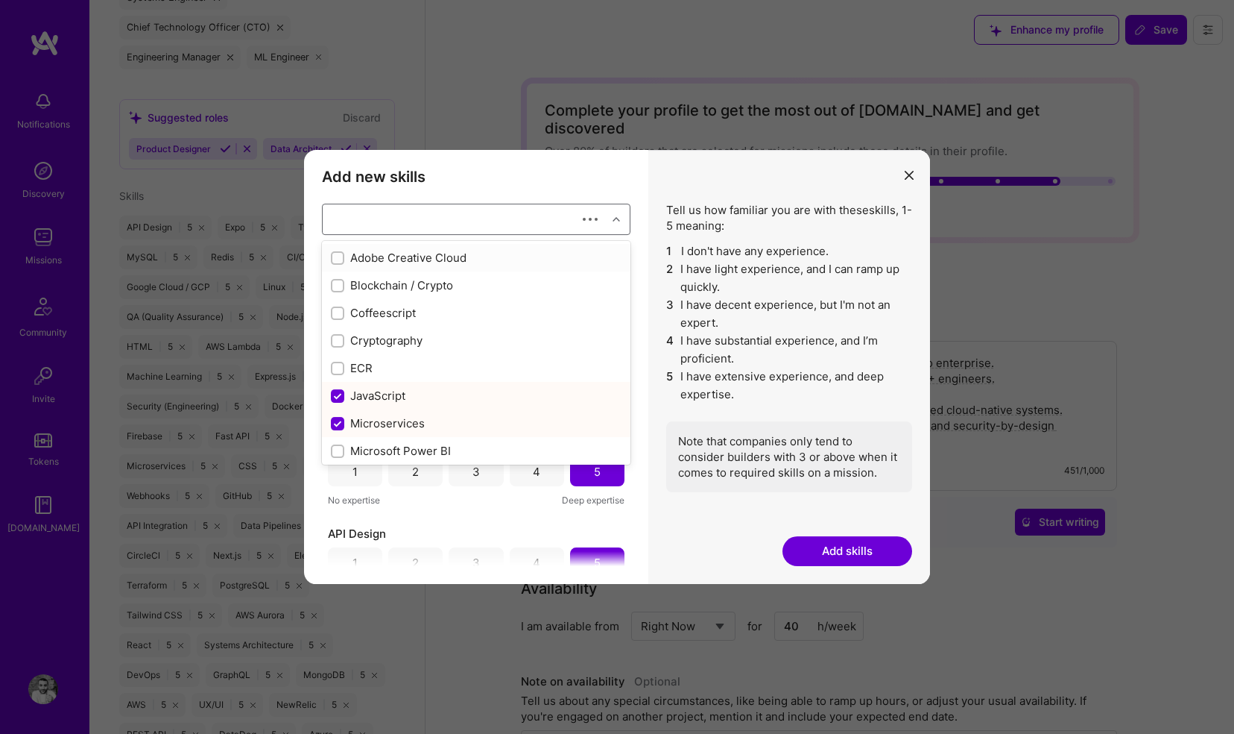
checkbox input "true"
checkbox input "false"
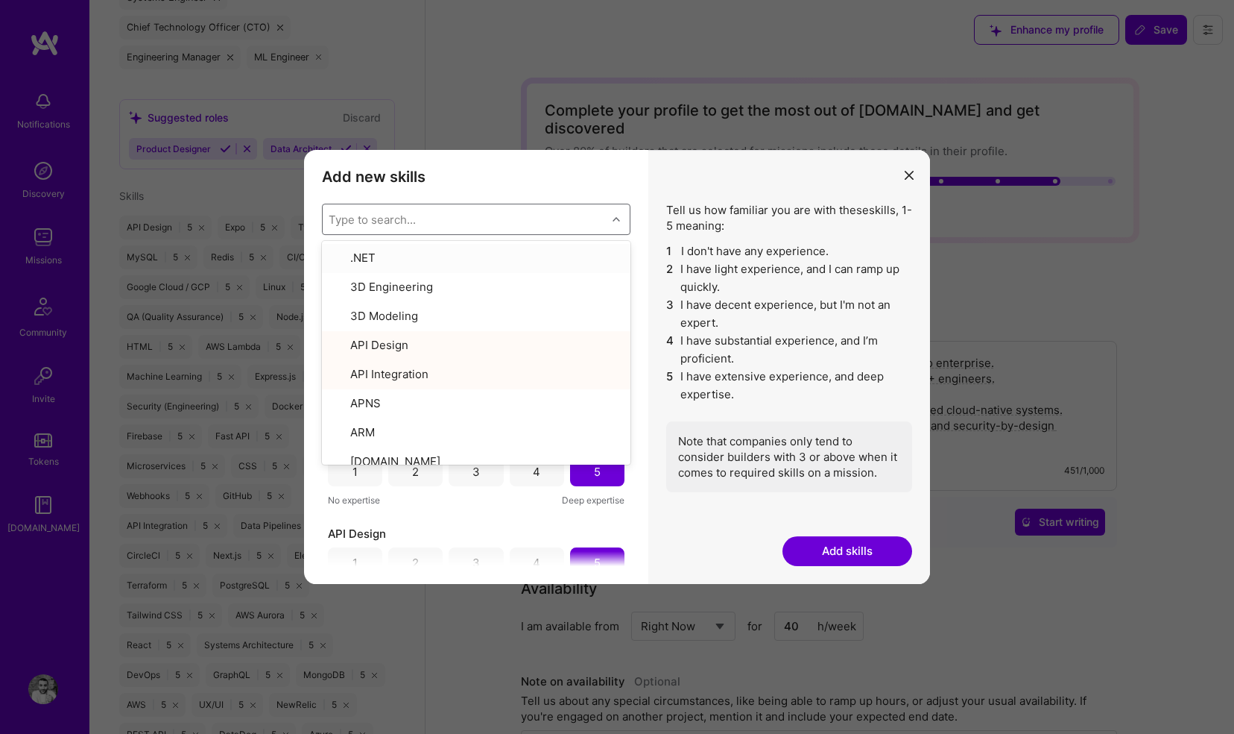
click at [620, 172] on h3 "Add new skills" at bounding box center [476, 177] width 309 height 18
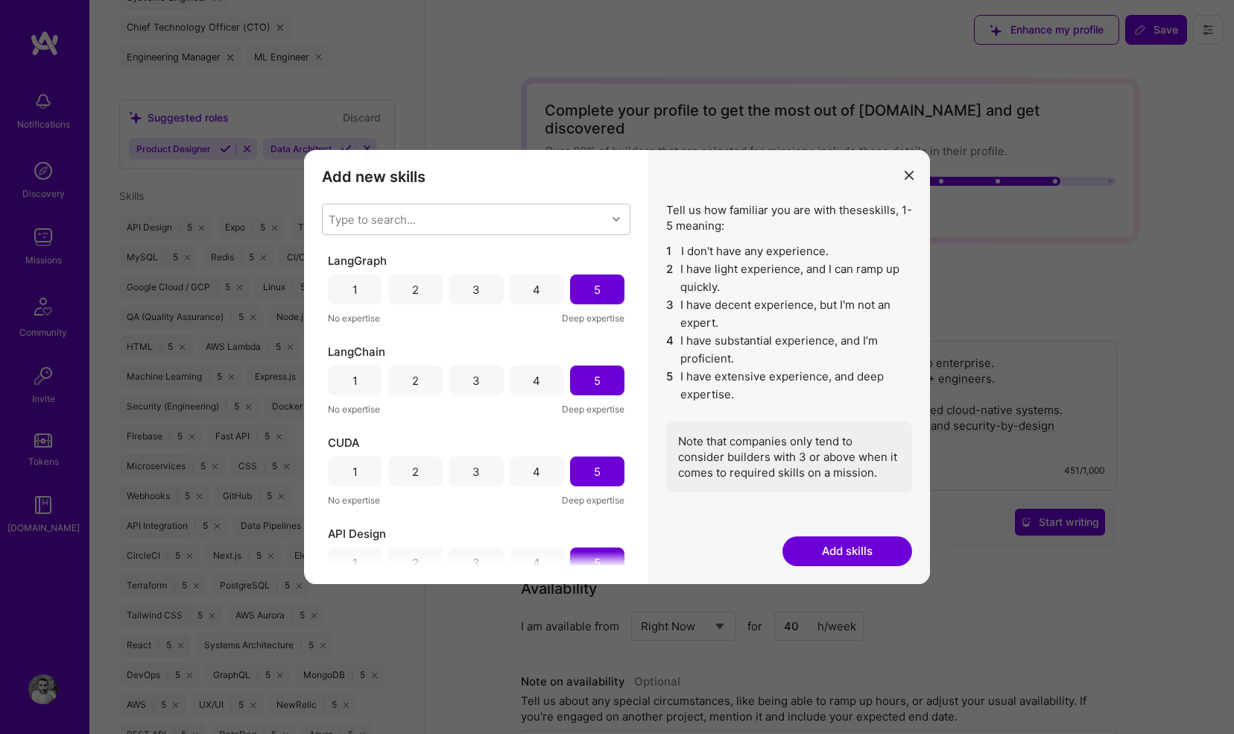
click at [843, 556] on button "Add skills" at bounding box center [848, 551] width 130 height 30
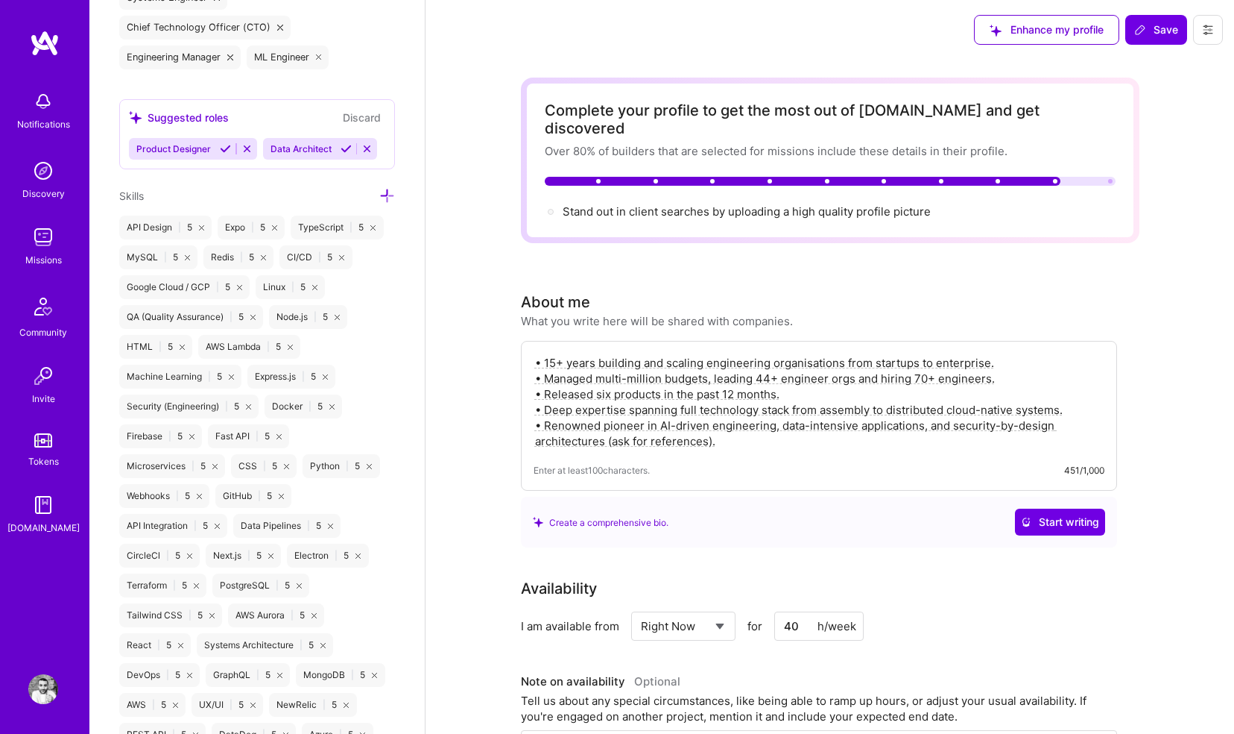
click at [379, 204] on icon at bounding box center [387, 196] width 16 height 16
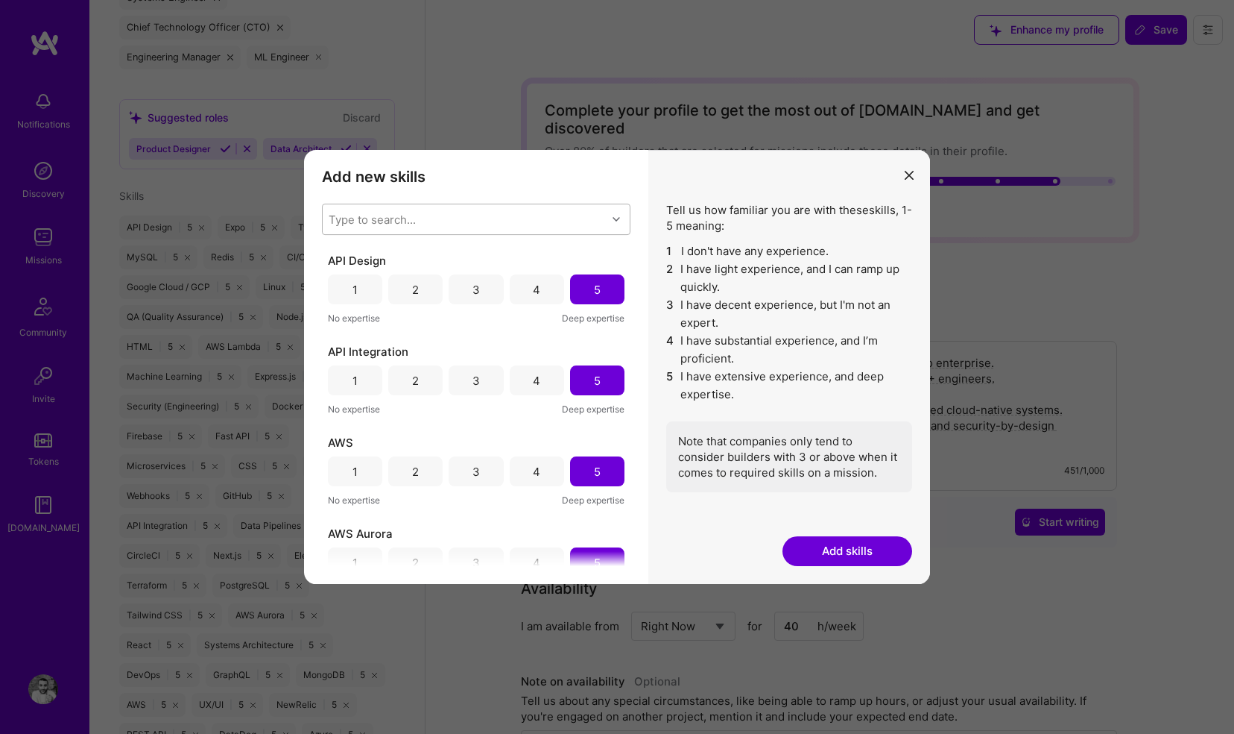
click at [429, 227] on div "Type to search..." at bounding box center [465, 219] width 284 height 30
type input "streamlit"
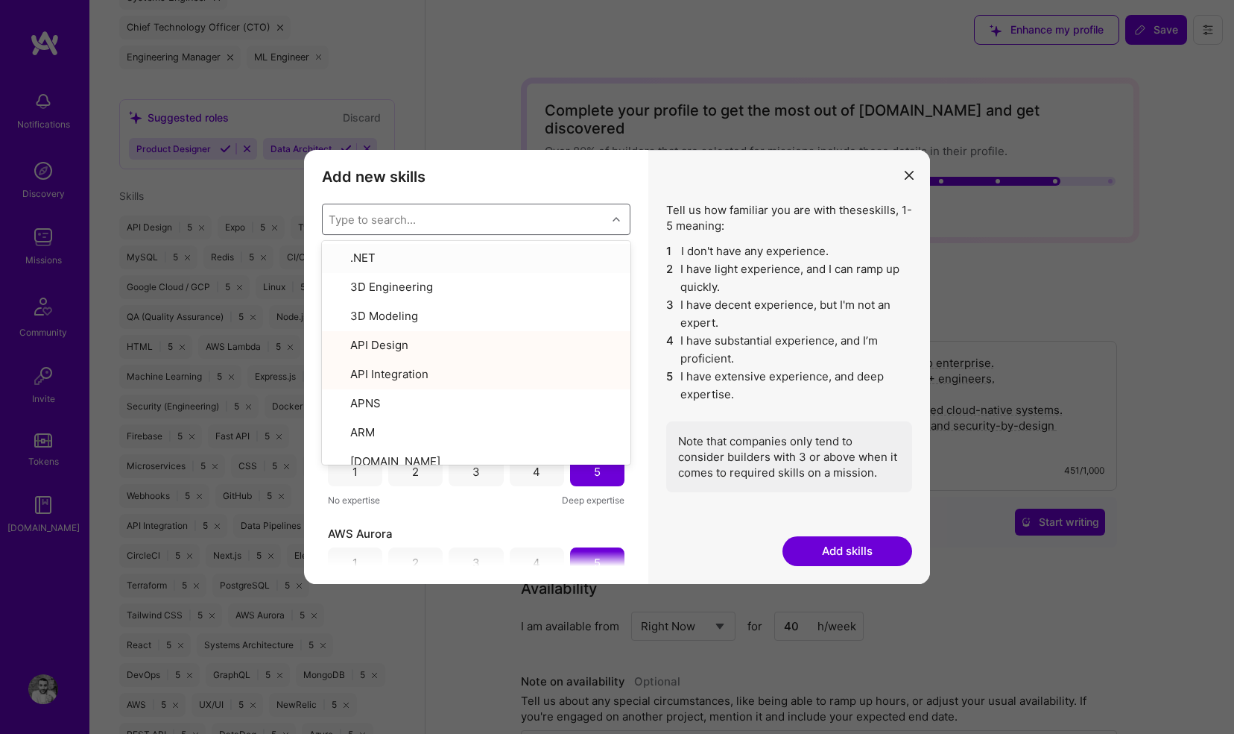
click at [903, 173] on button "modal" at bounding box center [910, 174] width 18 height 25
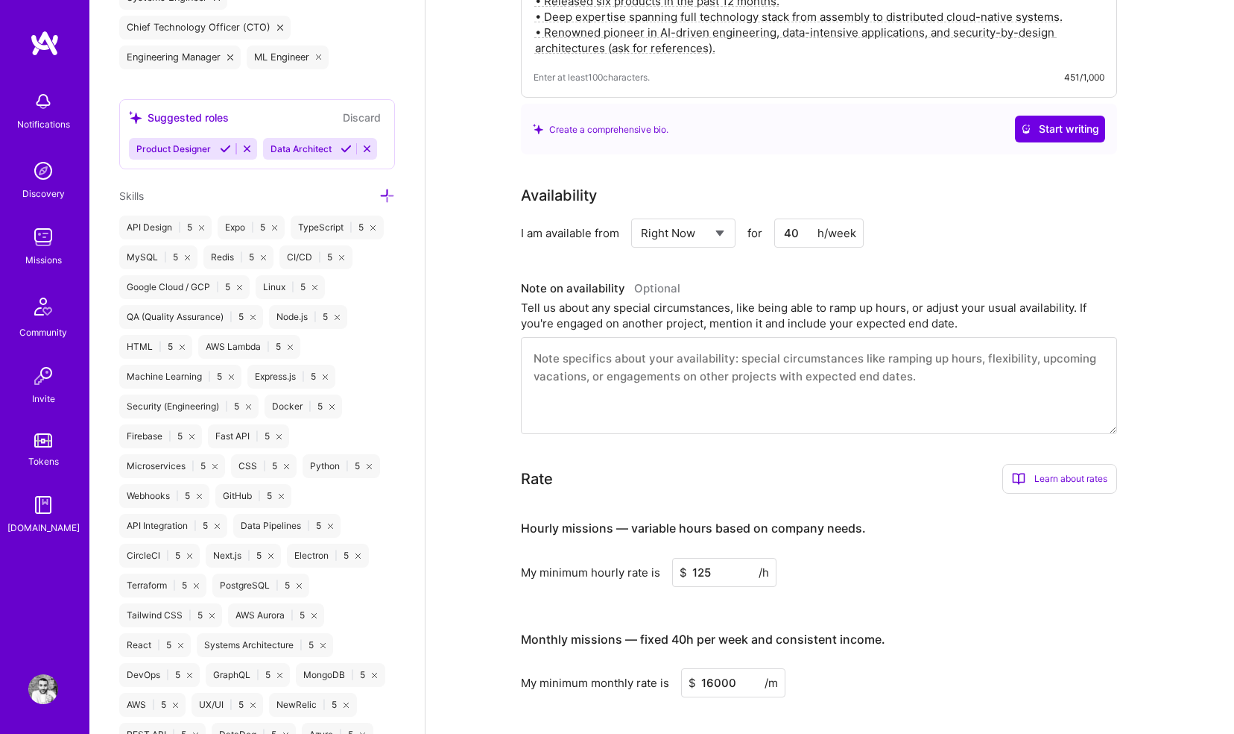
scroll to position [413, 0]
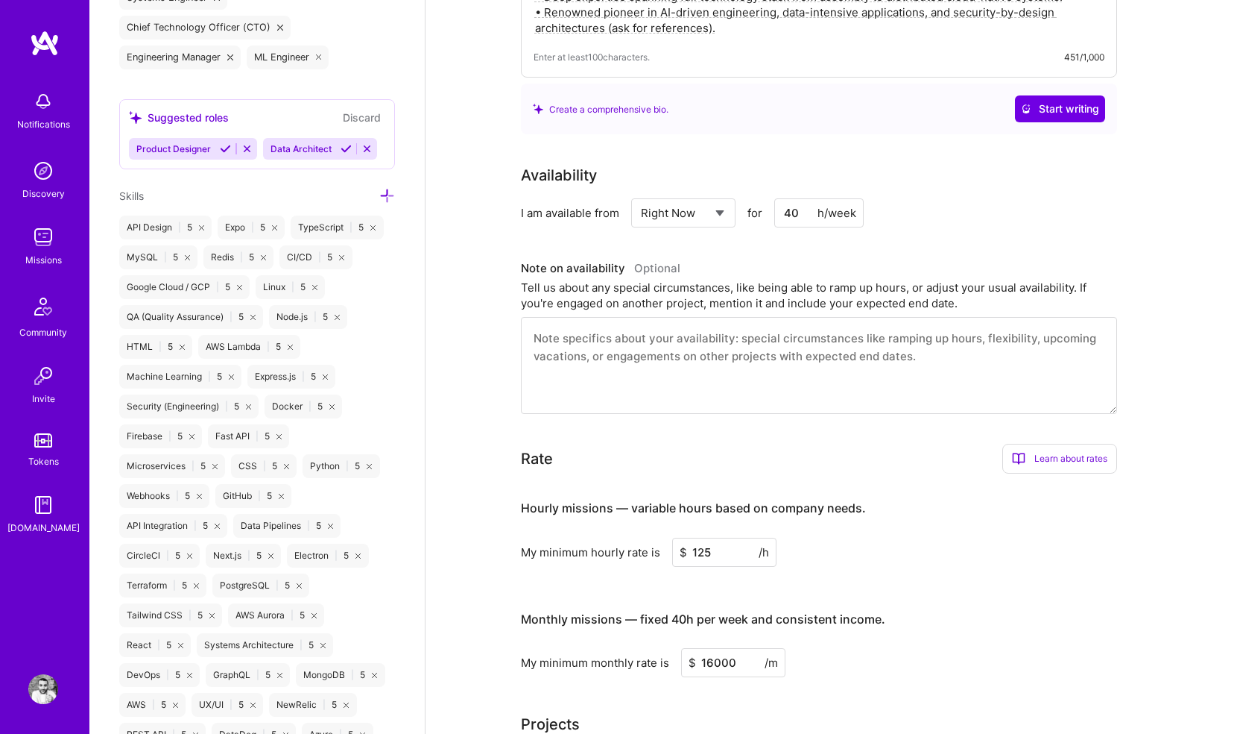
click at [381, 204] on icon at bounding box center [387, 196] width 16 height 16
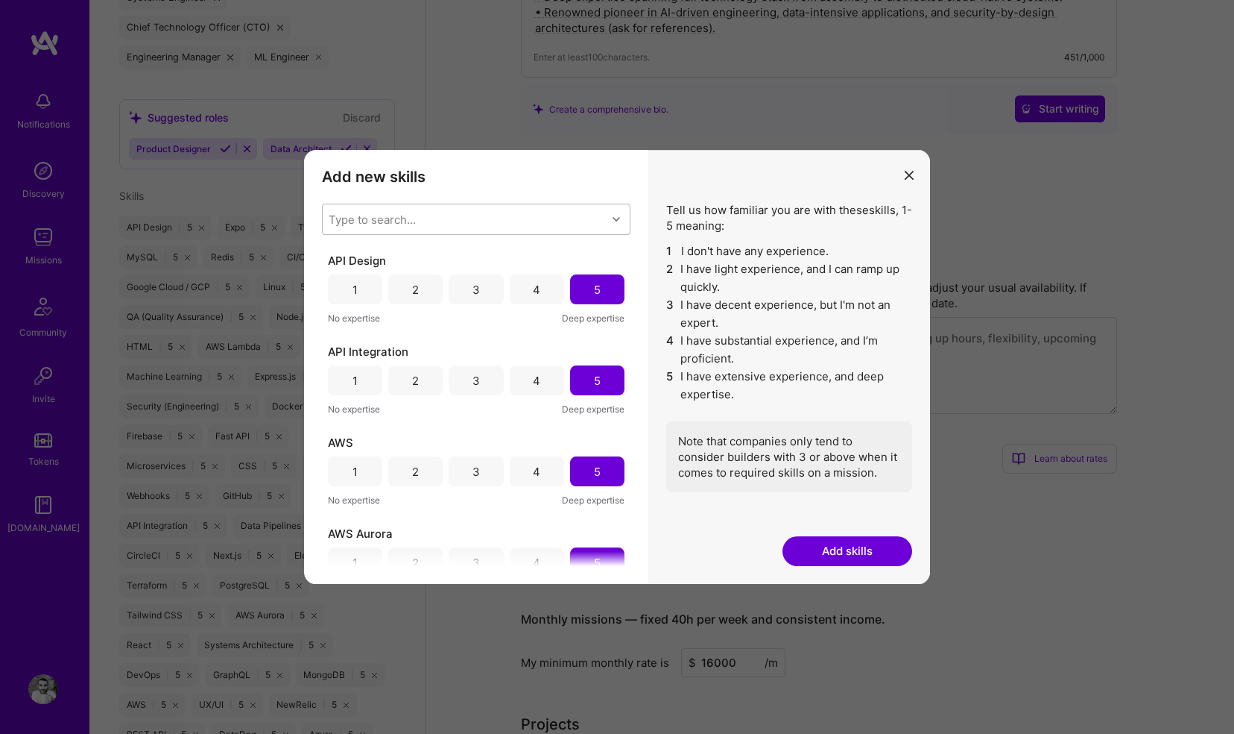
click at [469, 225] on div "Type to search..." at bounding box center [465, 219] width 284 height 30
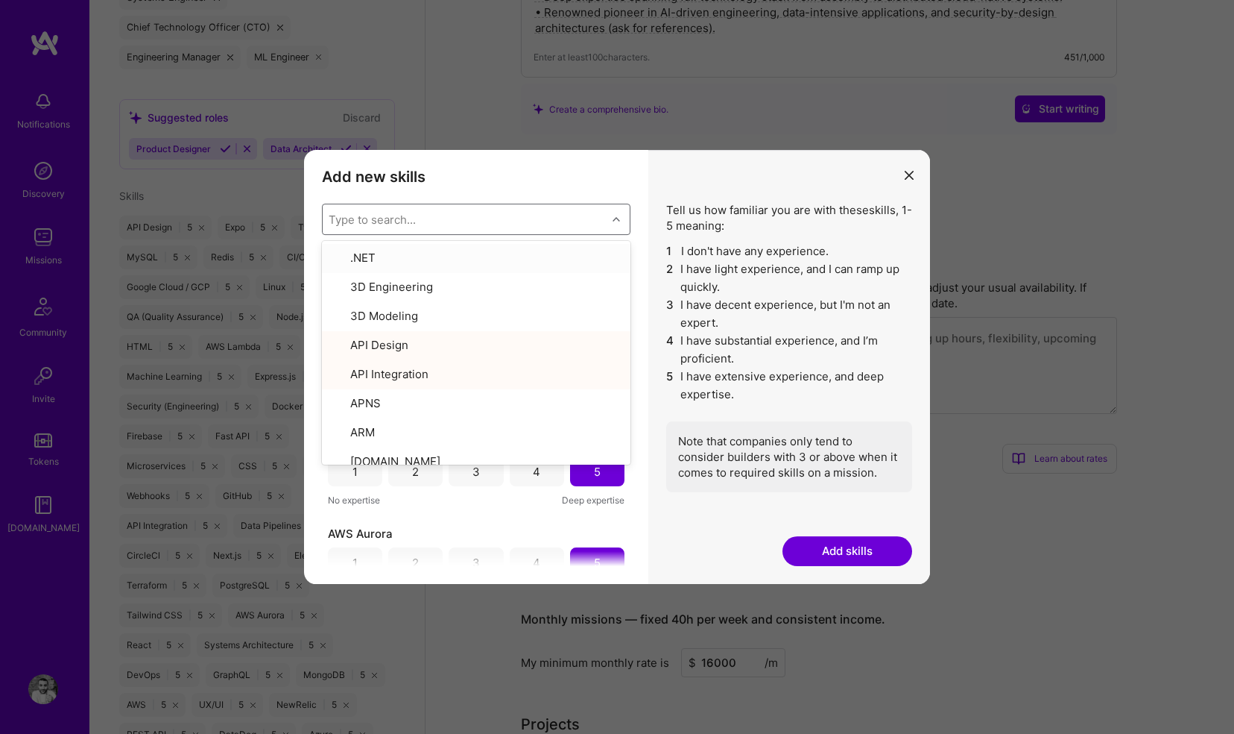
click at [469, 225] on div "Type to search..." at bounding box center [465, 219] width 284 height 30
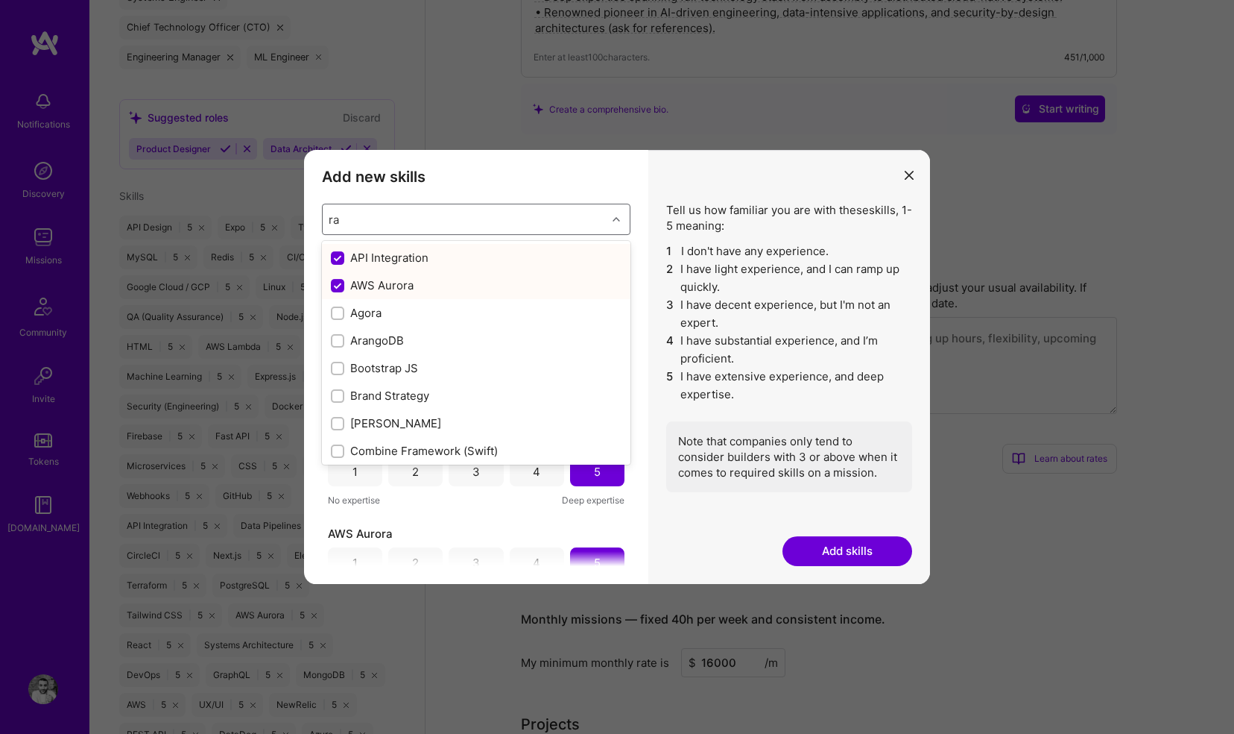
type input "r"
checkbox input "false"
checkbox input "true"
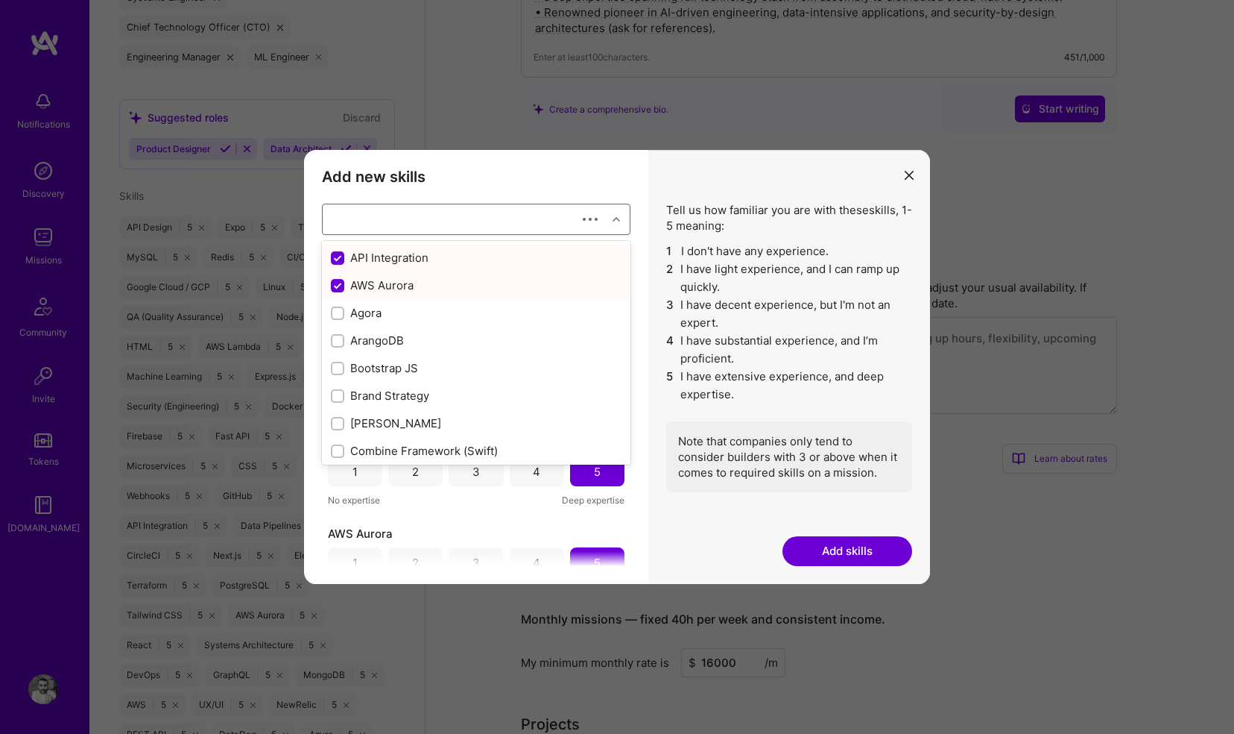
checkbox input "true"
checkbox input "false"
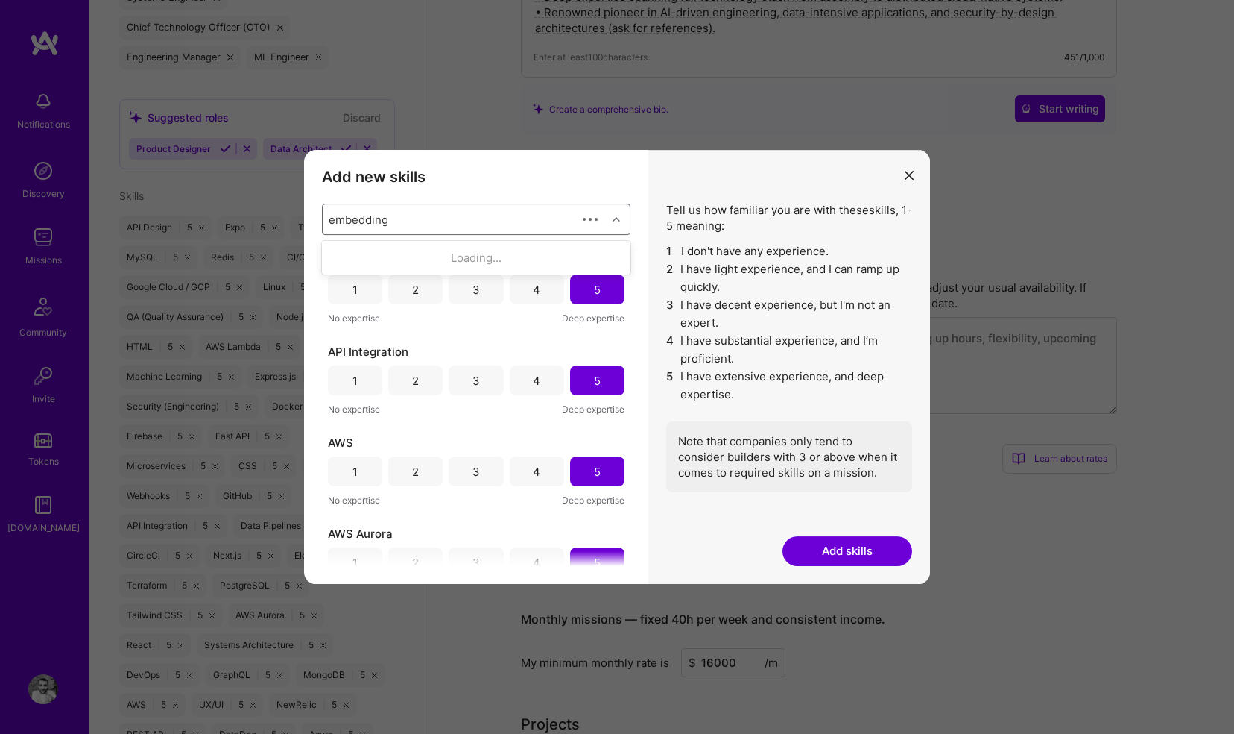
type input "embeddings"
click at [903, 178] on button "modal" at bounding box center [910, 174] width 18 height 25
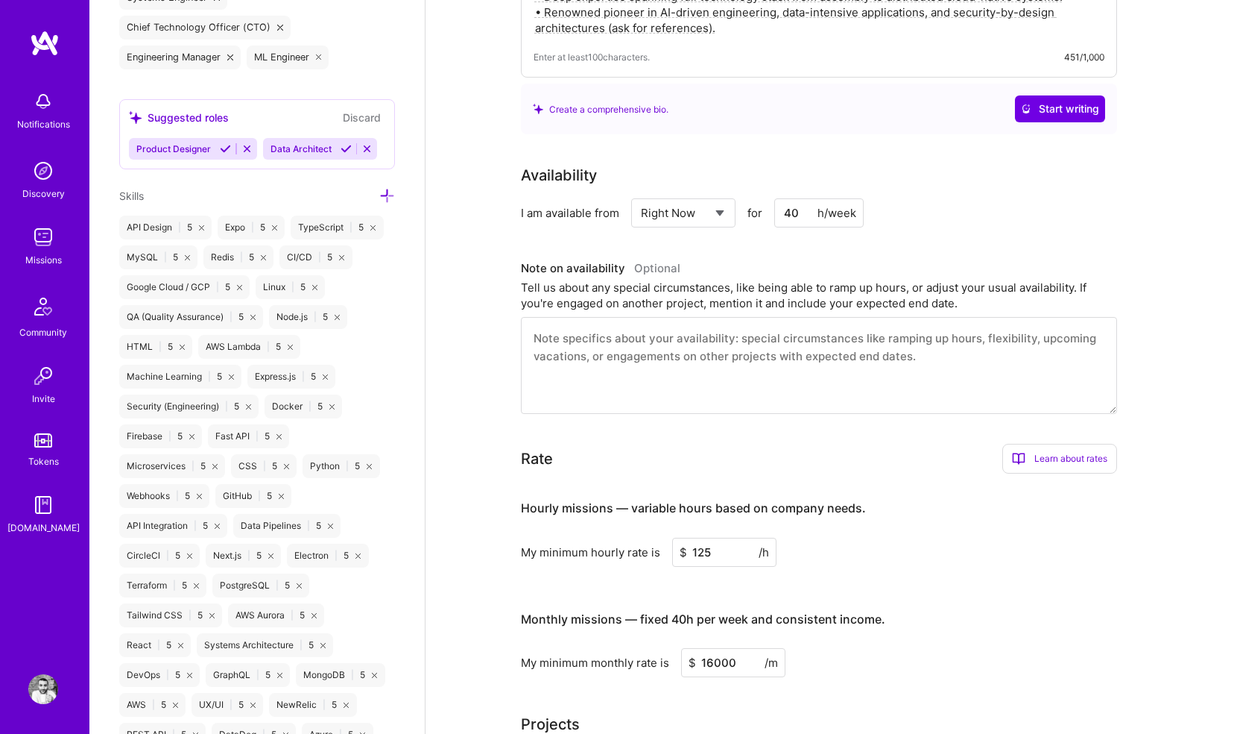
click at [379, 204] on icon at bounding box center [387, 196] width 16 height 16
